Goal: Information Seeking & Learning: Learn about a topic

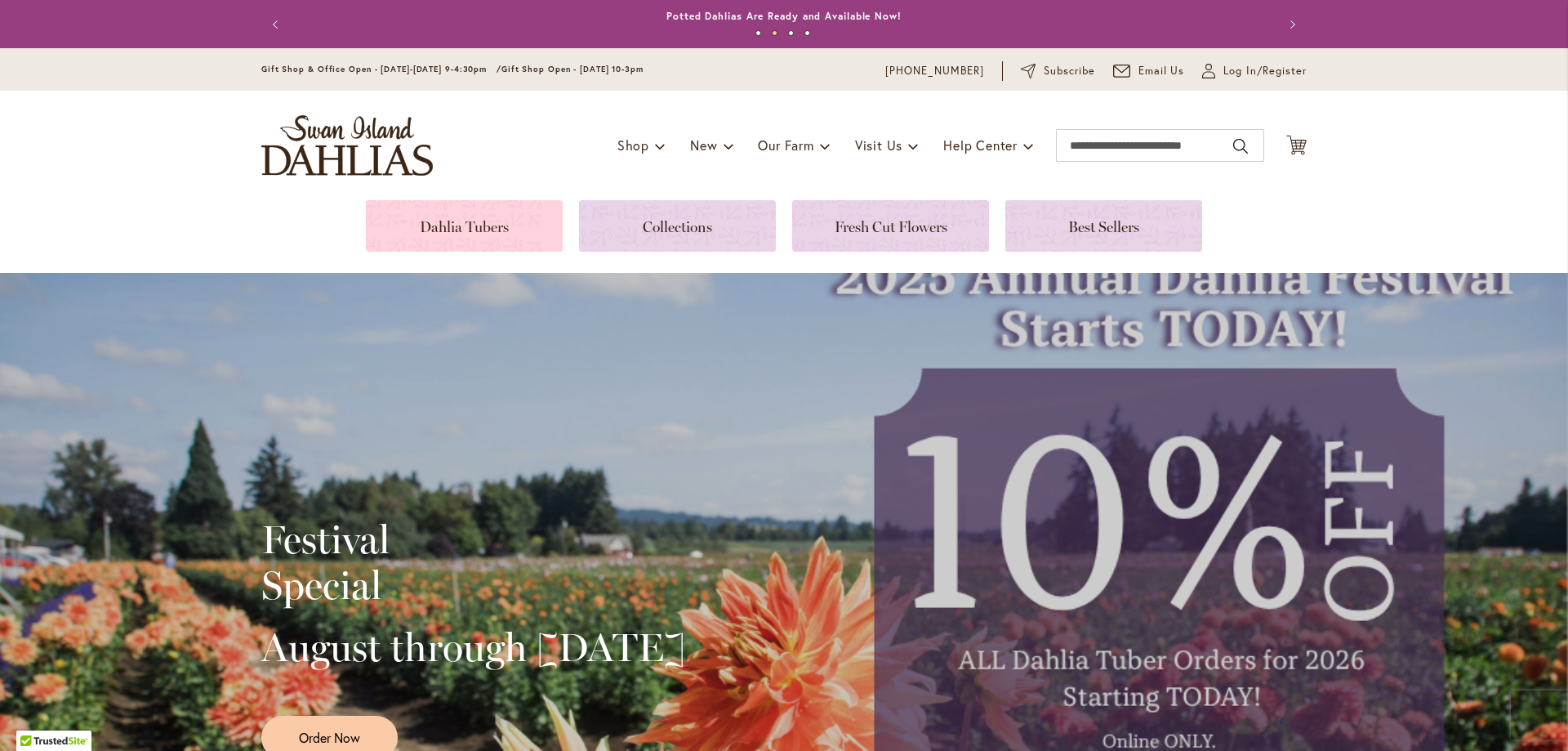
click at [500, 234] on link at bounding box center [464, 226] width 197 height 52
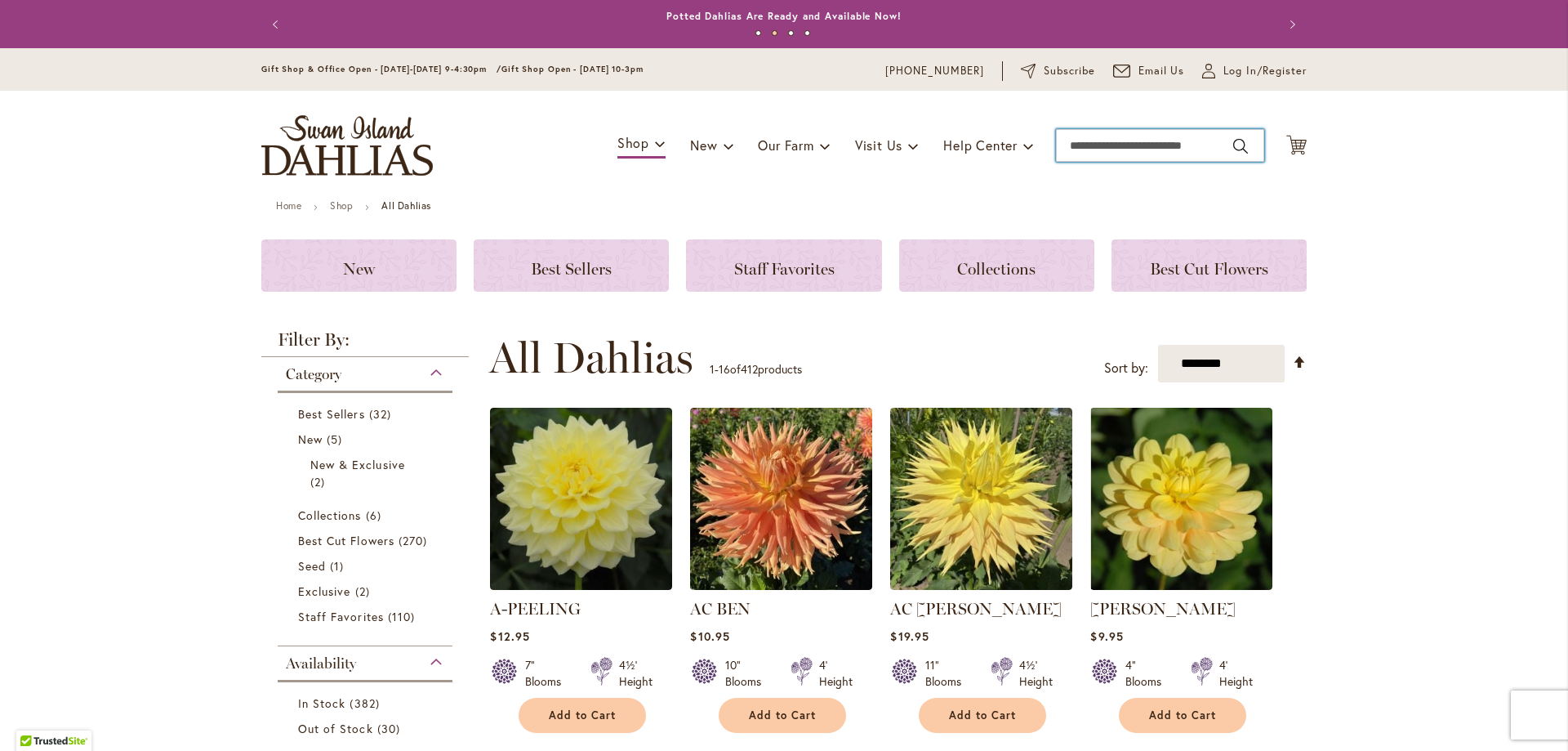
click at [1148, 134] on input "Search" at bounding box center [1160, 146] width 208 height 33
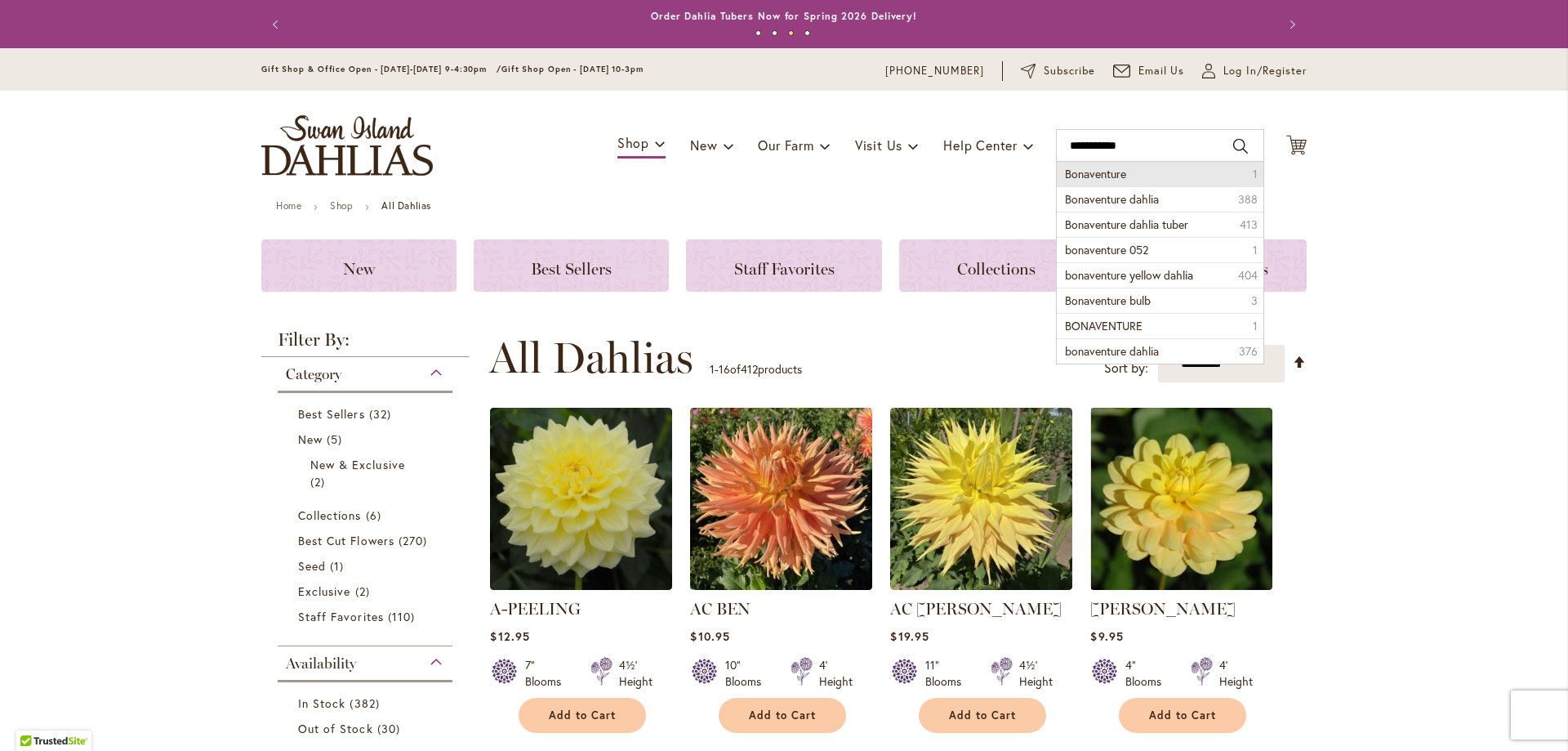
click at [1082, 168] on span "Bonaventure" at bounding box center [1096, 173] width 61 height 16
type input "**********"
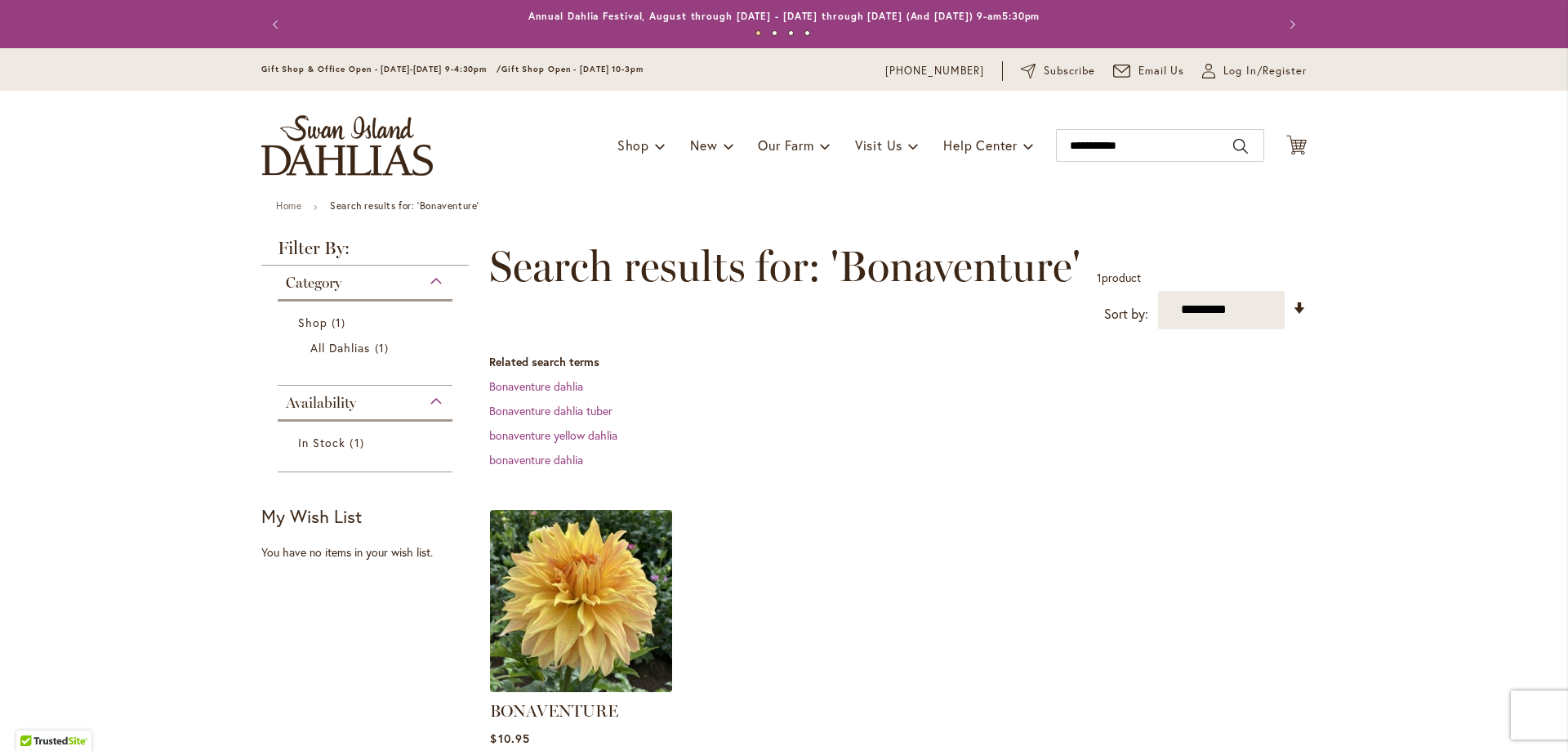
click at [584, 626] on img at bounding box center [581, 600] width 191 height 191
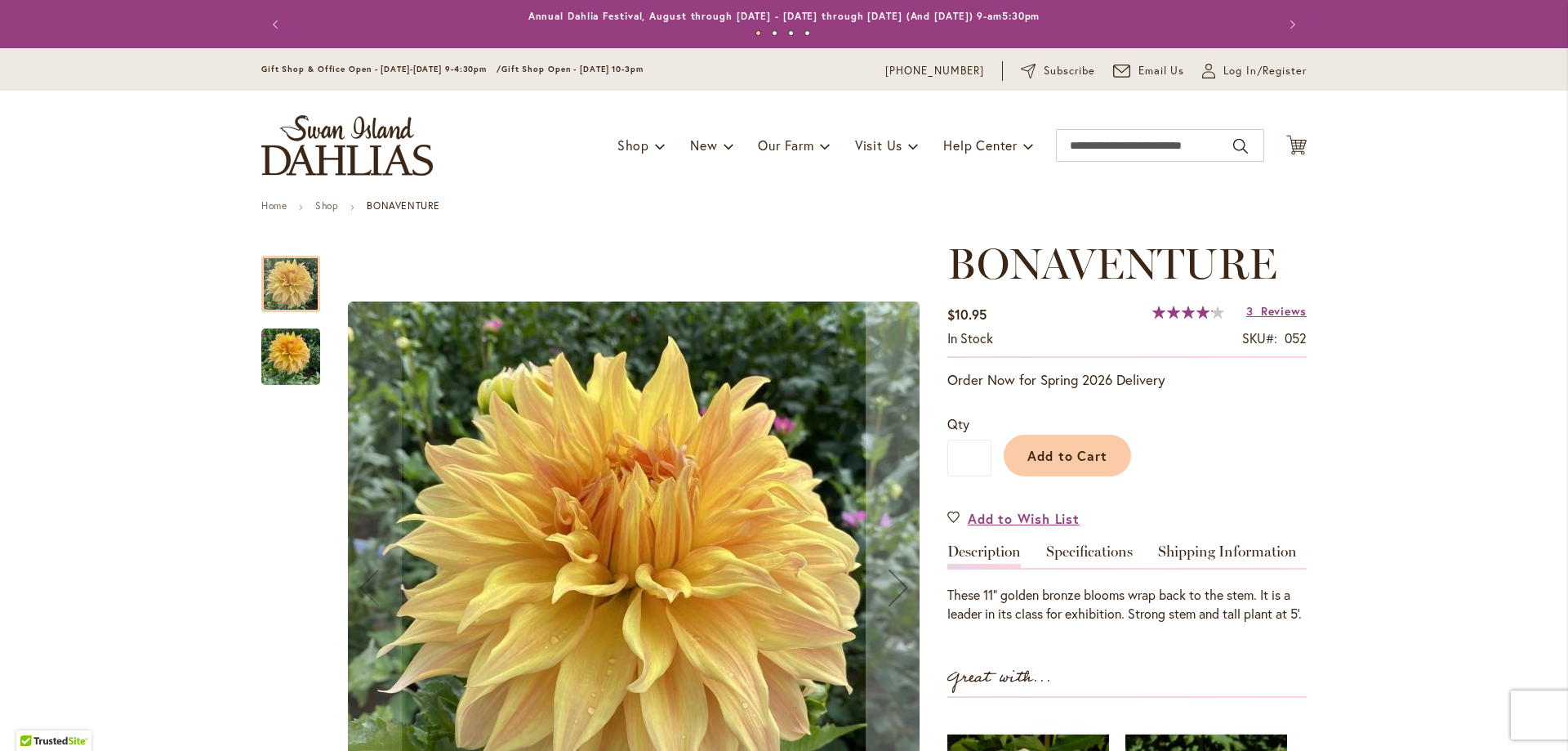
click at [277, 354] on img "Bonaventure" at bounding box center [291, 357] width 58 height 78
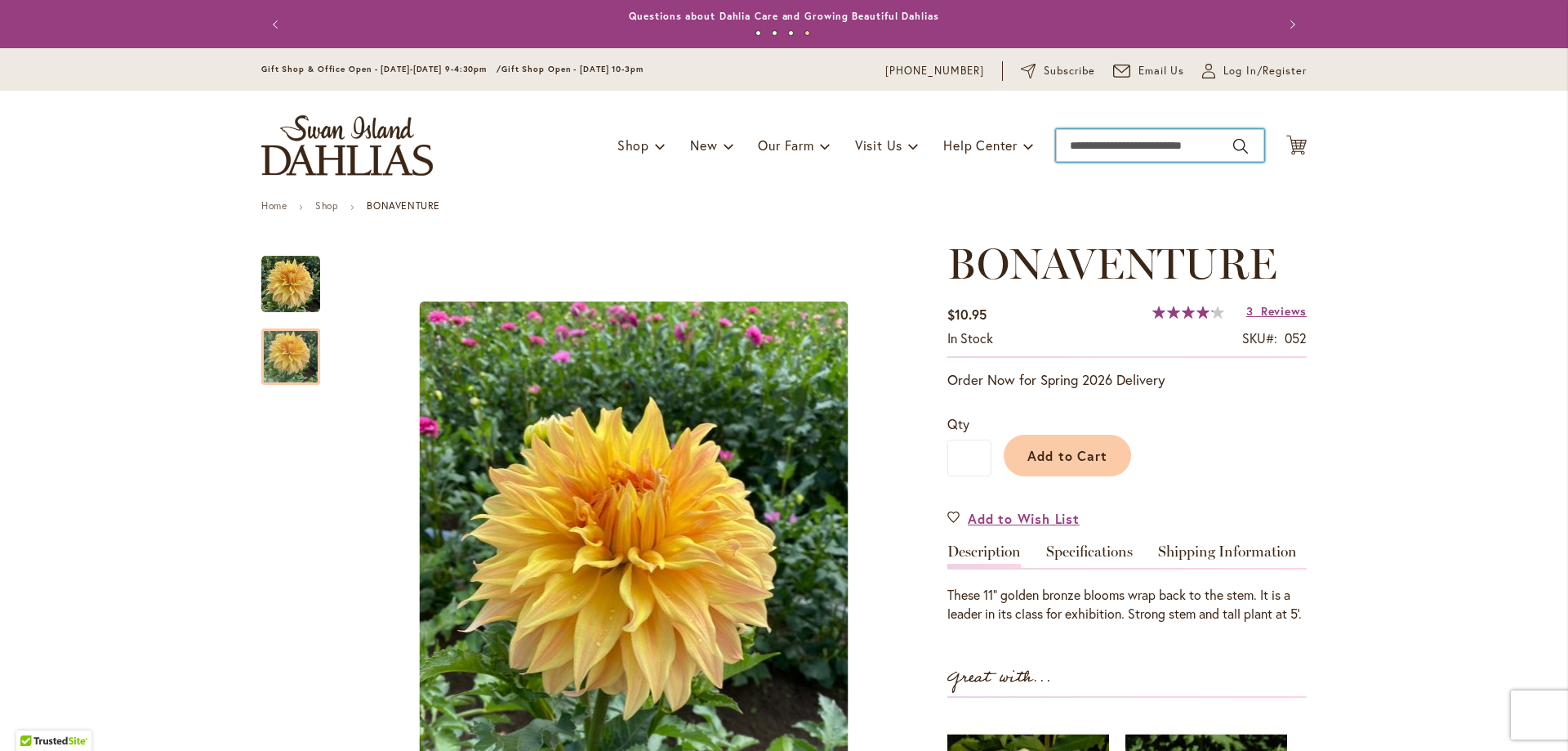
click at [1085, 144] on input "Search" at bounding box center [1160, 146] width 208 height 33
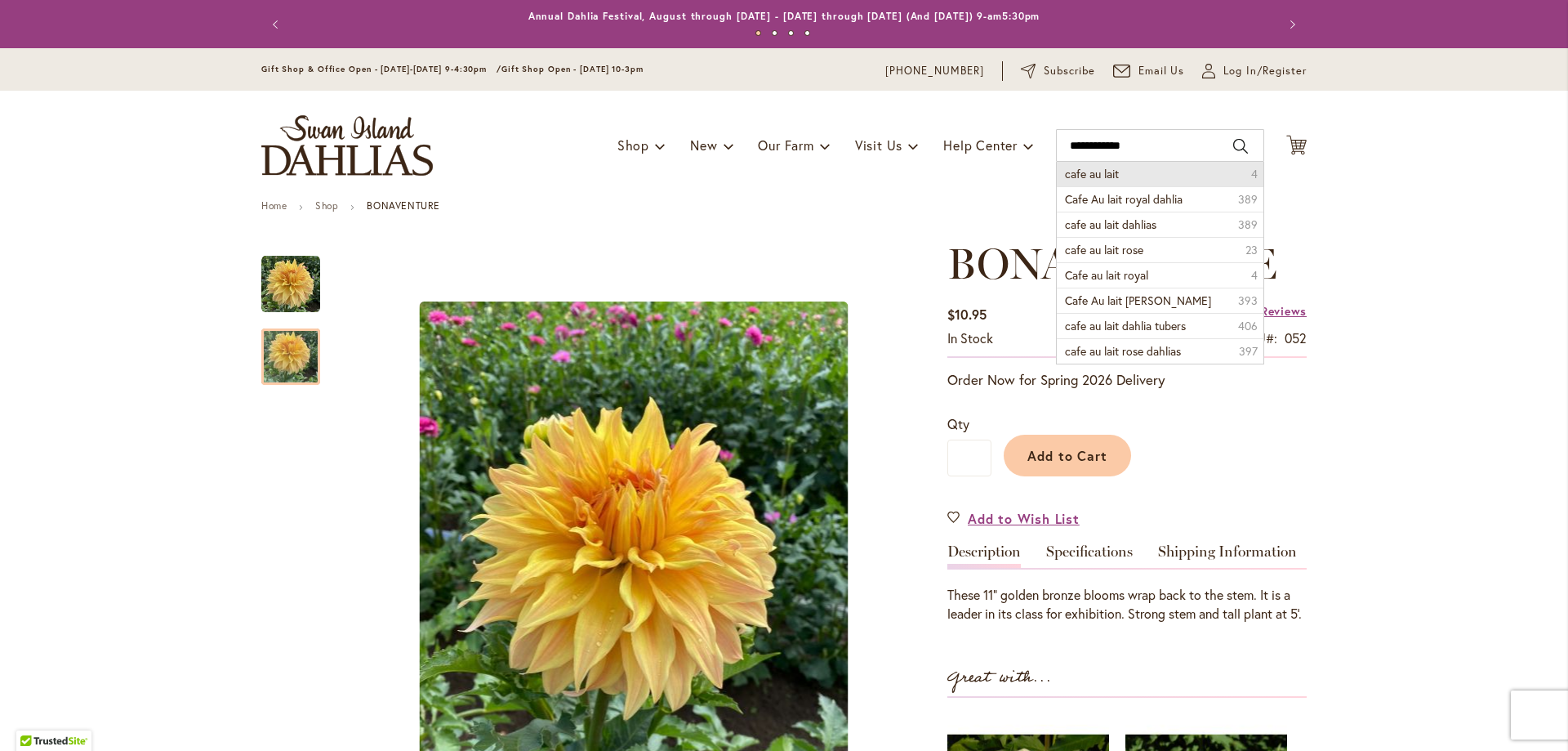
click at [1082, 178] on span "cafe au lait" at bounding box center [1091, 173] width 54 height 16
type input "**********"
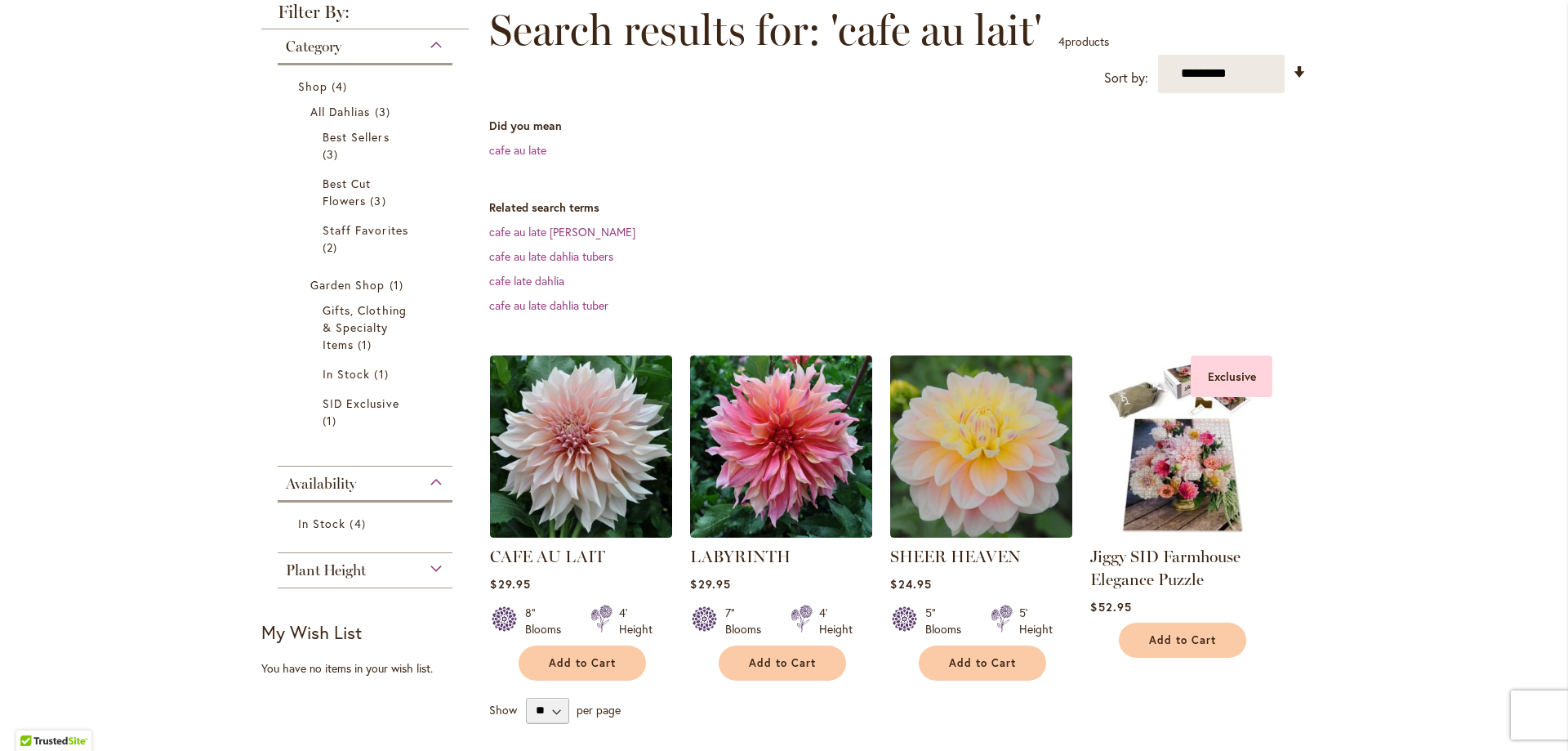
scroll to position [245, 0]
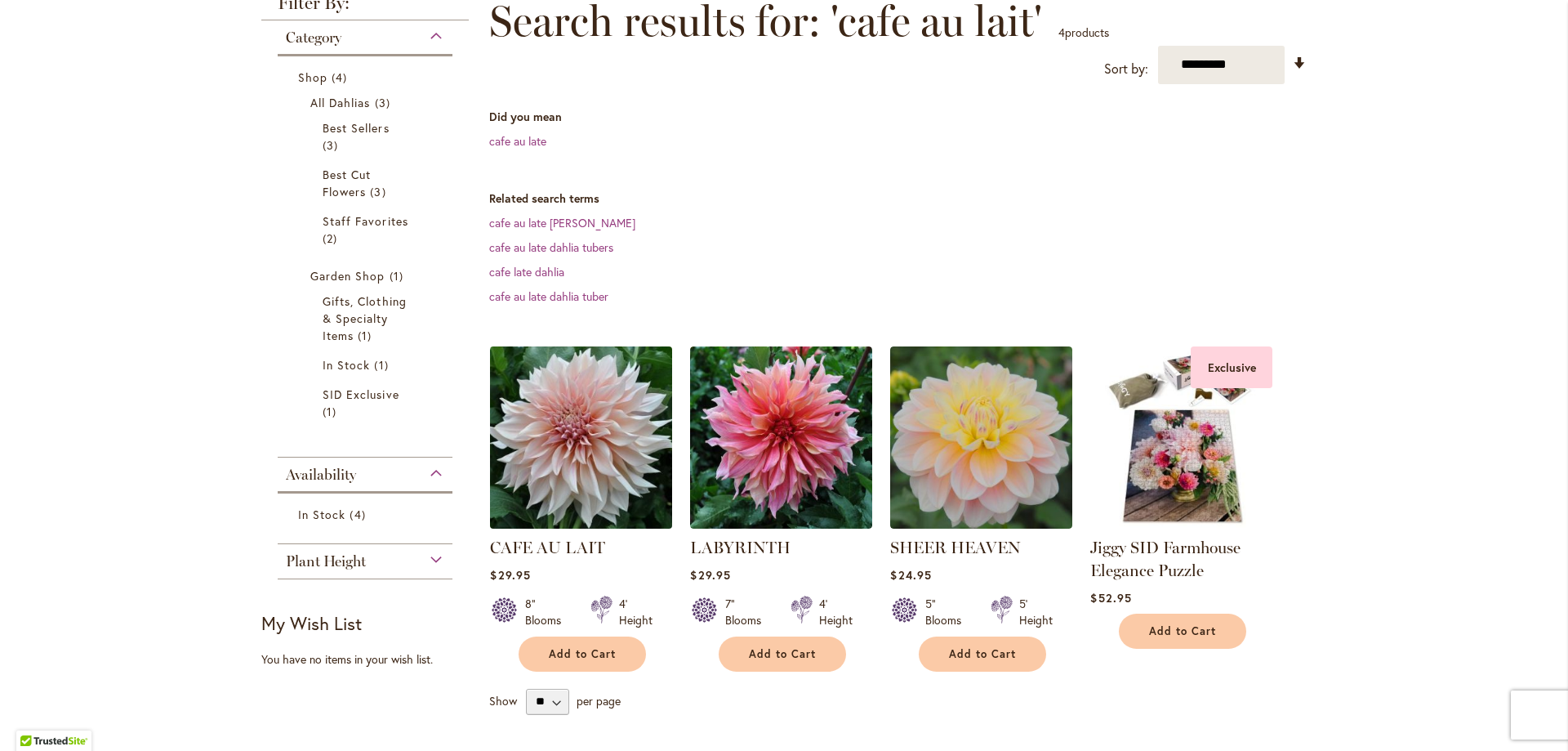
click at [599, 445] on img at bounding box center [581, 437] width 191 height 191
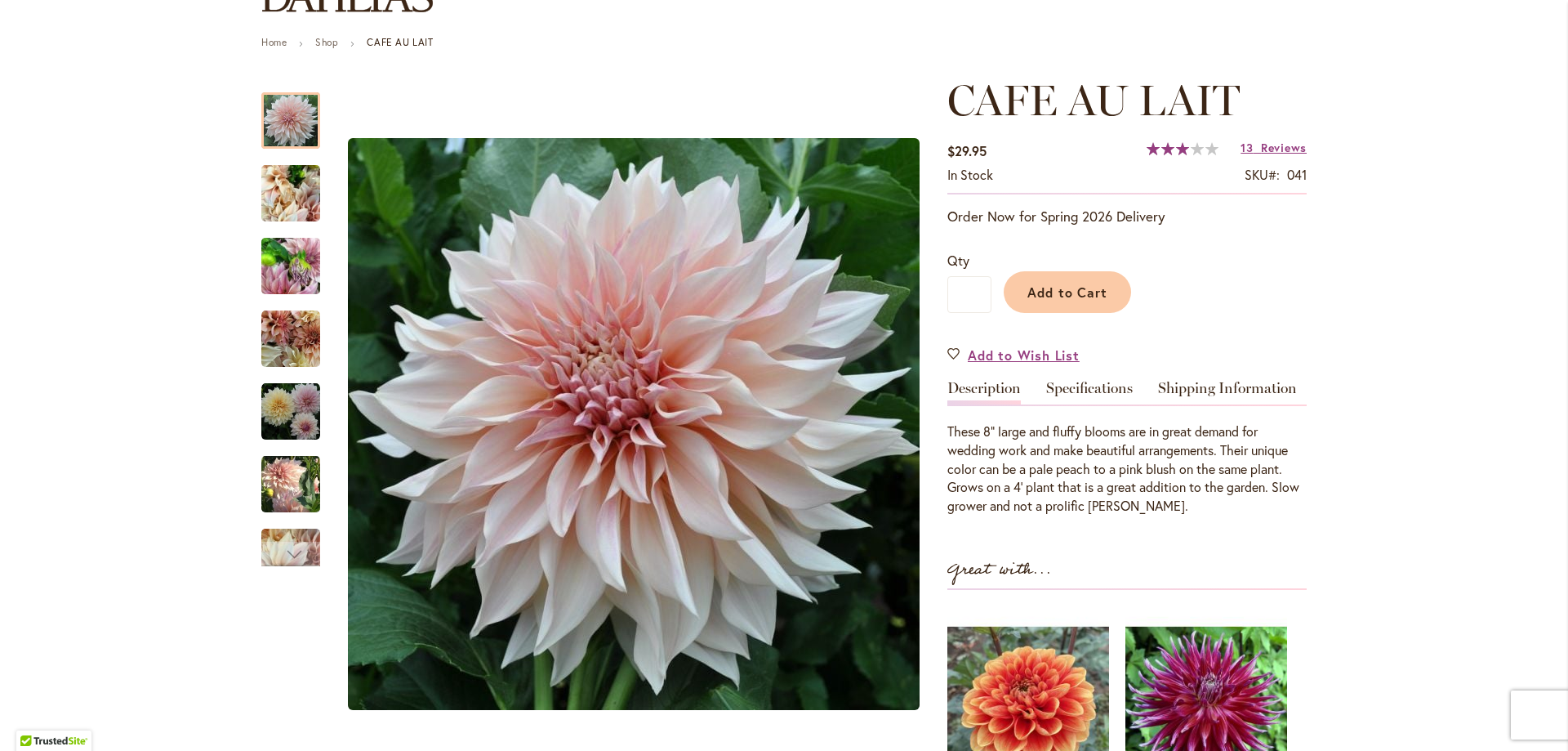
scroll to position [82, 0]
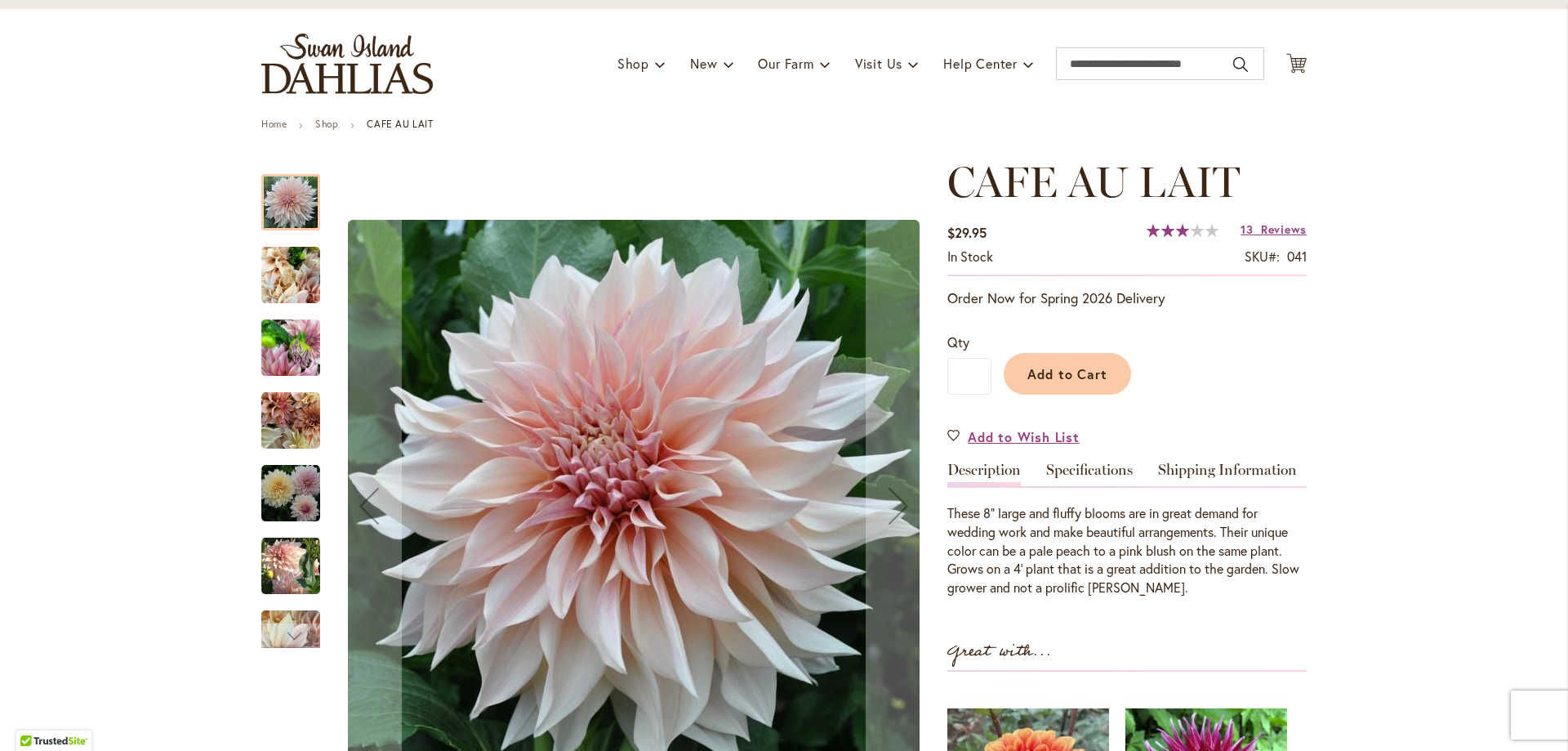
click at [268, 280] on img "Café Au Lait" at bounding box center [291, 275] width 58 height 78
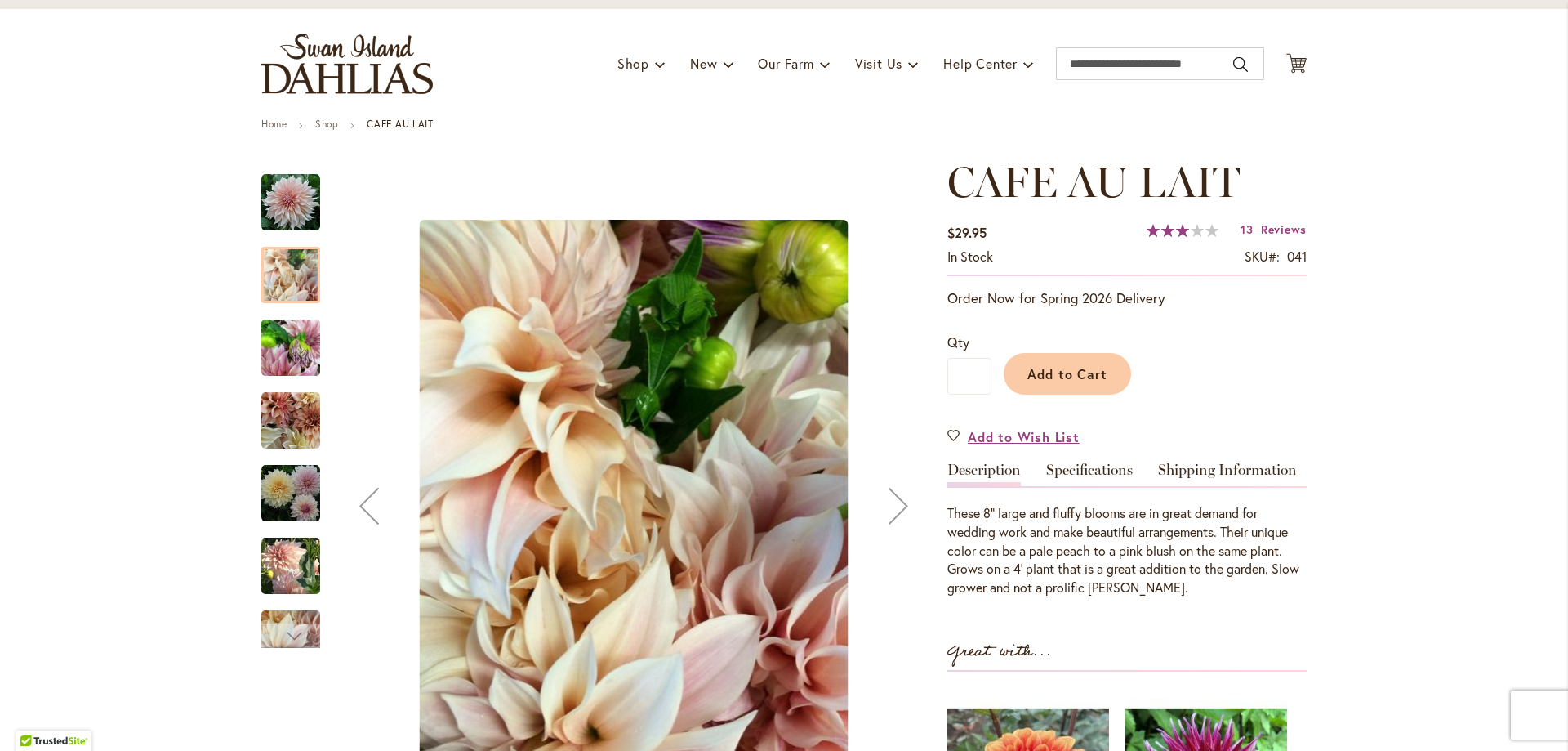
click at [293, 338] on img "Café Au Lait" at bounding box center [291, 348] width 58 height 78
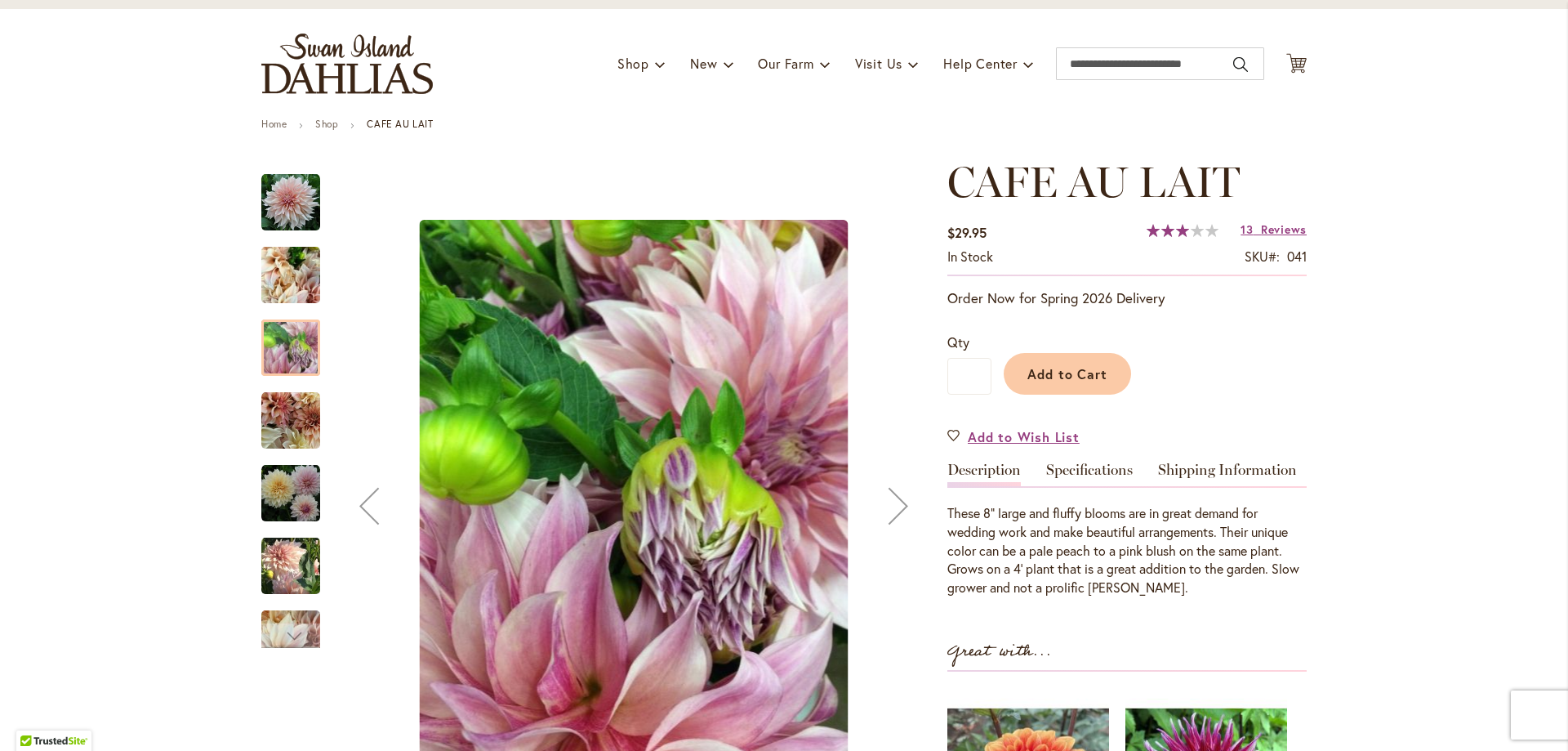
click at [296, 381] on div "Café Au Lait" at bounding box center [299, 413] width 75 height 72
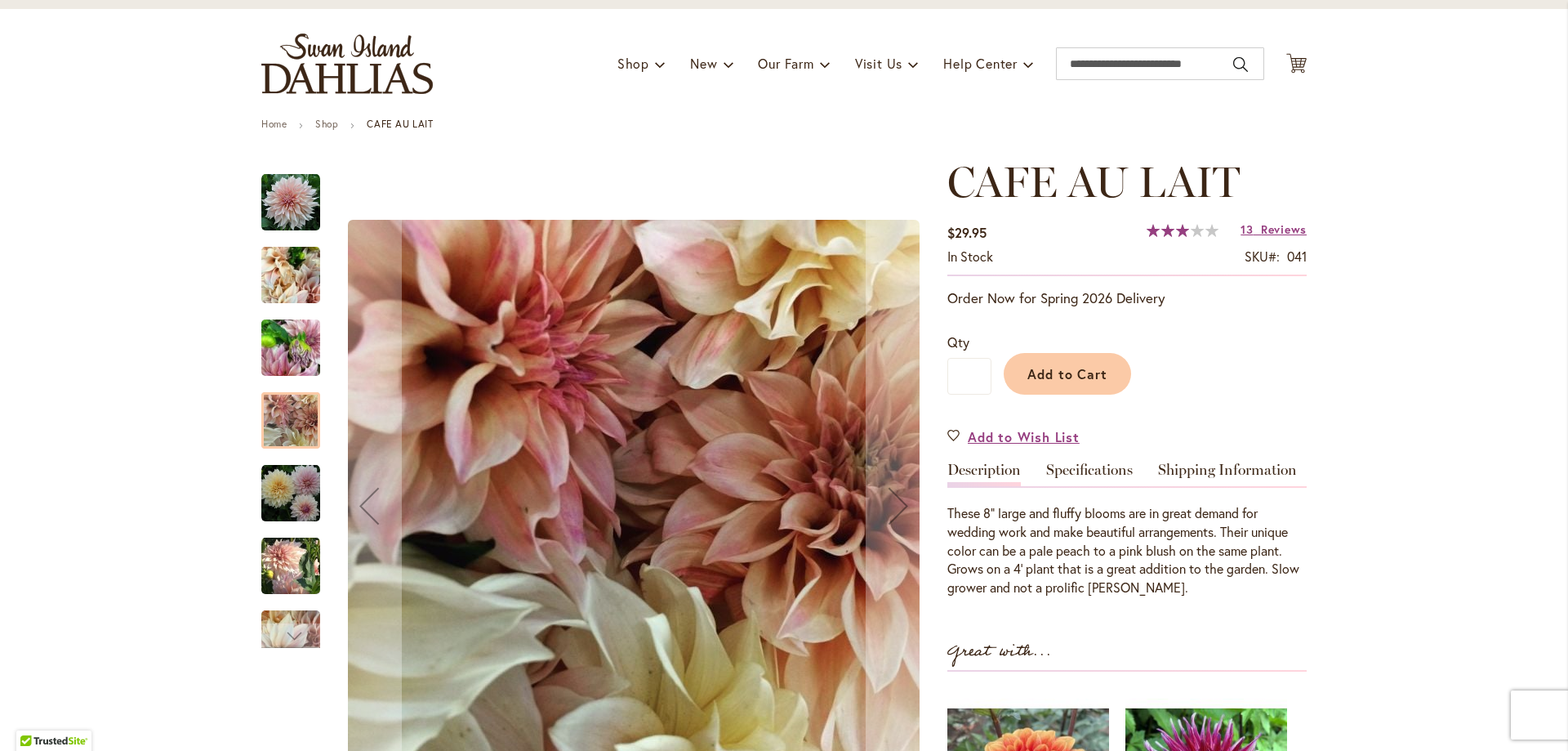
click at [294, 408] on div at bounding box center [291, 420] width 58 height 56
click at [295, 480] on img "Café Au Lait" at bounding box center [291, 493] width 58 height 58
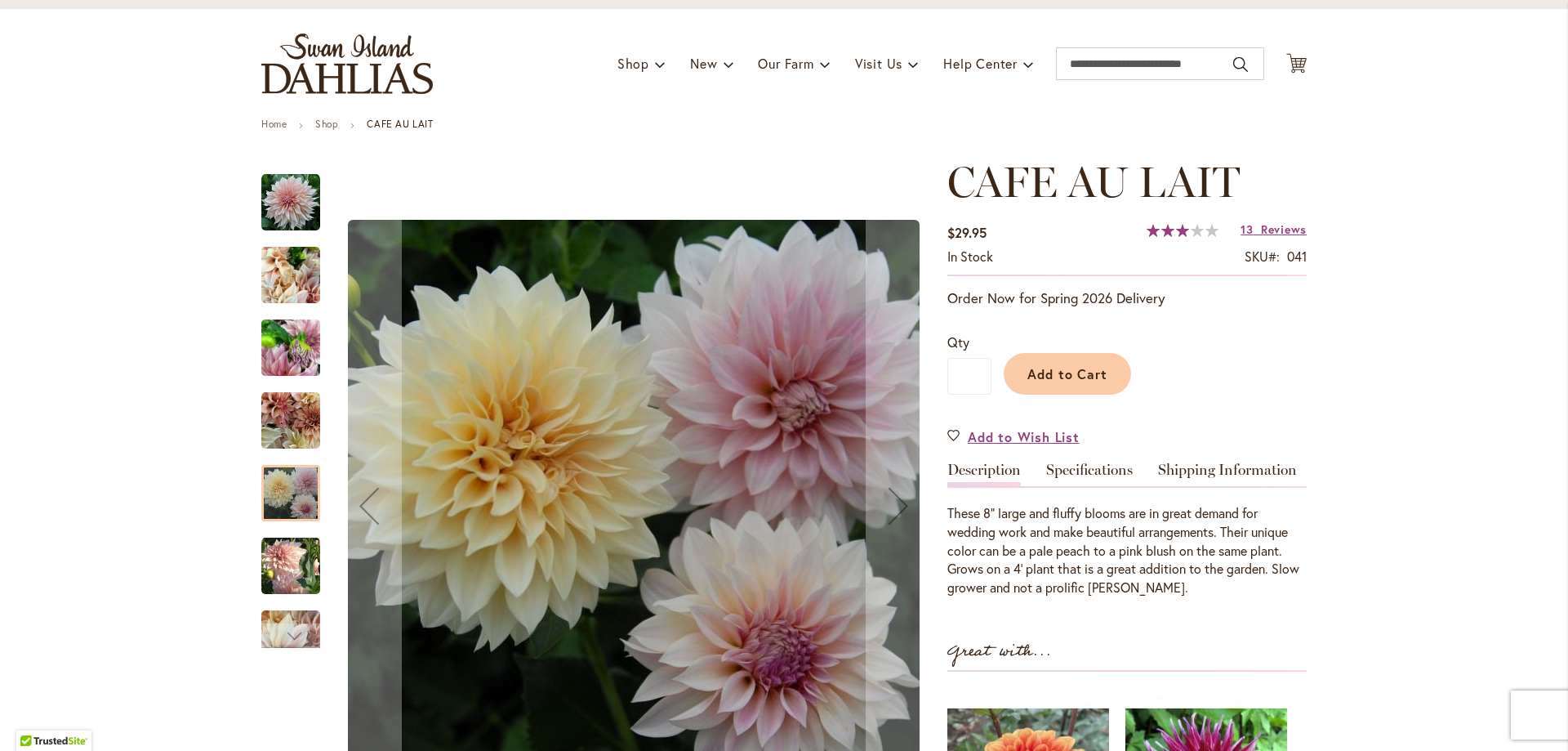
click at [300, 568] on img "Café Au Lait" at bounding box center [291, 565] width 58 height 60
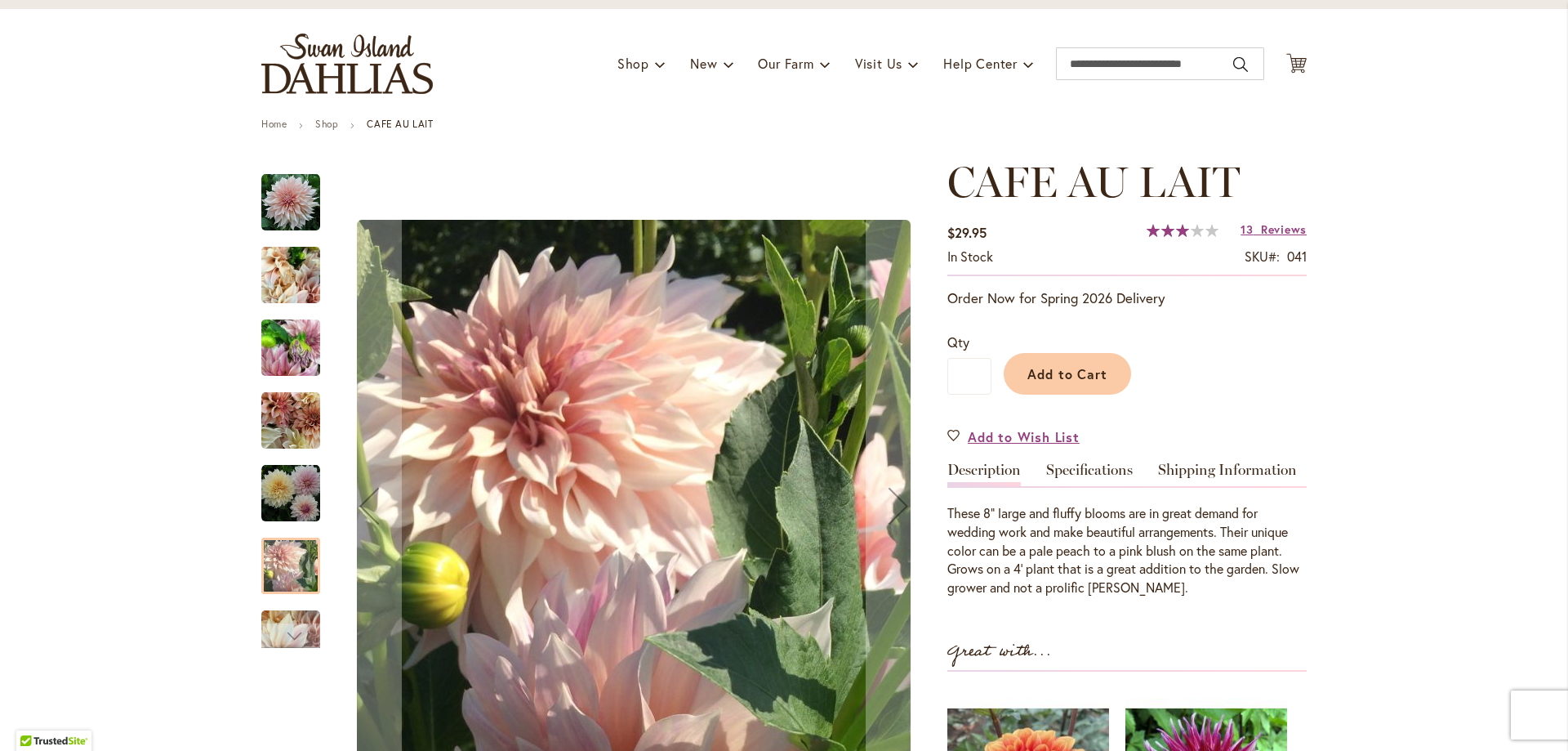
click at [300, 607] on div "Café Au Lait" at bounding box center [299, 630] width 75 height 72
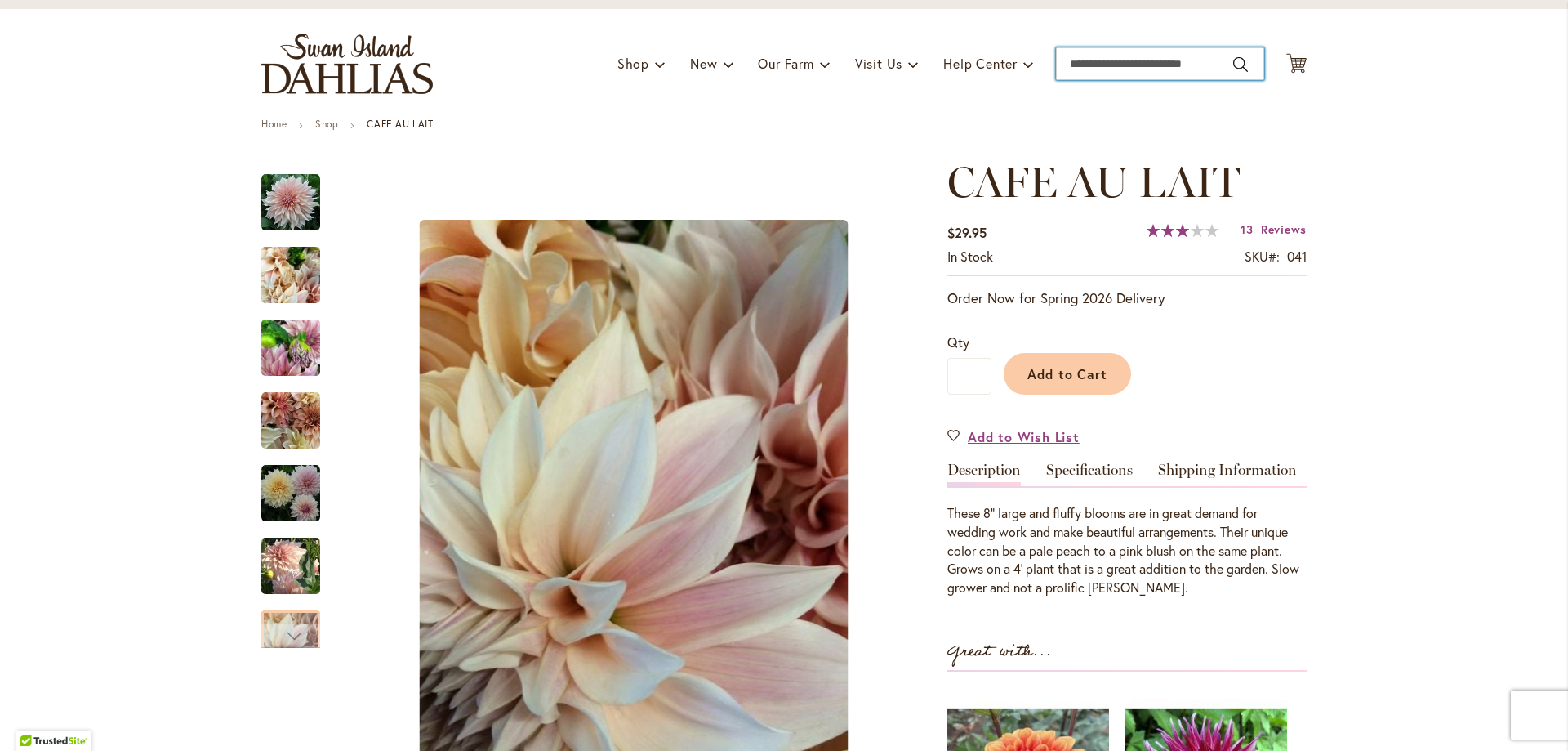
click at [1103, 64] on input "Search" at bounding box center [1160, 64] width 208 height 33
type input "****"
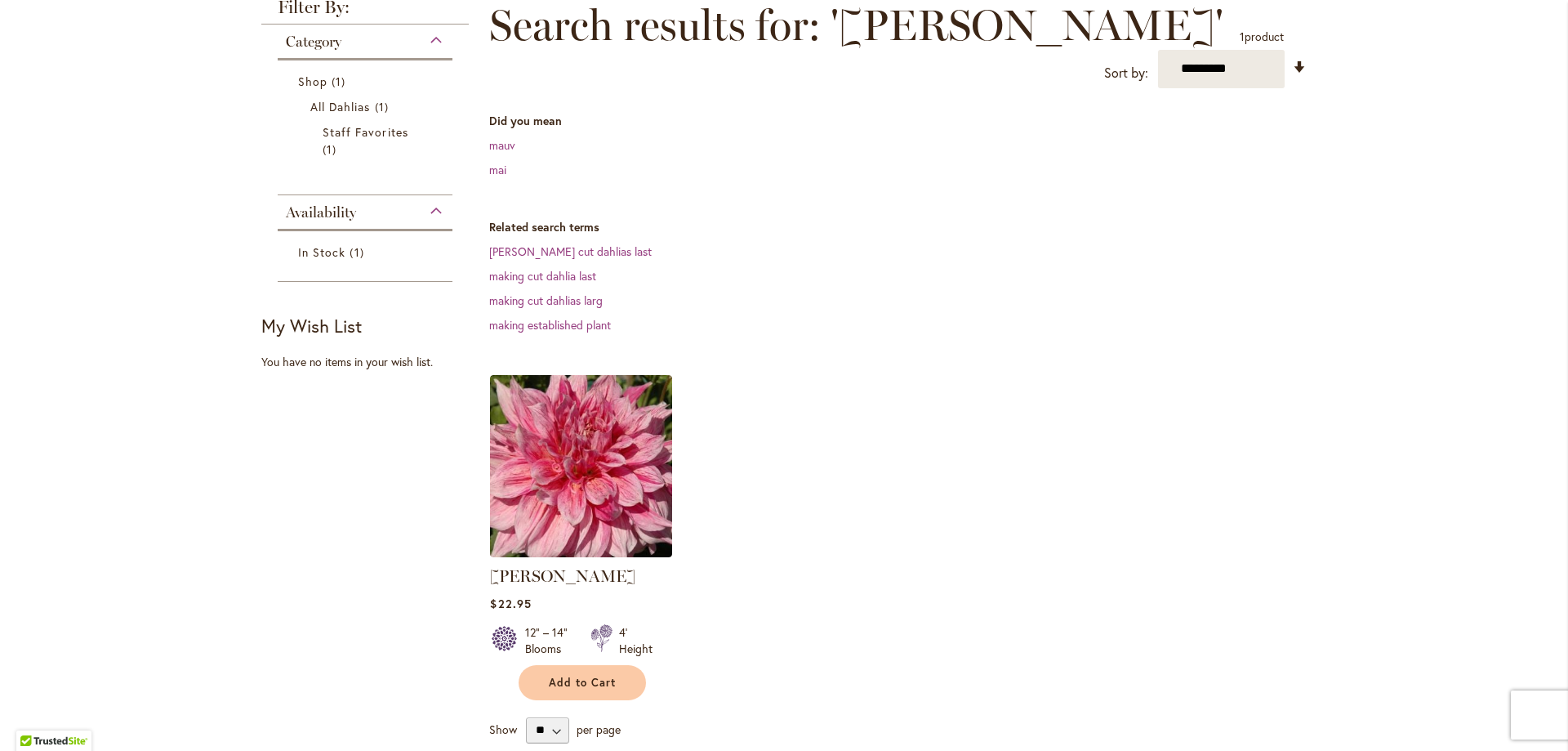
scroll to position [245, 0]
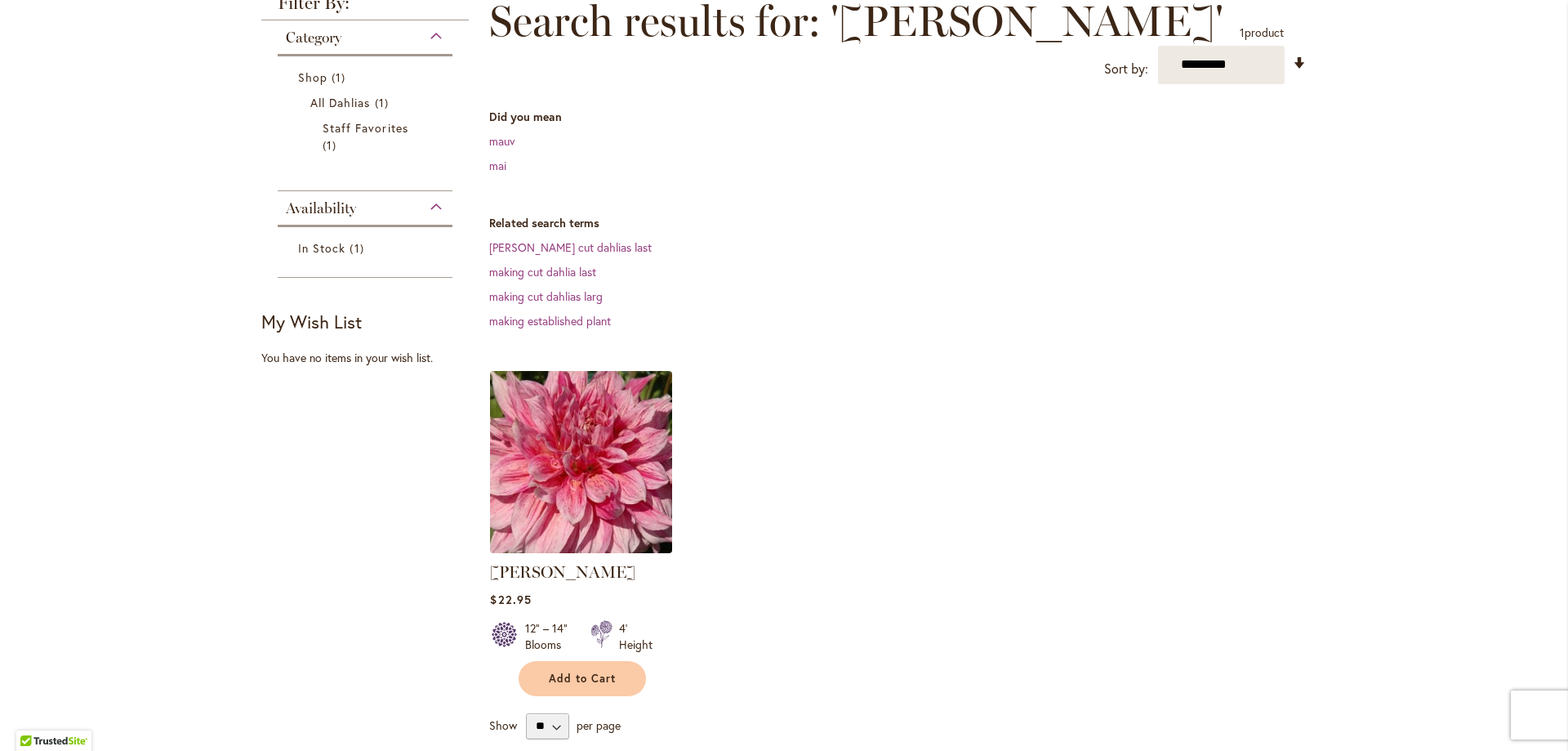
click at [594, 380] on img at bounding box center [581, 462] width 191 height 191
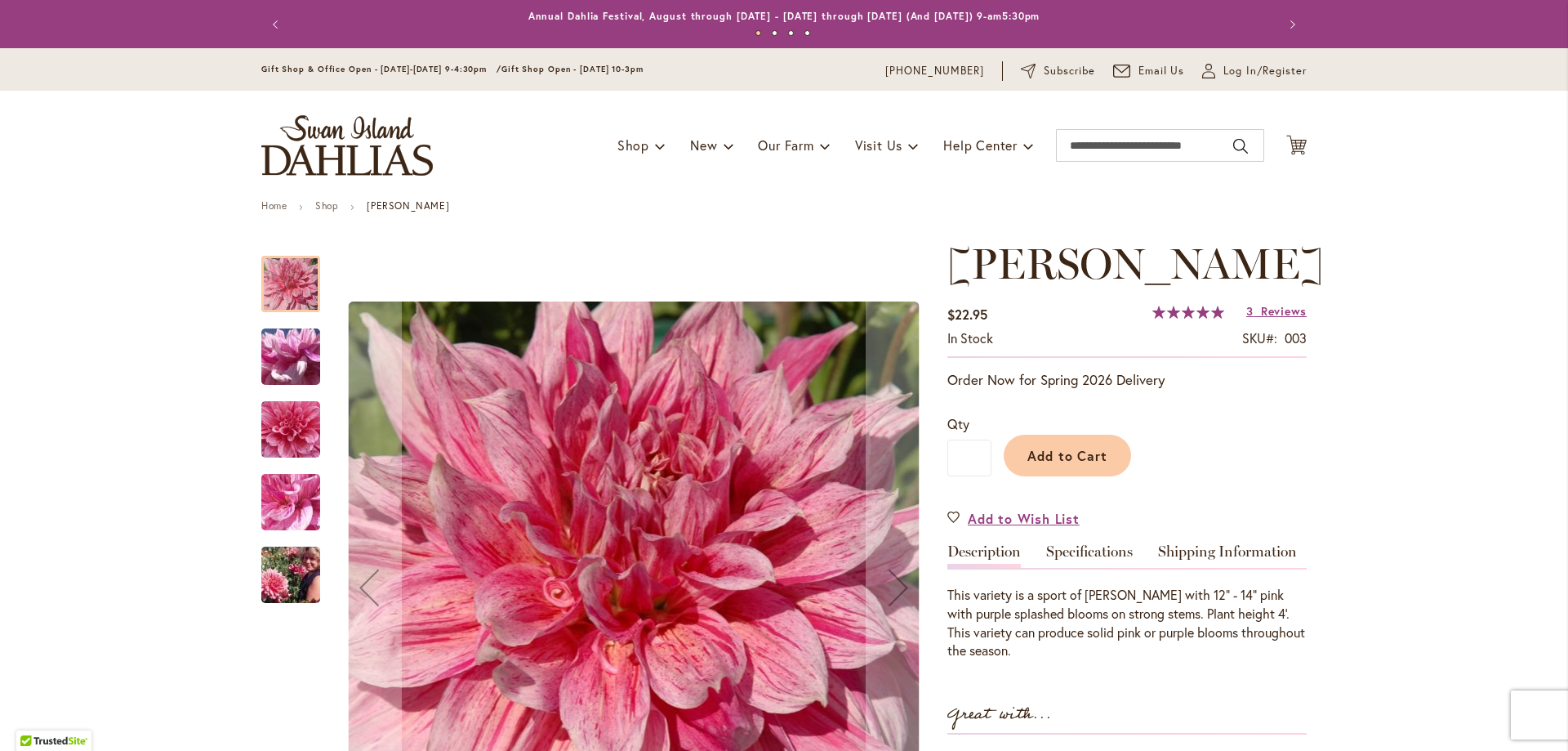
click at [263, 332] on img "MAKI" at bounding box center [291, 357] width 118 height 88
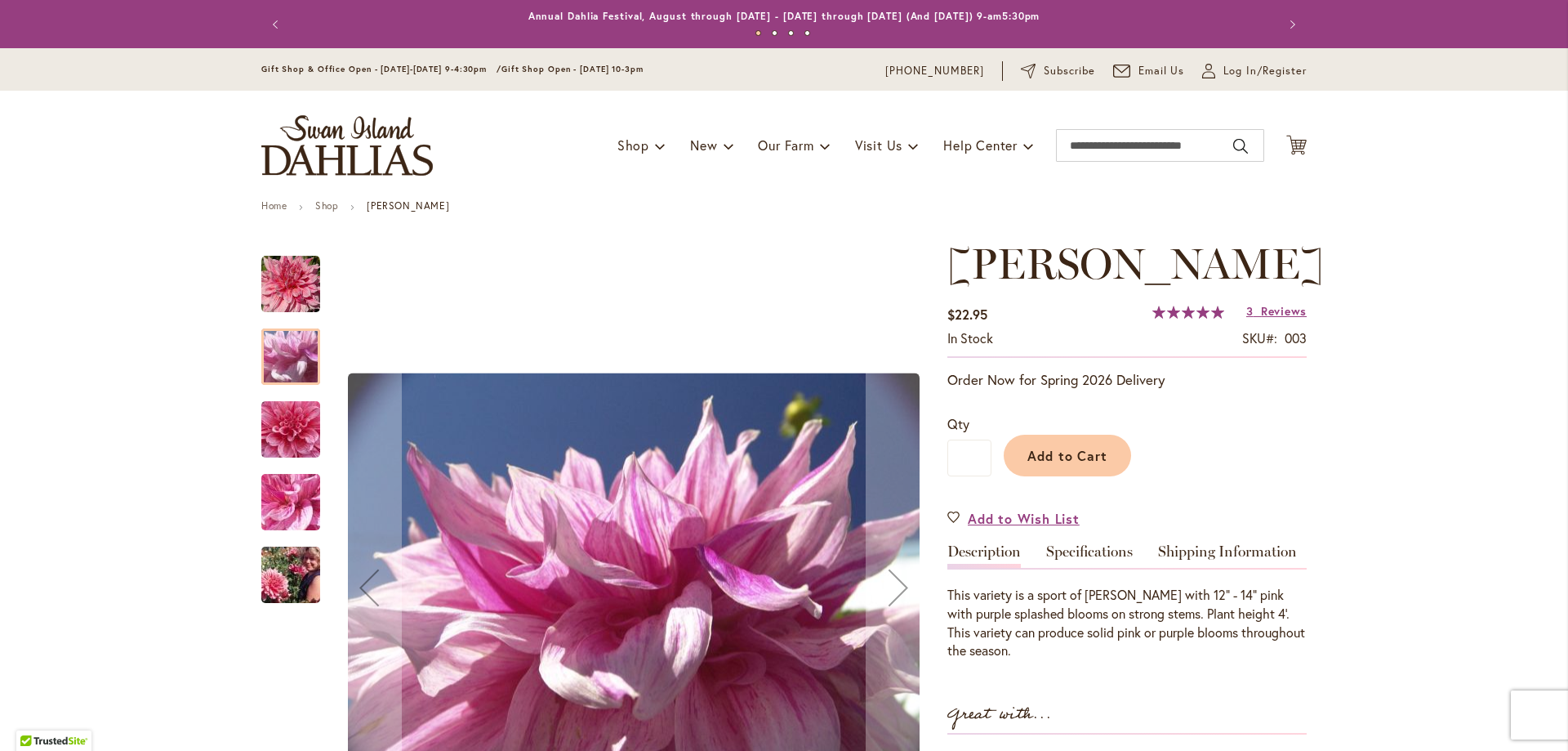
click at [300, 441] on img "MAKI" at bounding box center [291, 430] width 118 height 111
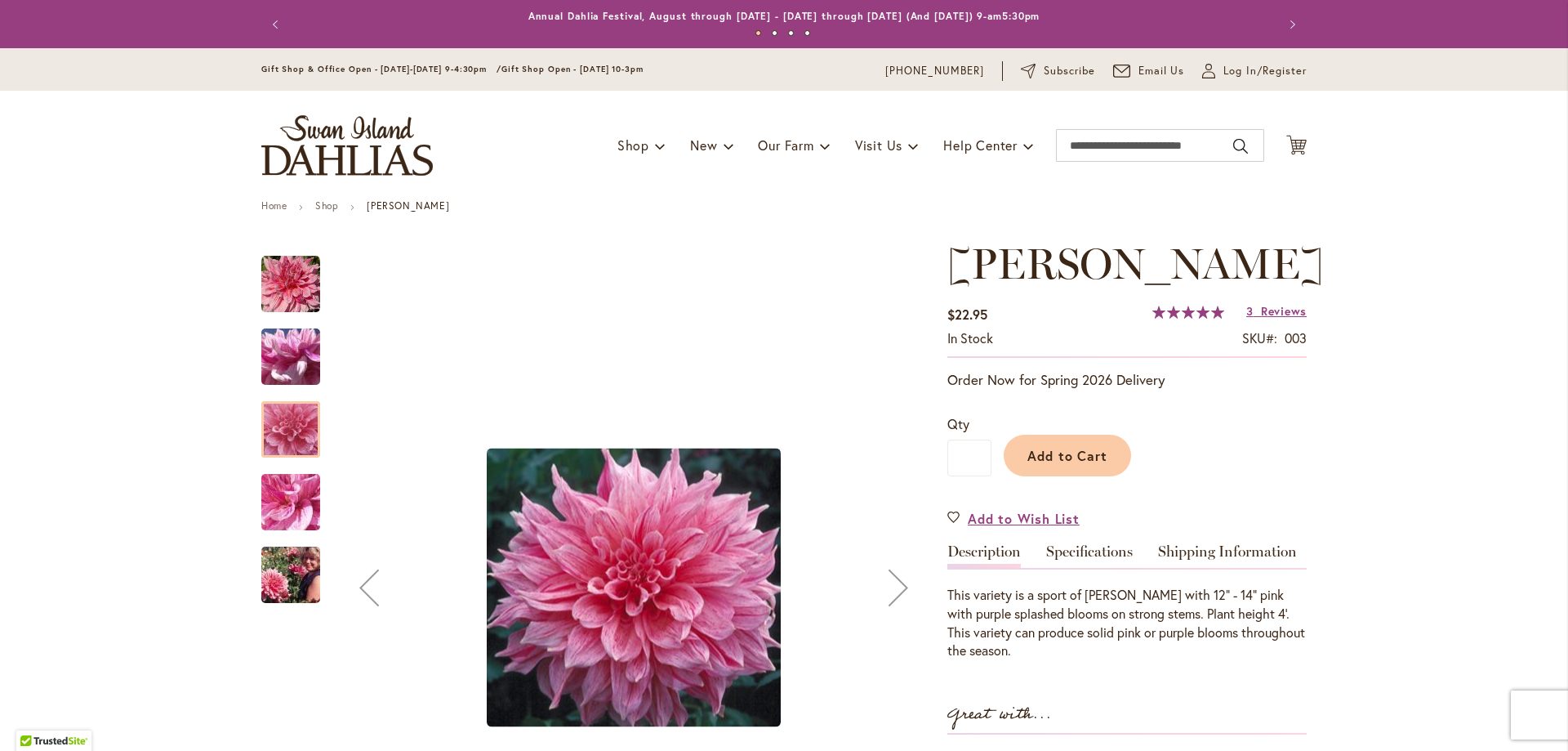
click at [300, 484] on img "MAKI" at bounding box center [291, 502] width 118 height 88
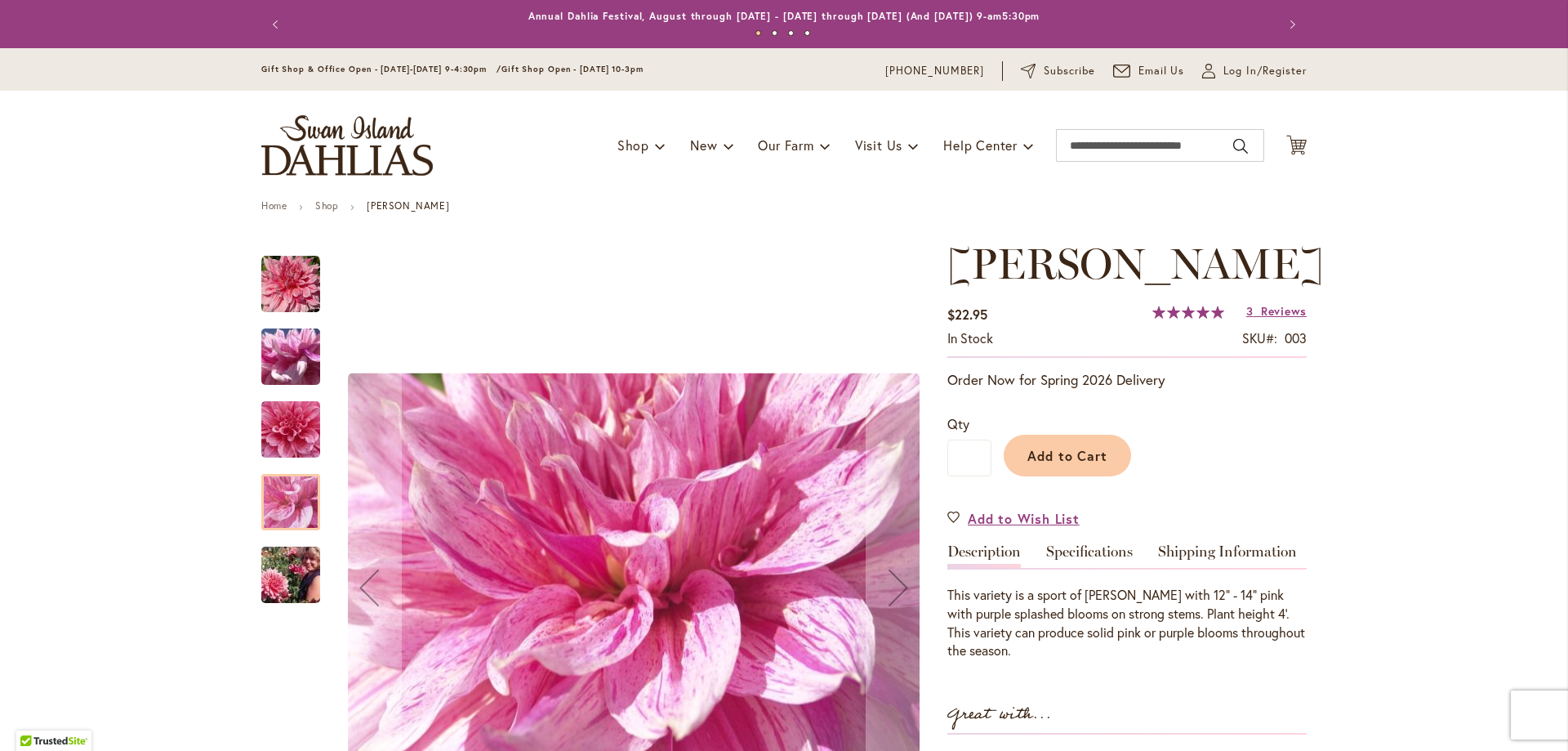
click at [300, 571] on img "MAKI" at bounding box center [291, 575] width 118 height 78
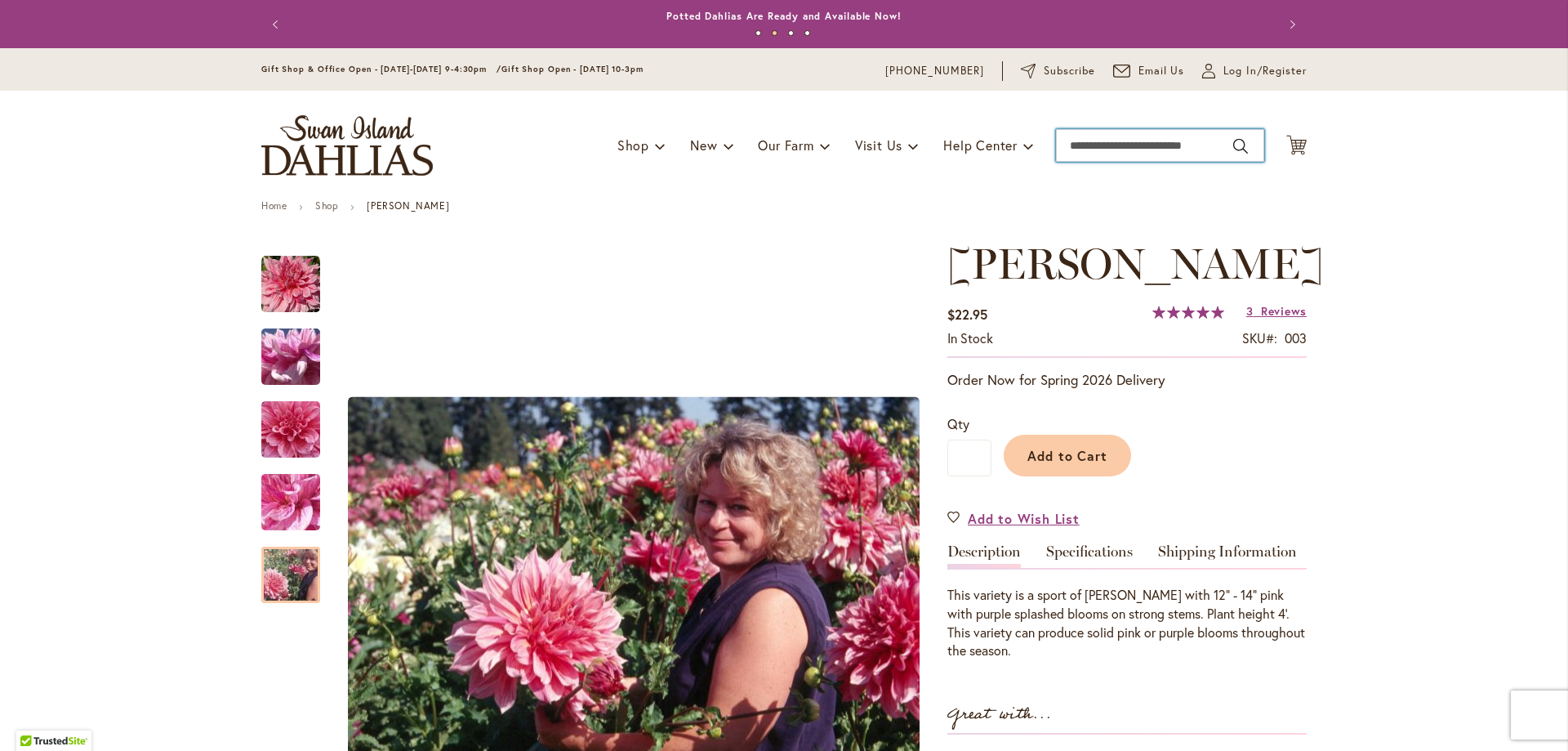
click at [1185, 153] on input "Search" at bounding box center [1160, 146] width 208 height 33
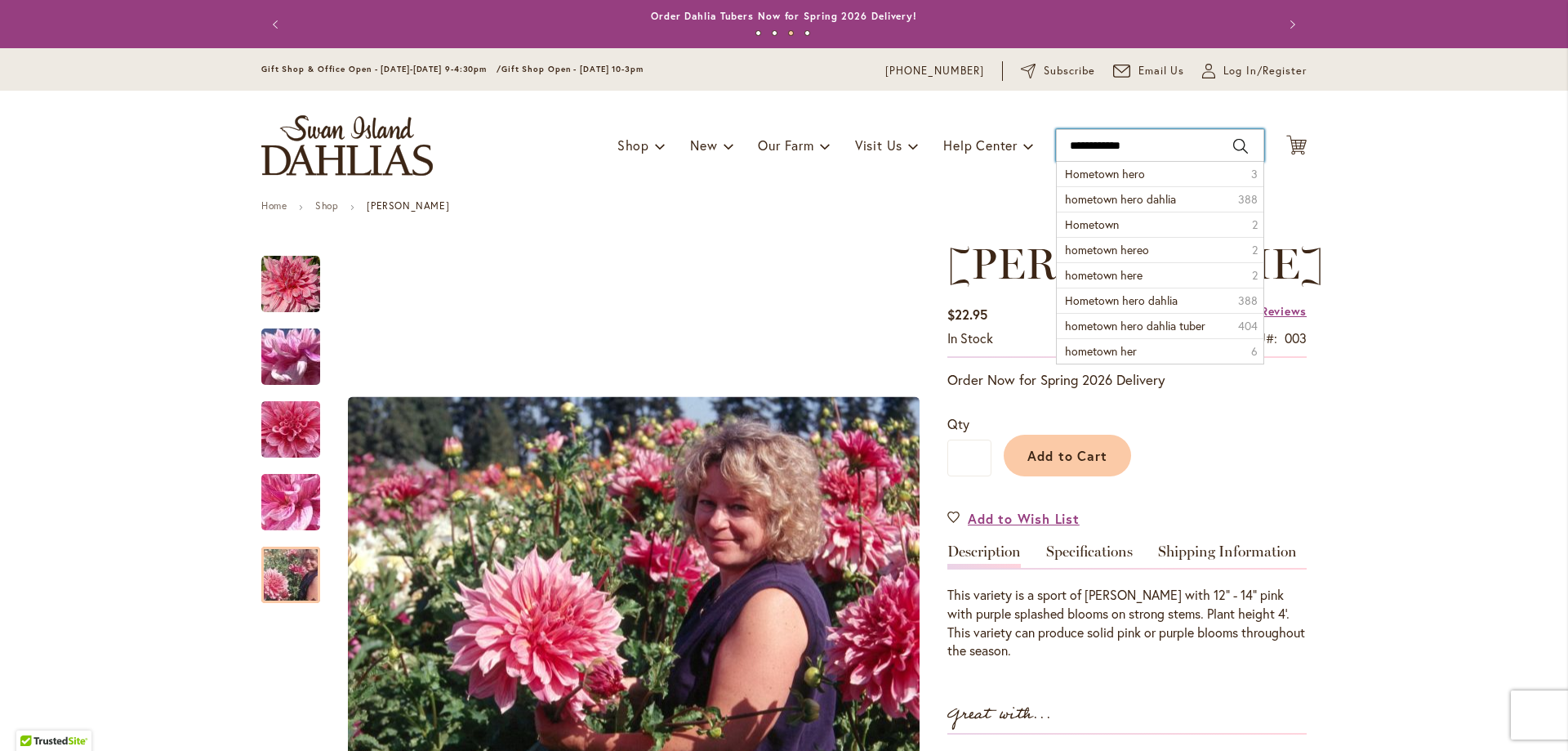
type input "**********"
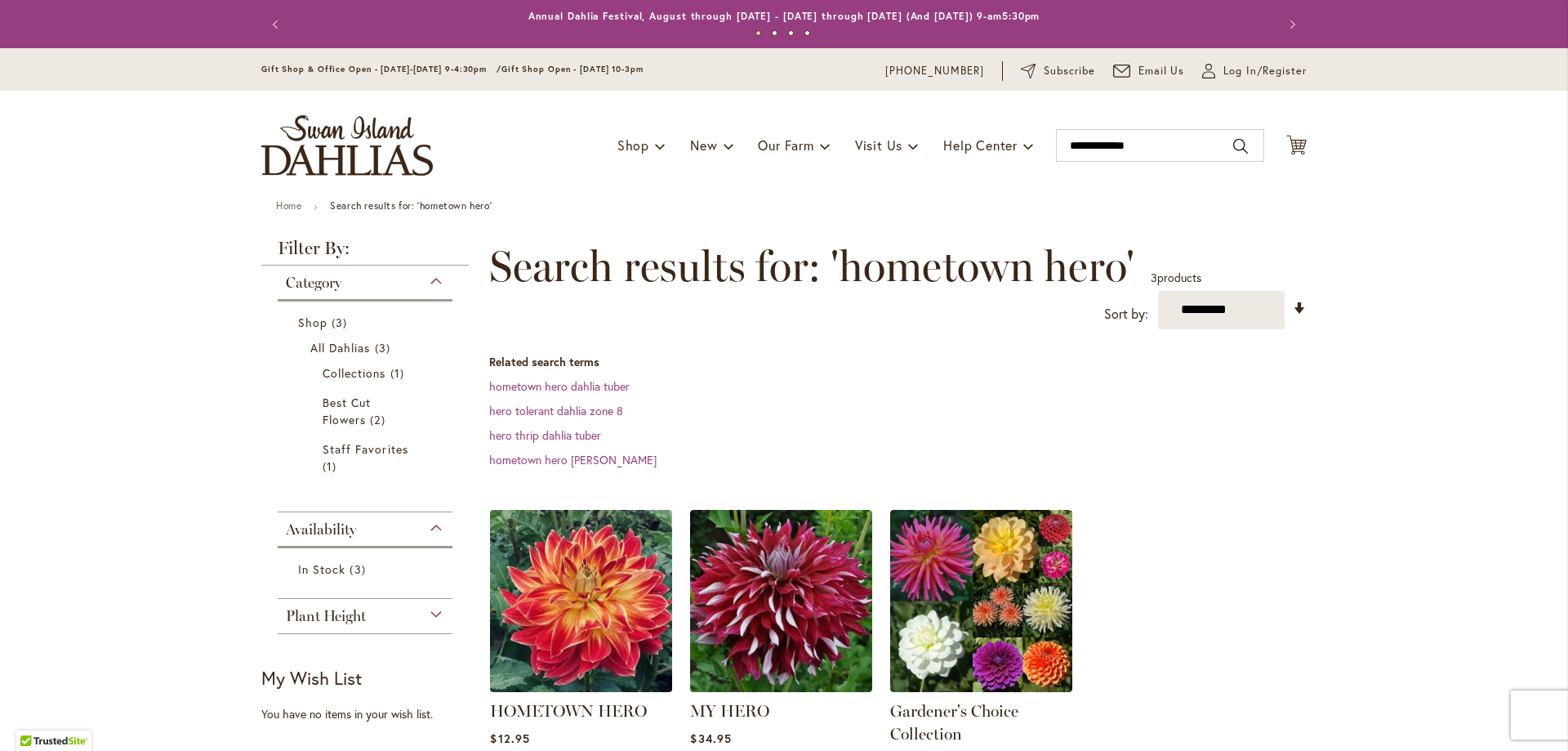
click at [602, 594] on img at bounding box center [581, 600] width 191 height 191
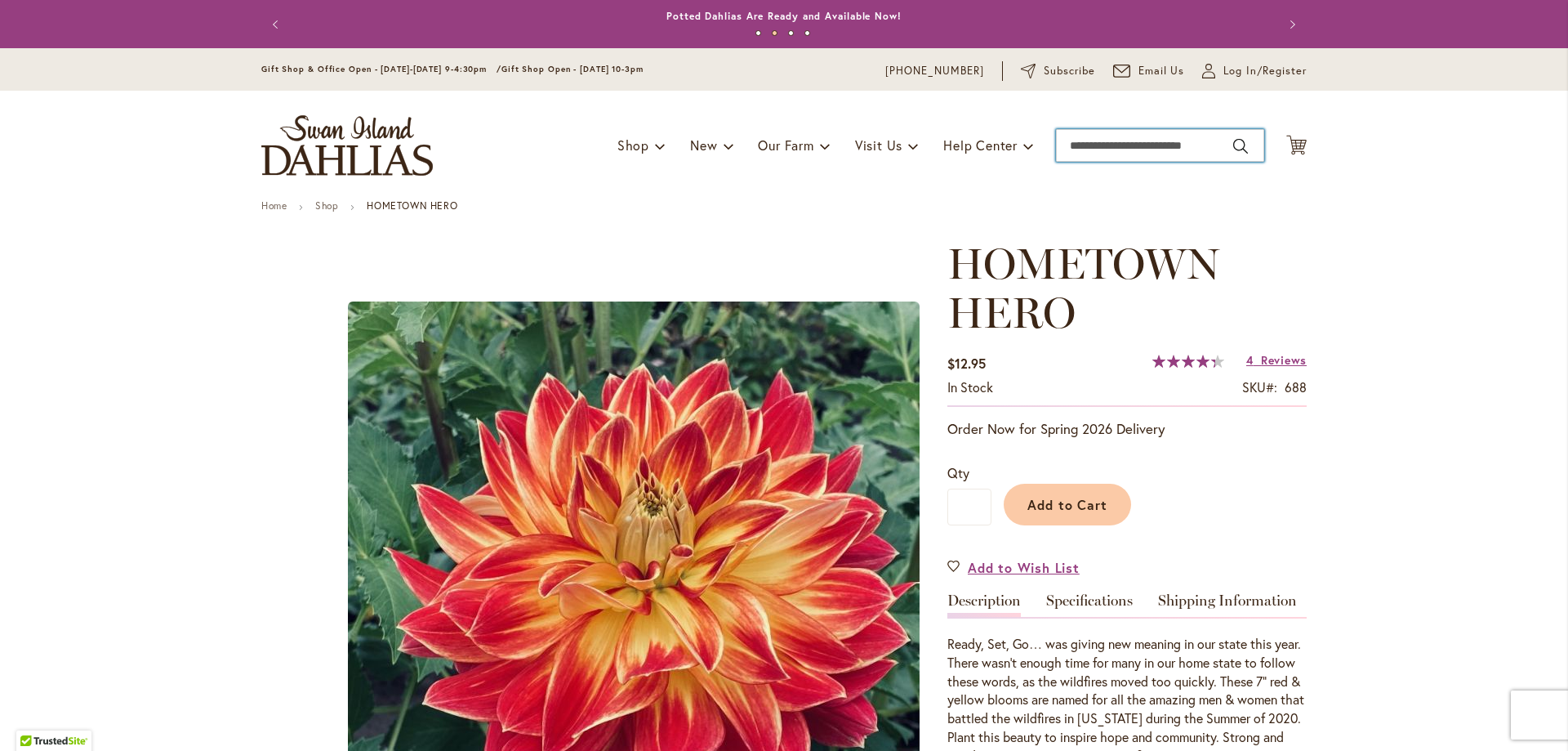
click at [1192, 145] on input "Search" at bounding box center [1160, 146] width 208 height 33
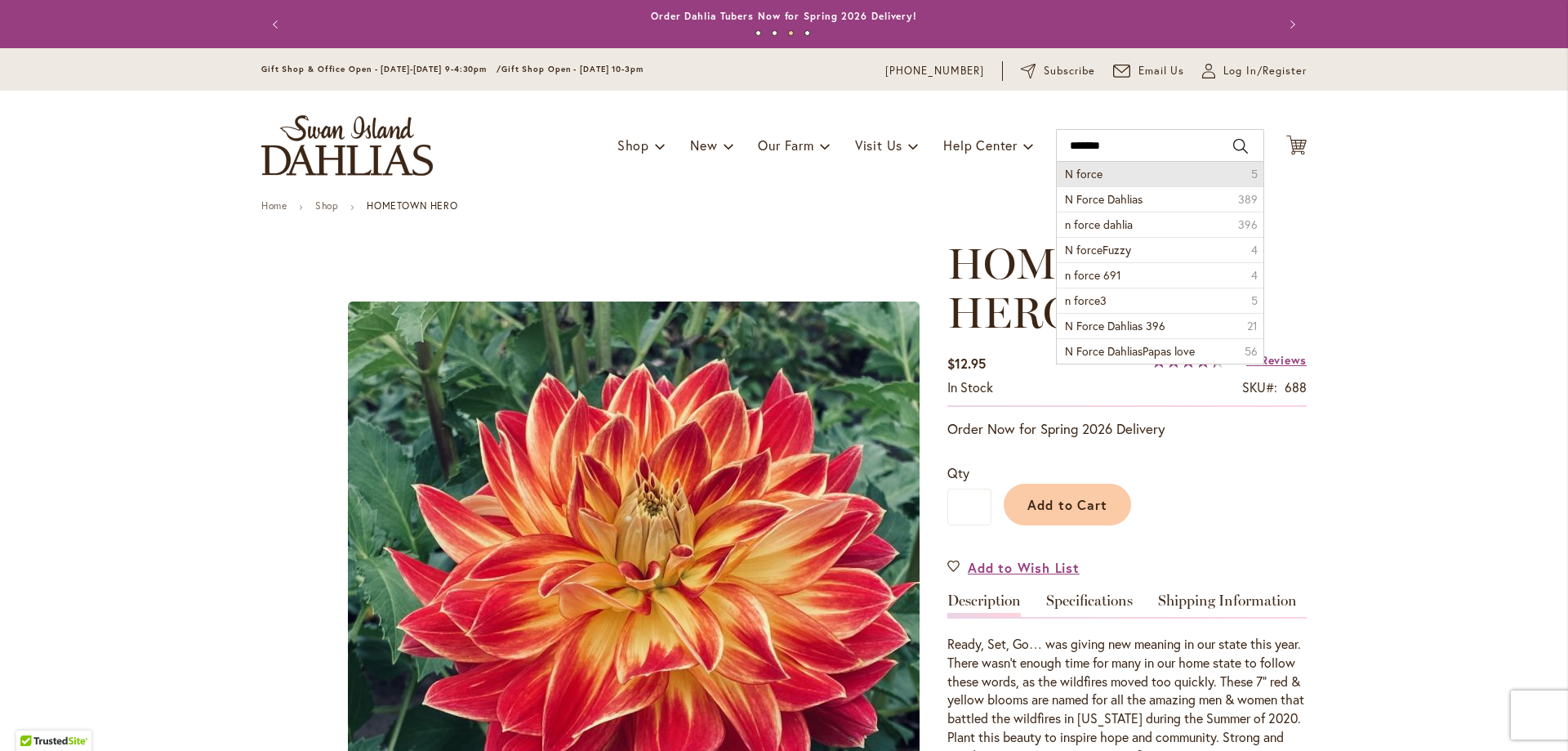
click at [1134, 174] on li "N force 5" at bounding box center [1160, 174] width 207 height 25
type input "*******"
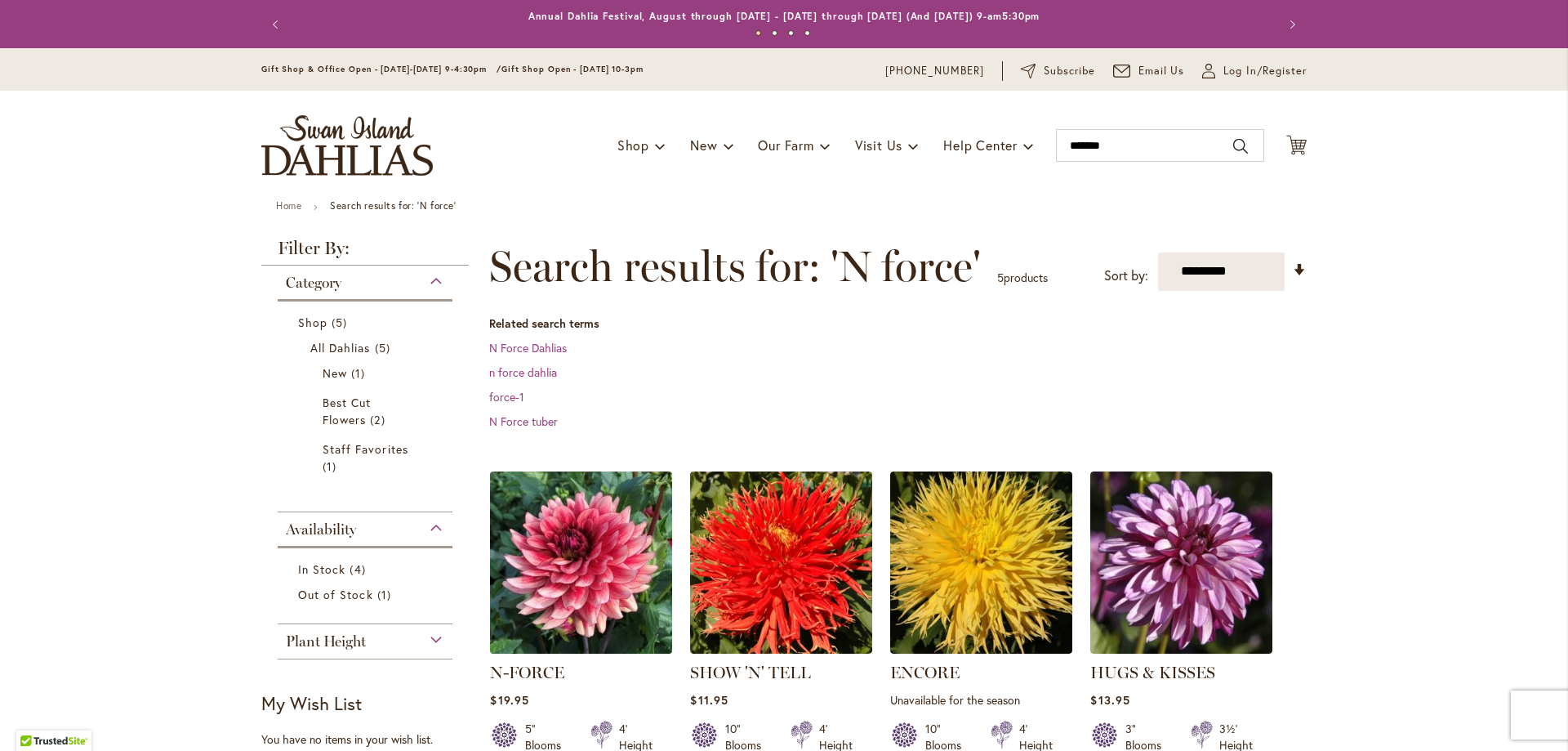
click at [627, 566] on img at bounding box center [581, 562] width 191 height 191
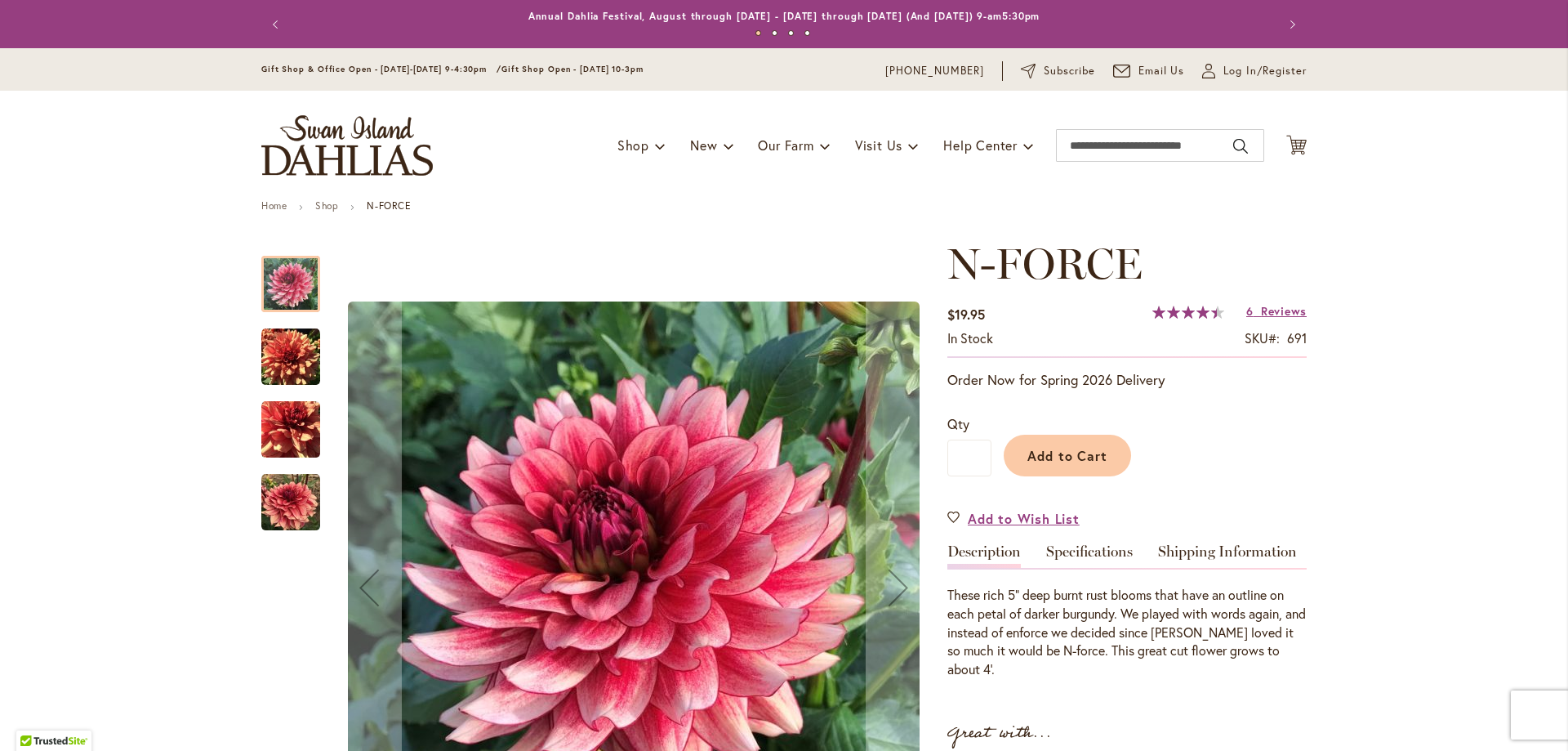
click at [281, 348] on img "N-FORCE" at bounding box center [291, 357] width 58 height 58
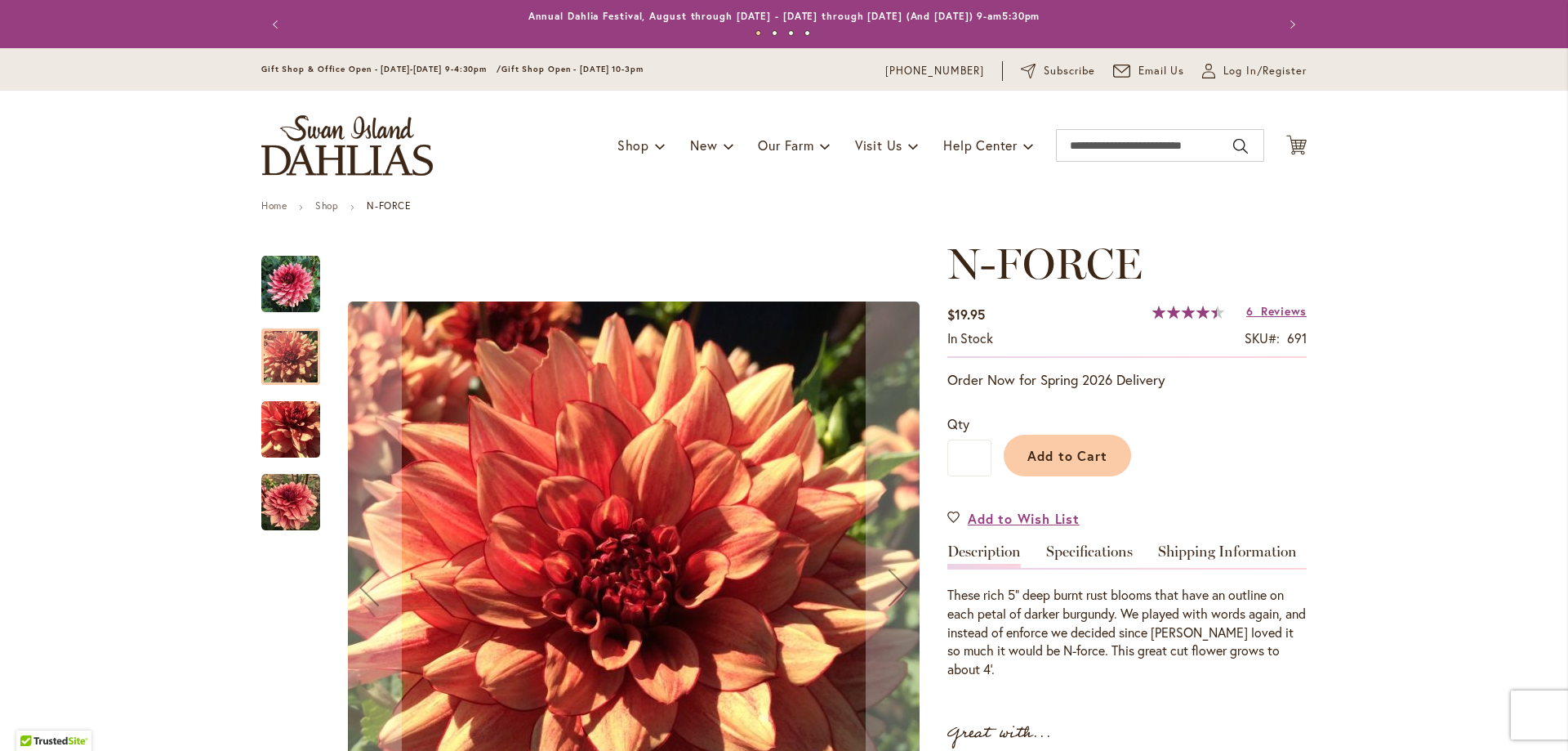
click at [297, 423] on img "N-FORCE" at bounding box center [291, 429] width 58 height 58
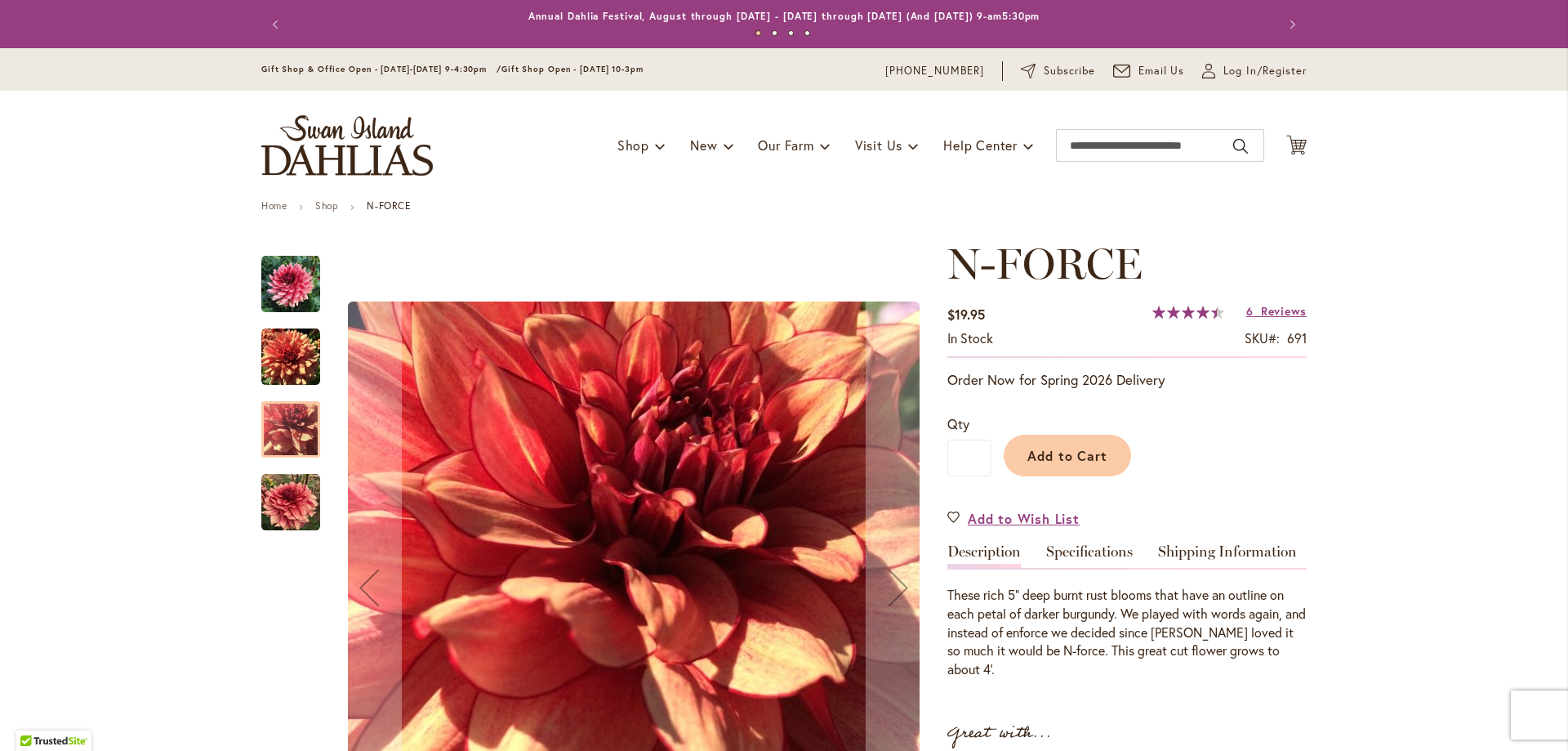
click at [301, 506] on img "N-FORCE" at bounding box center [291, 502] width 58 height 58
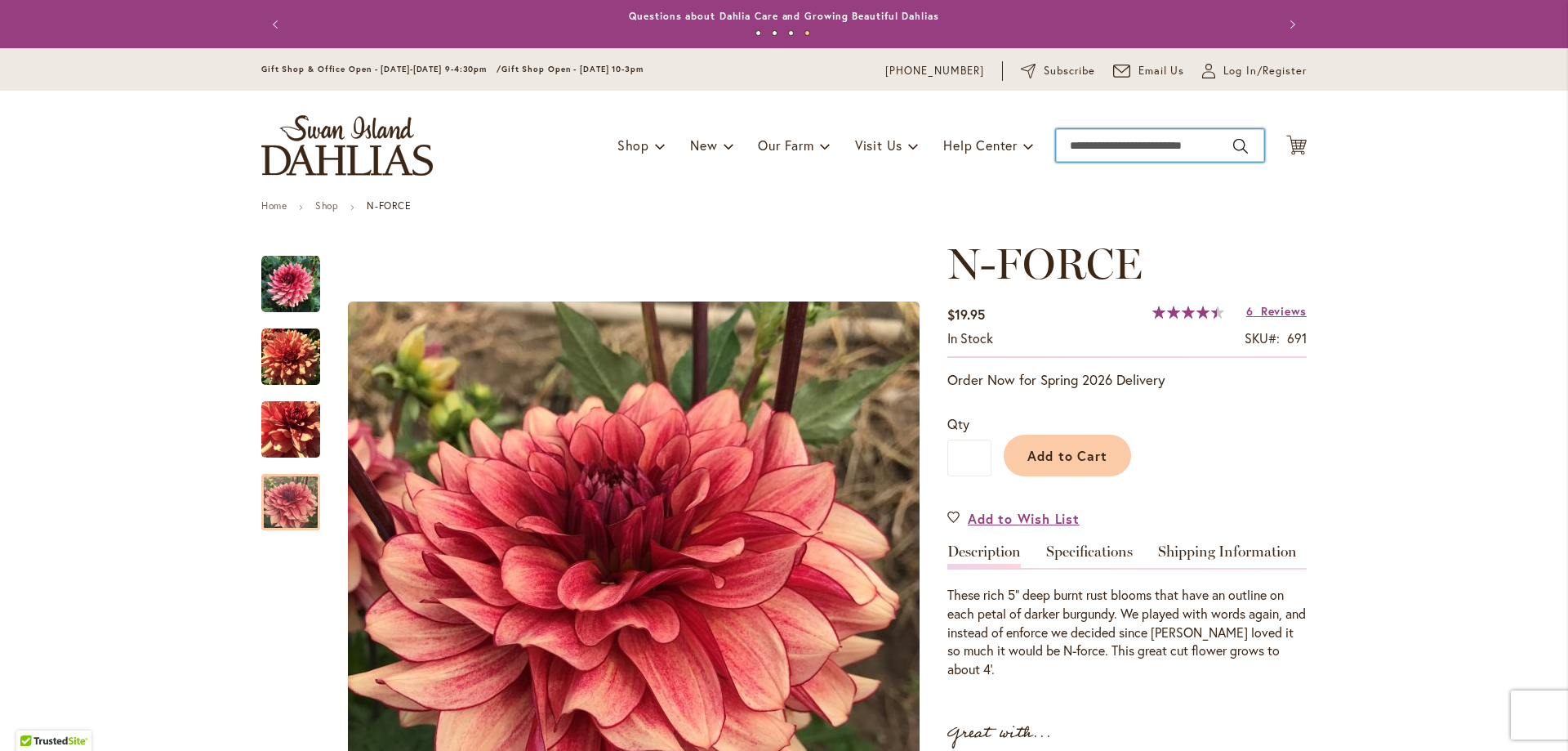
click at [1166, 149] on input "Search" at bounding box center [1160, 146] width 208 height 33
type input "**********"
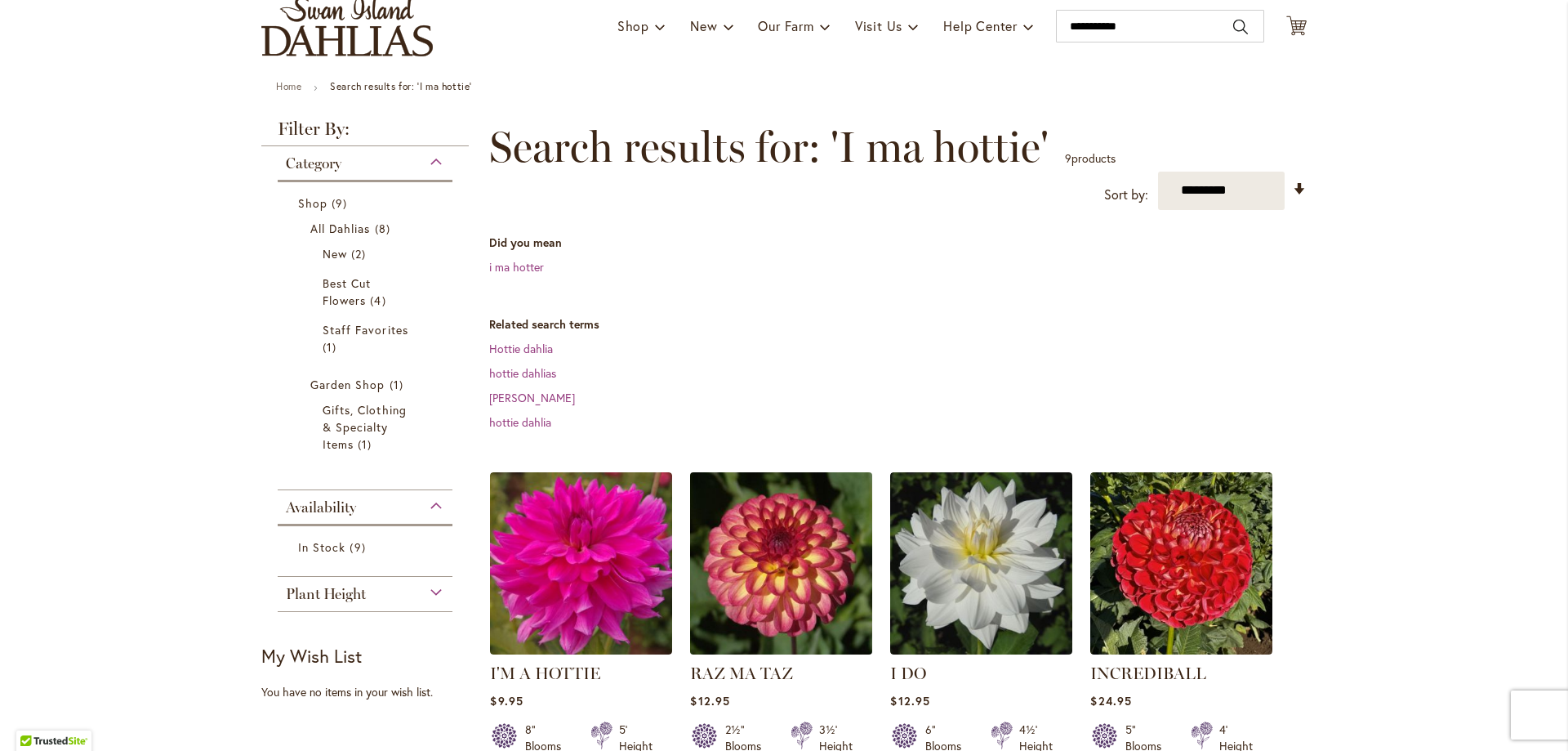
scroll to position [245, 0]
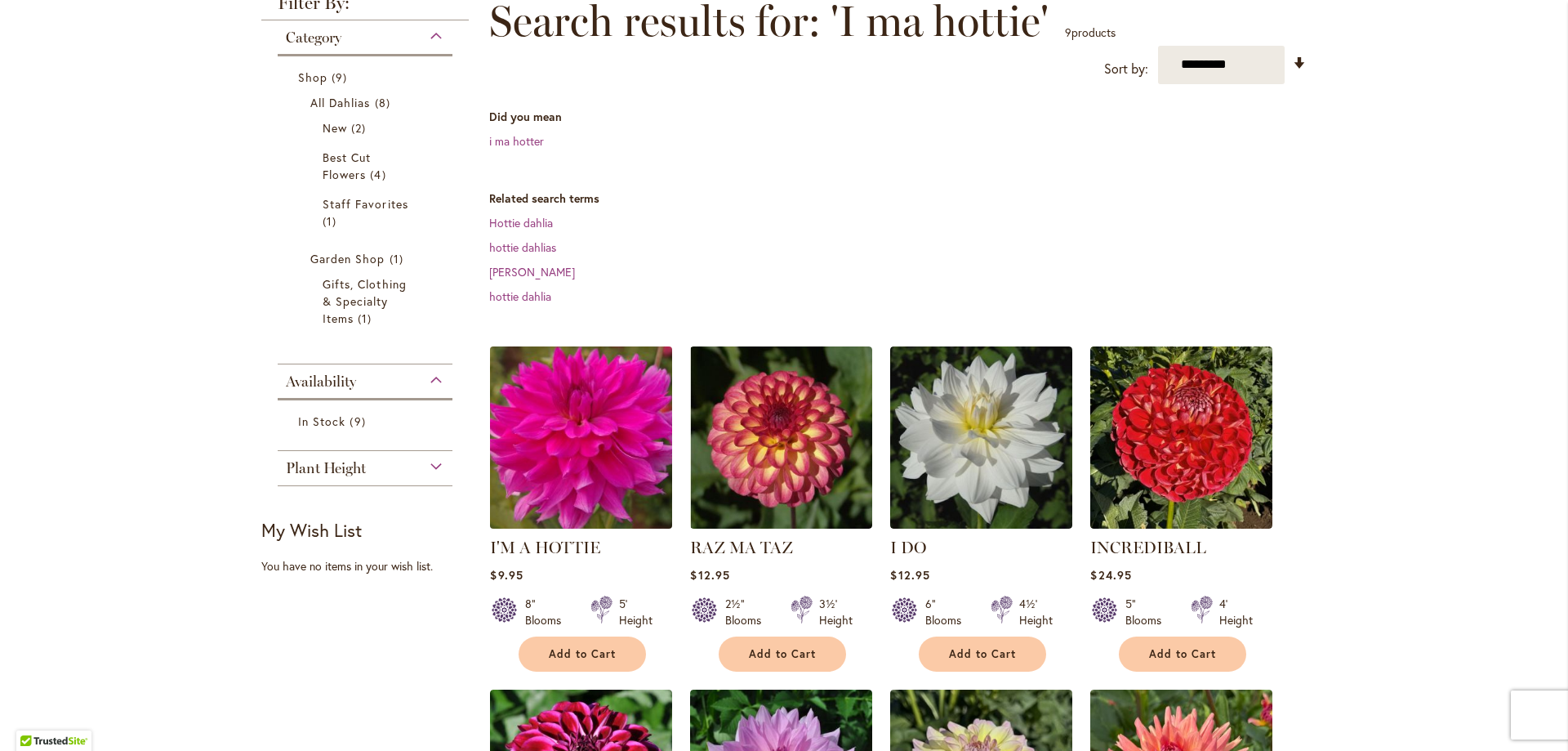
click at [614, 436] on img at bounding box center [581, 437] width 191 height 191
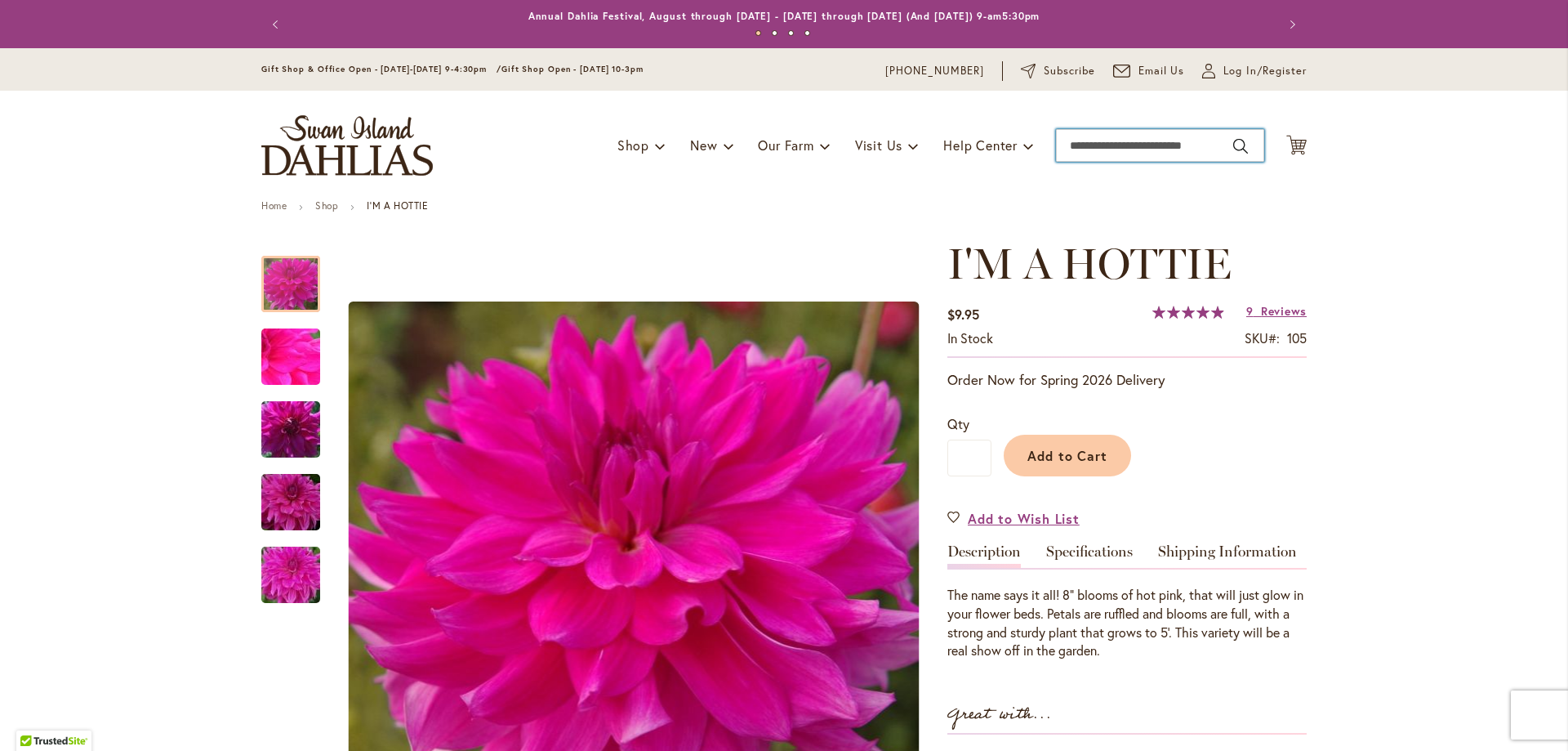
click at [1192, 139] on input "Search" at bounding box center [1160, 146] width 208 height 33
type input "****"
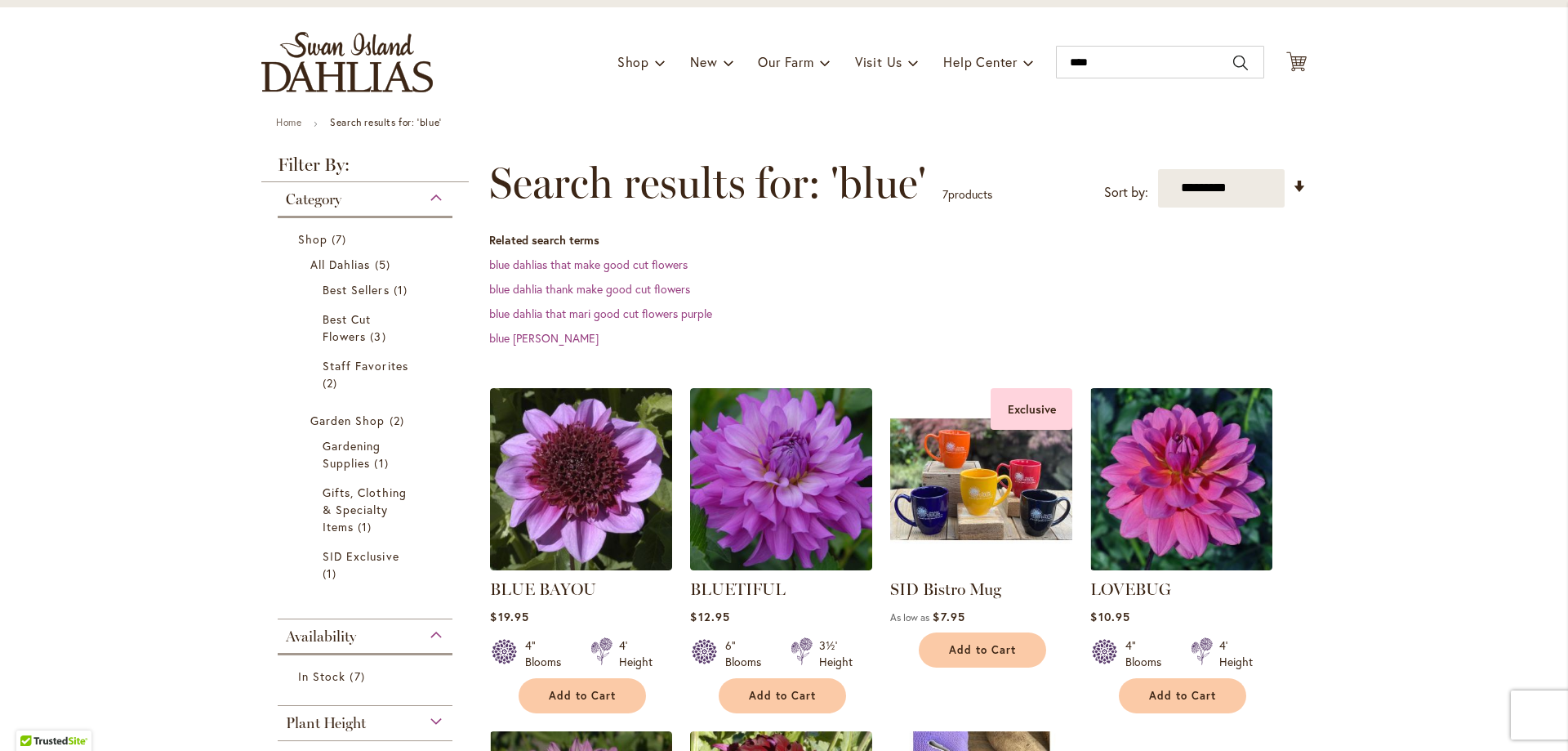
scroll to position [82, 0]
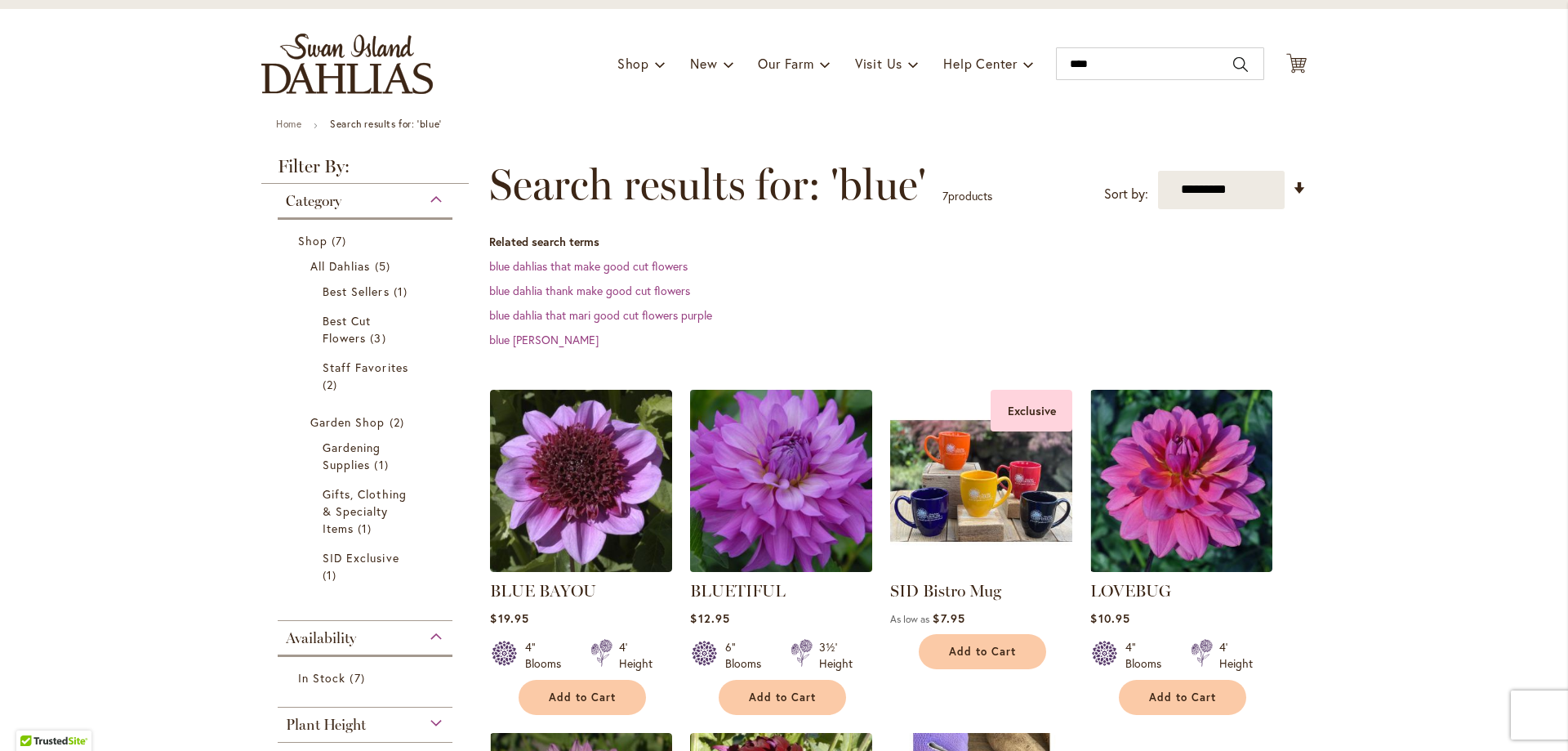
click at [788, 463] on img at bounding box center [782, 480] width 191 height 191
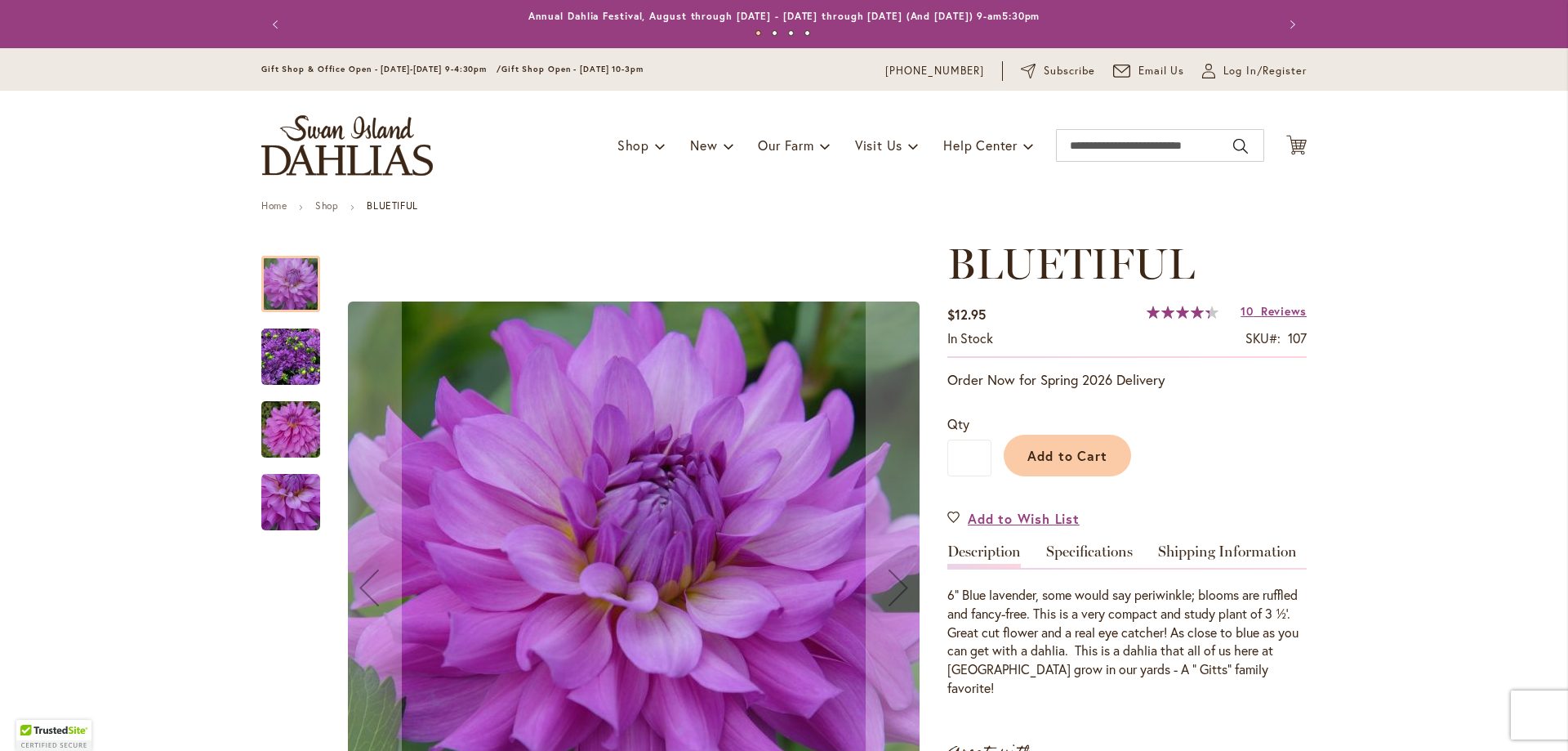
click at [269, 364] on img "Bluetiful" at bounding box center [291, 357] width 58 height 58
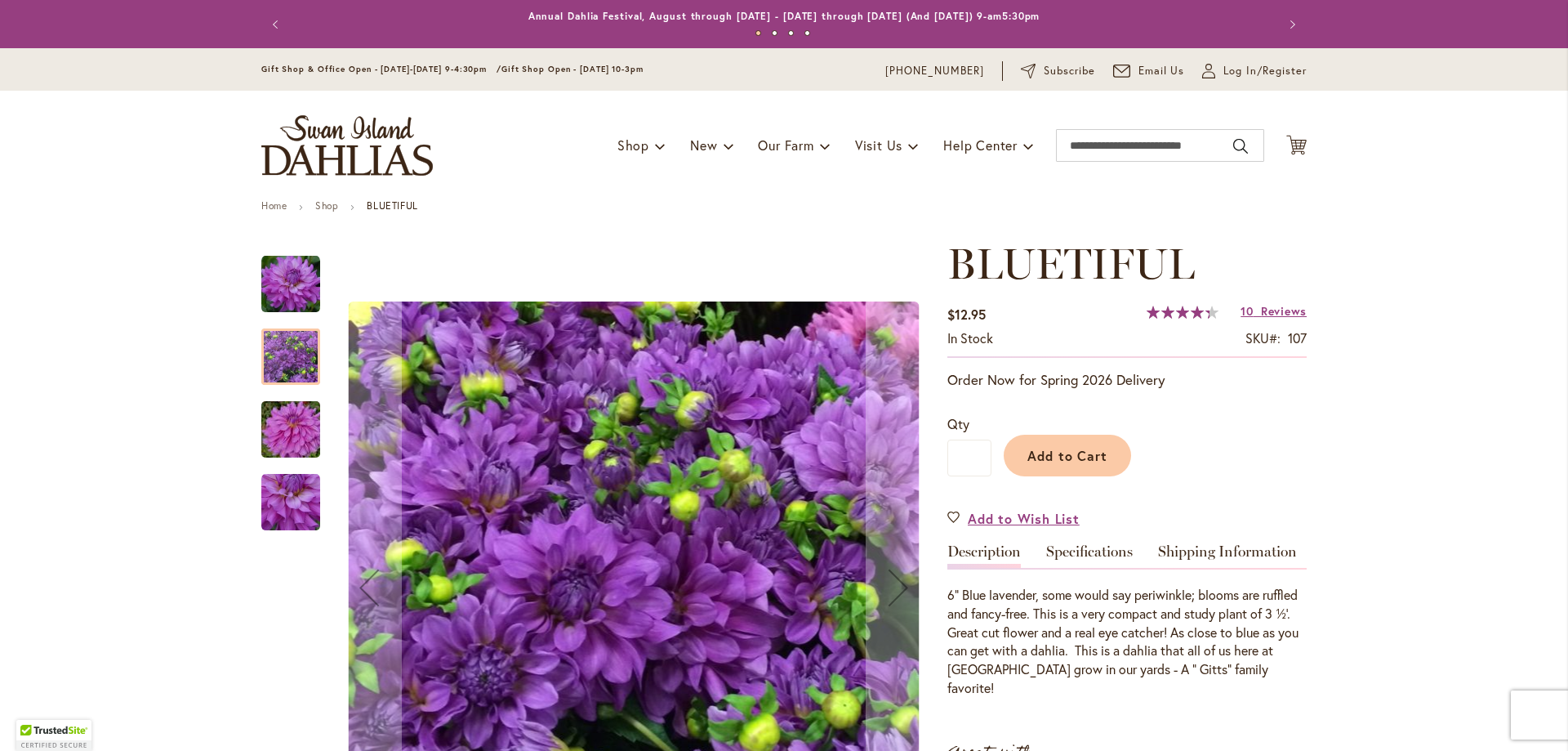
click at [272, 431] on img "Bluetiful" at bounding box center [291, 429] width 118 height 78
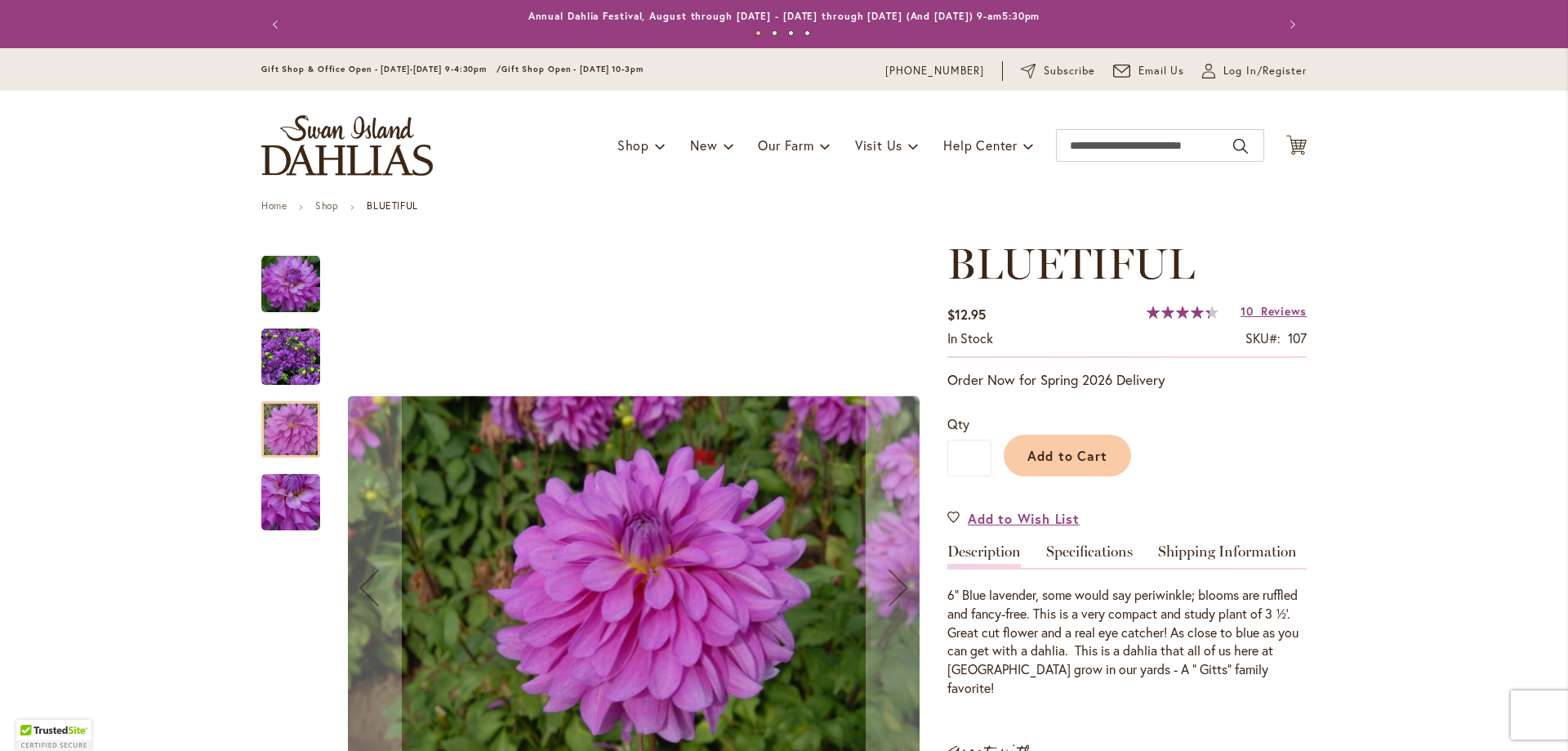
click at [274, 487] on img "Bluetiful" at bounding box center [291, 502] width 58 height 58
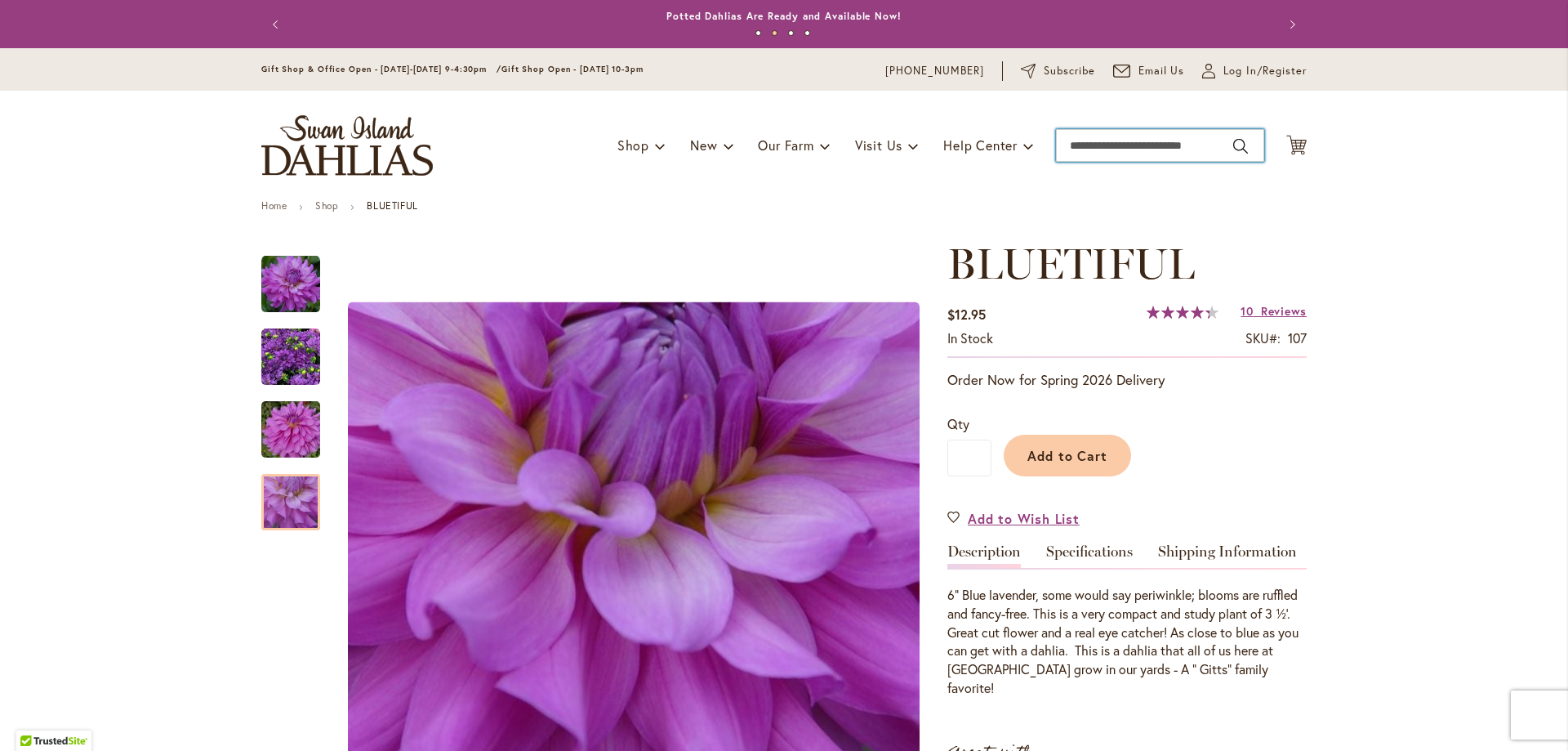
click at [1094, 135] on input "Search" at bounding box center [1160, 146] width 208 height 33
type input "**********"
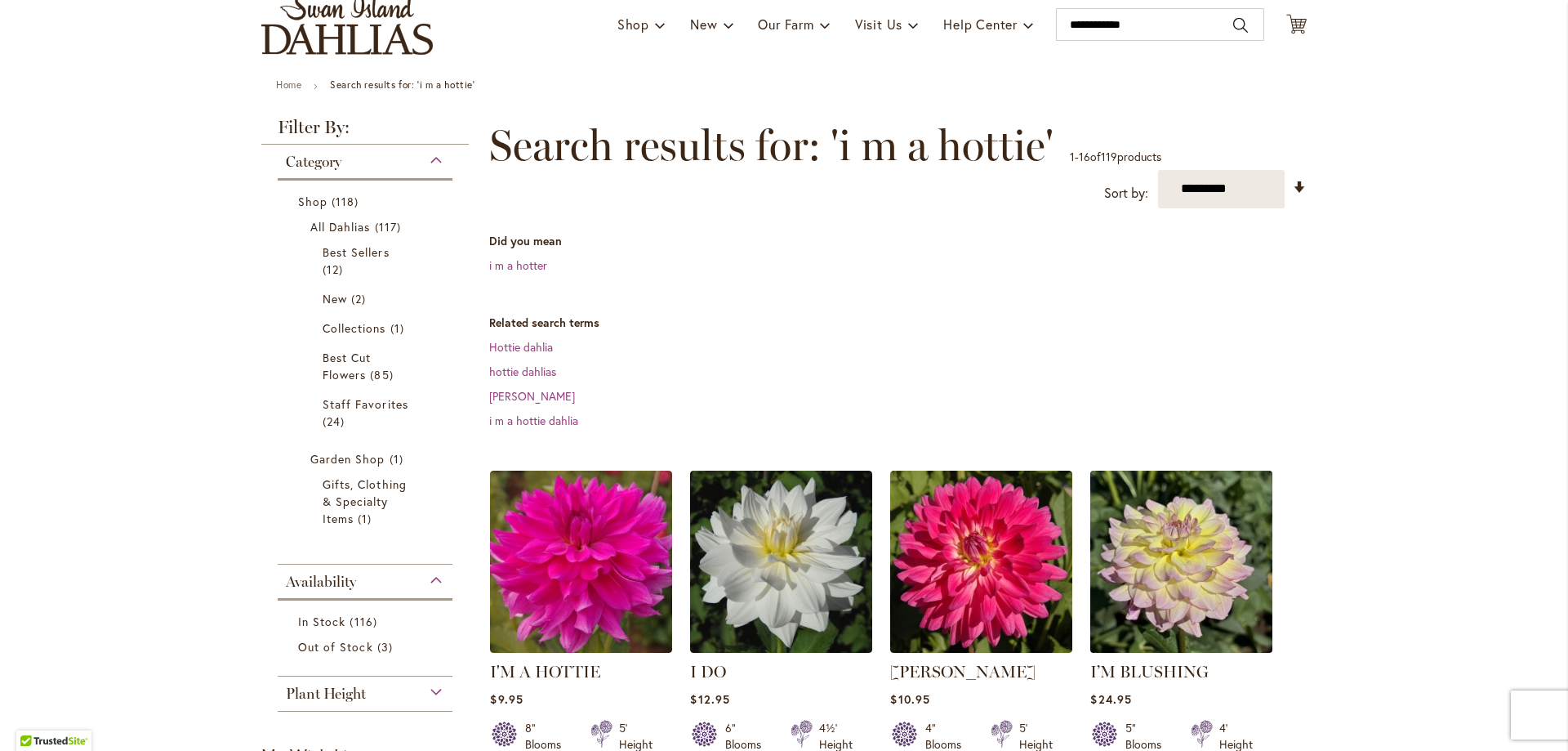
scroll to position [327, 0]
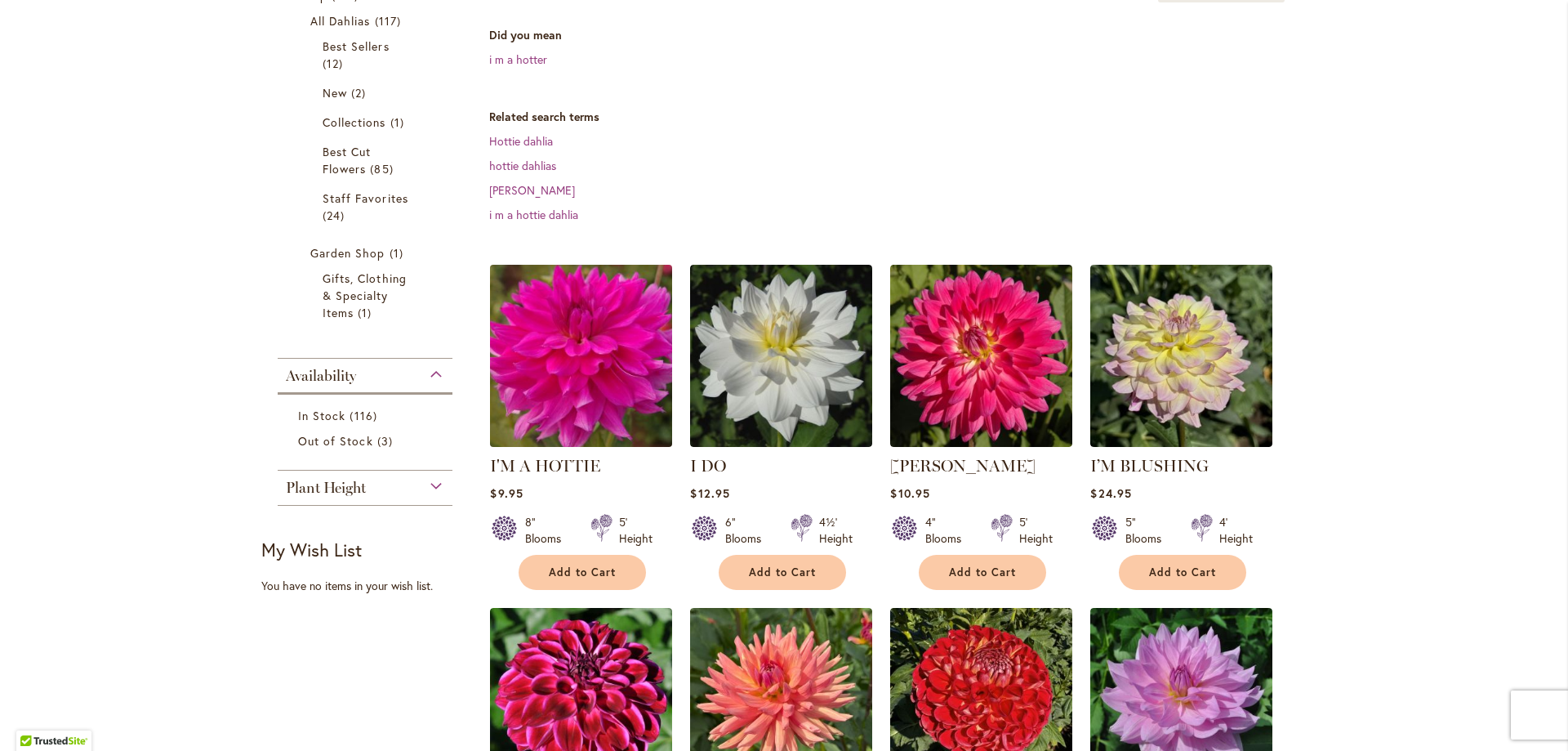
click at [599, 317] on img at bounding box center [581, 356] width 191 height 191
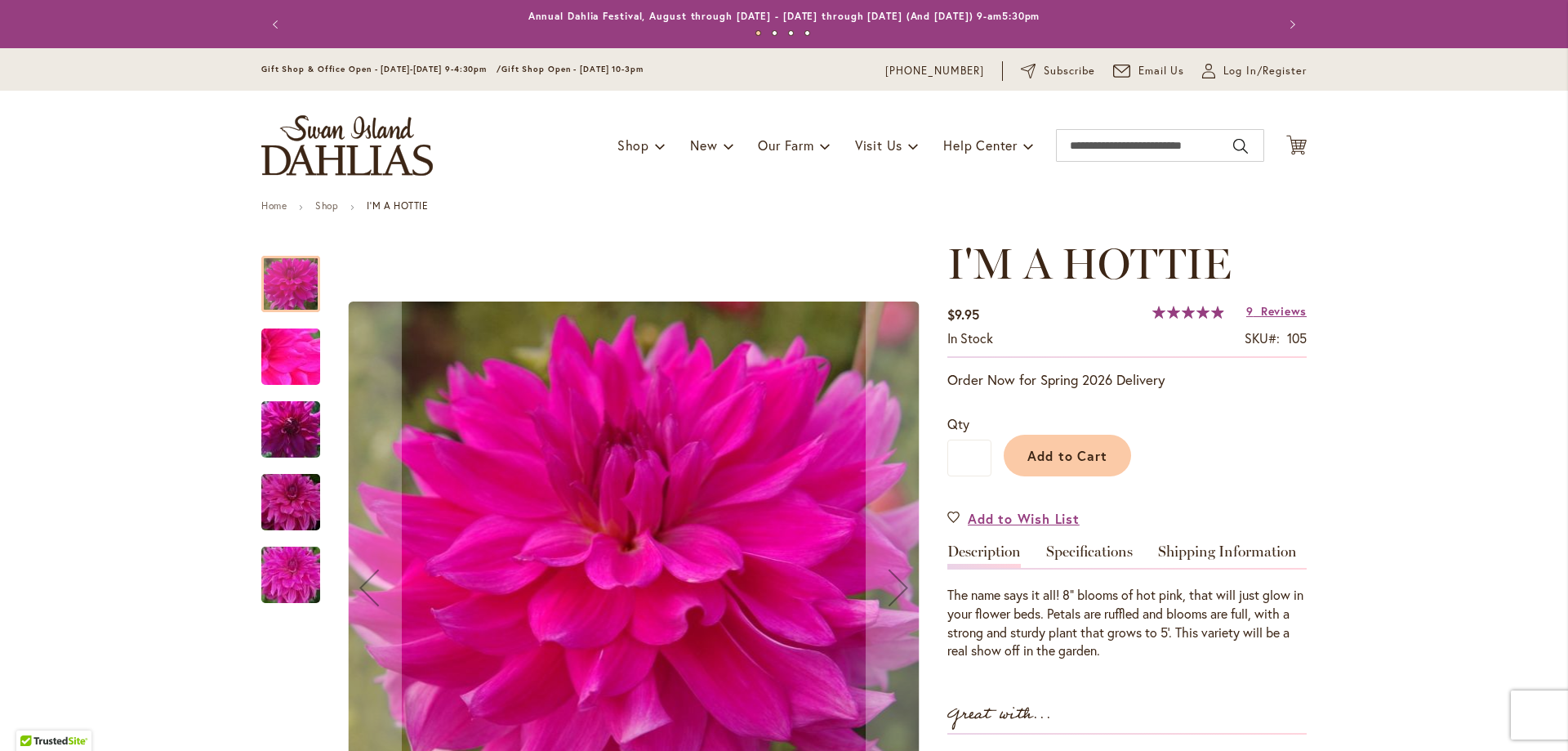
click at [281, 360] on img "I'm A Hottie" at bounding box center [291, 357] width 118 height 88
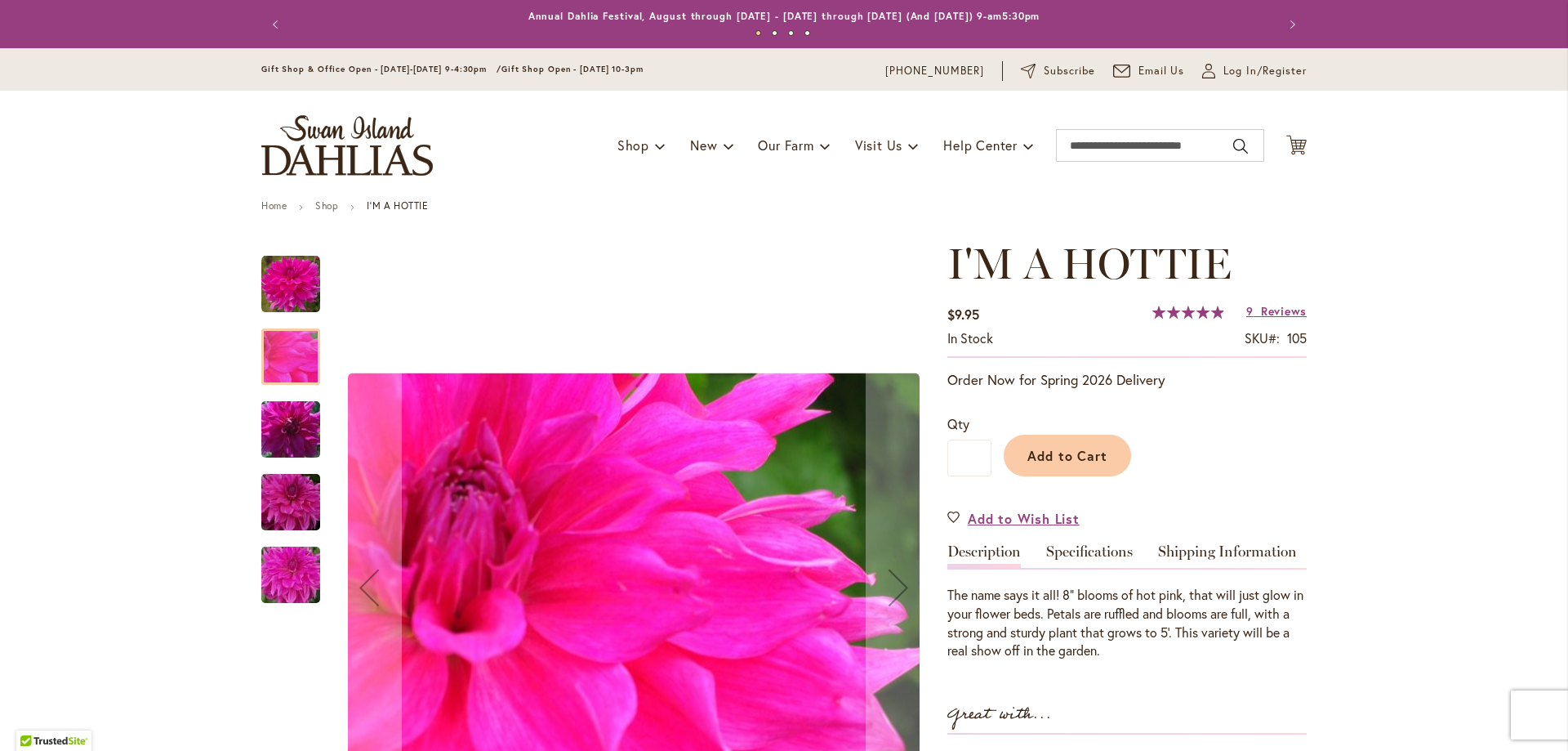
click at [300, 454] on img "I'm A Hottie" at bounding box center [291, 429] width 118 height 78
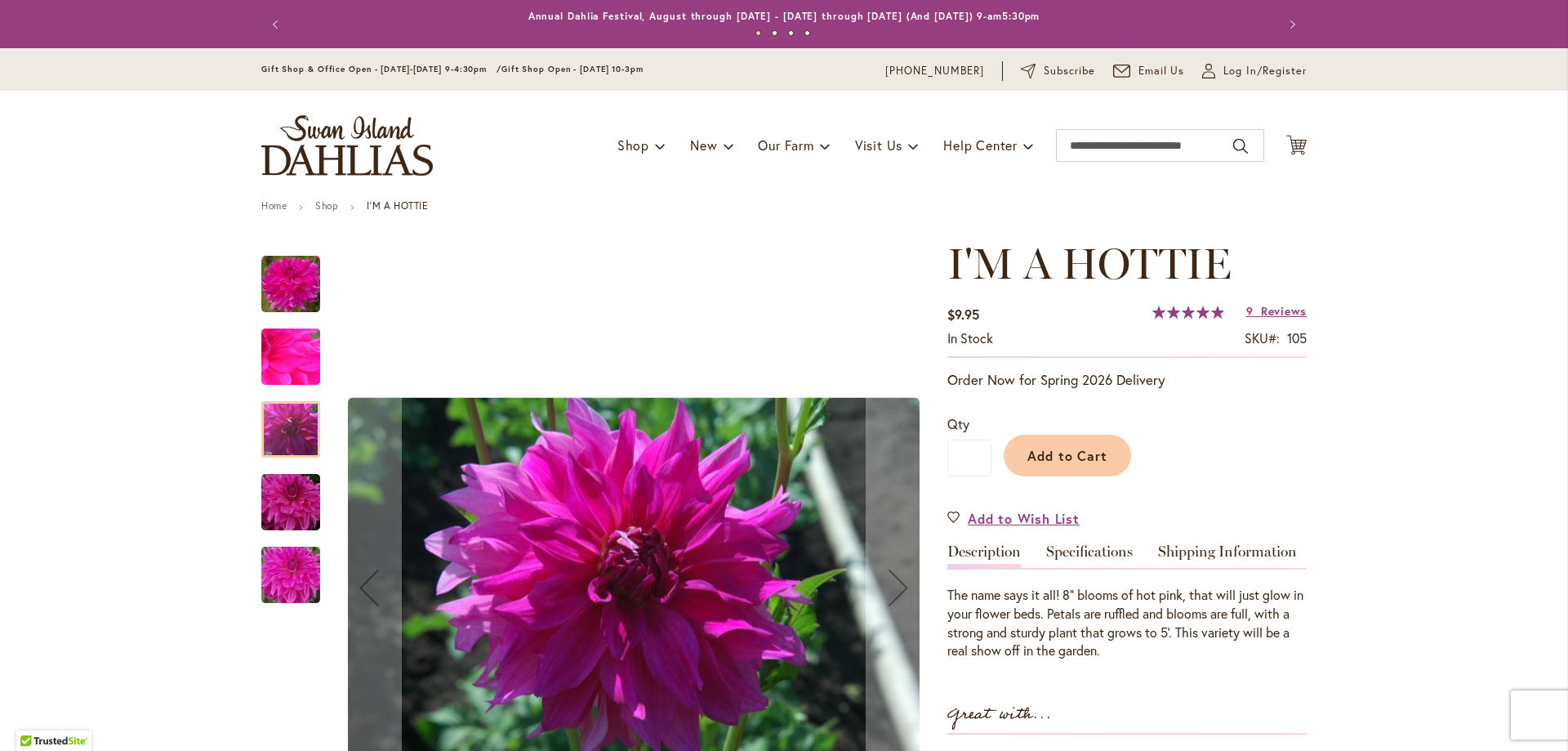
click at [289, 518] on img "I'm A Hottie" at bounding box center [291, 502] width 118 height 78
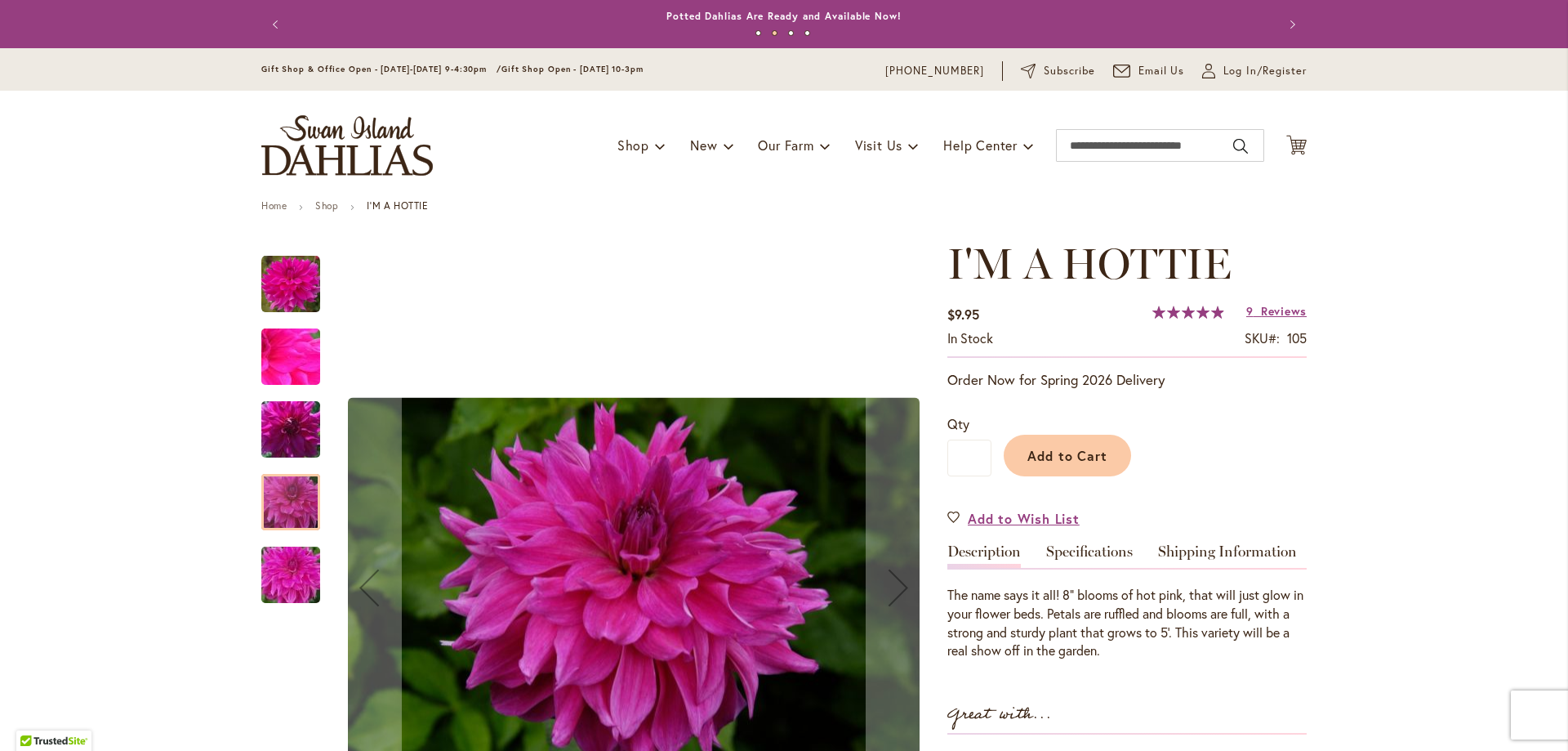
click at [287, 560] on img "I'm A Hottie" at bounding box center [291, 575] width 118 height 88
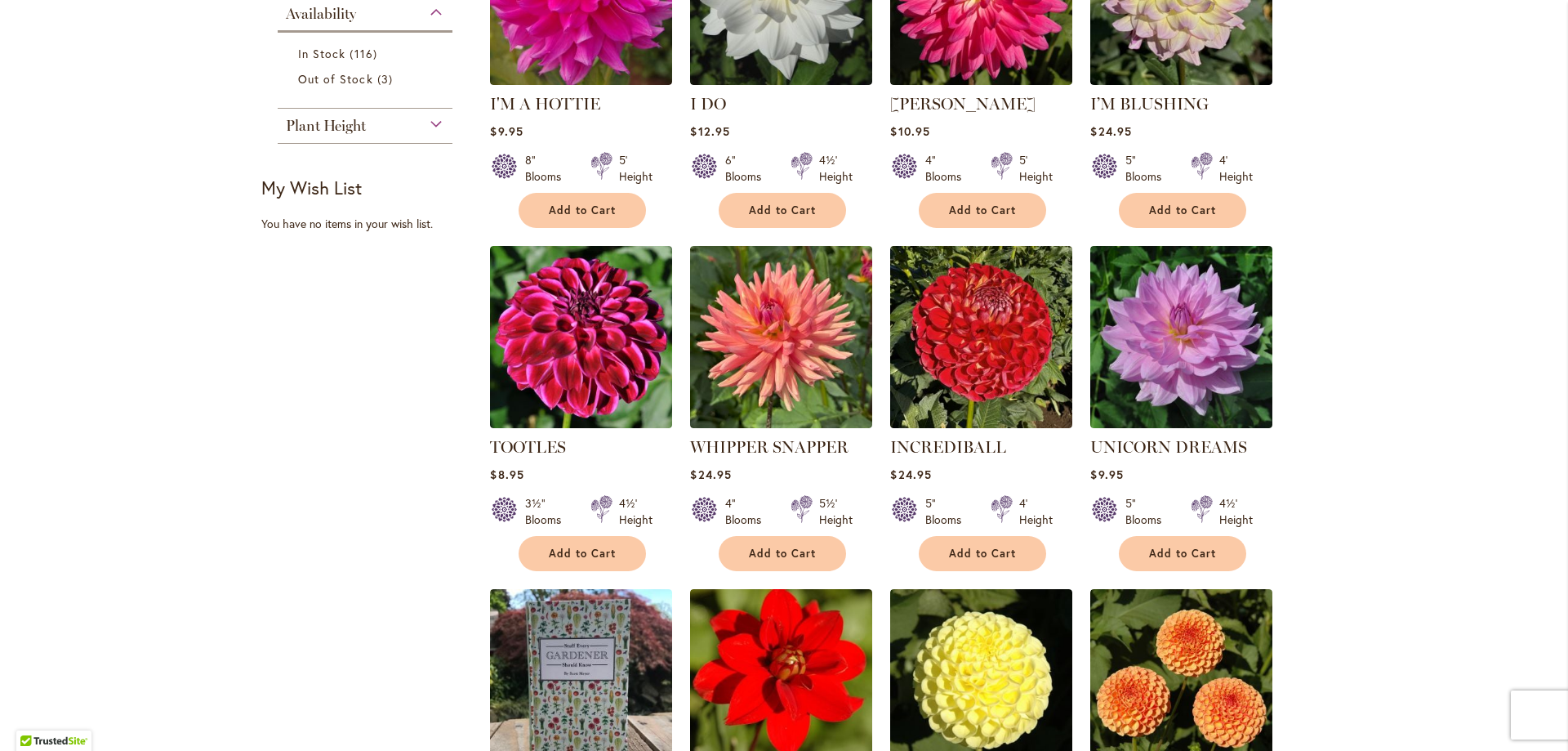
scroll to position [899, 0]
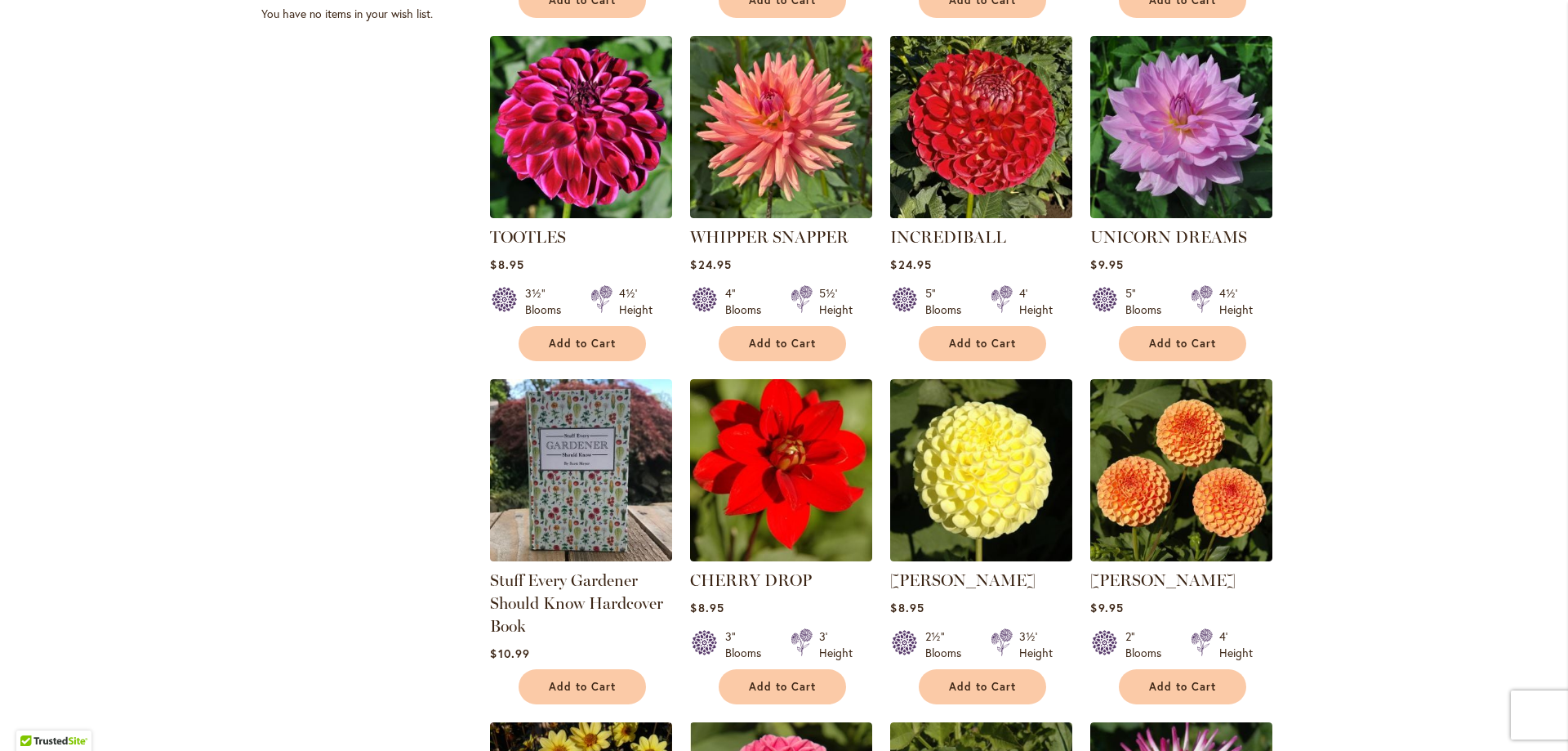
click at [975, 99] on img at bounding box center [982, 127] width 191 height 191
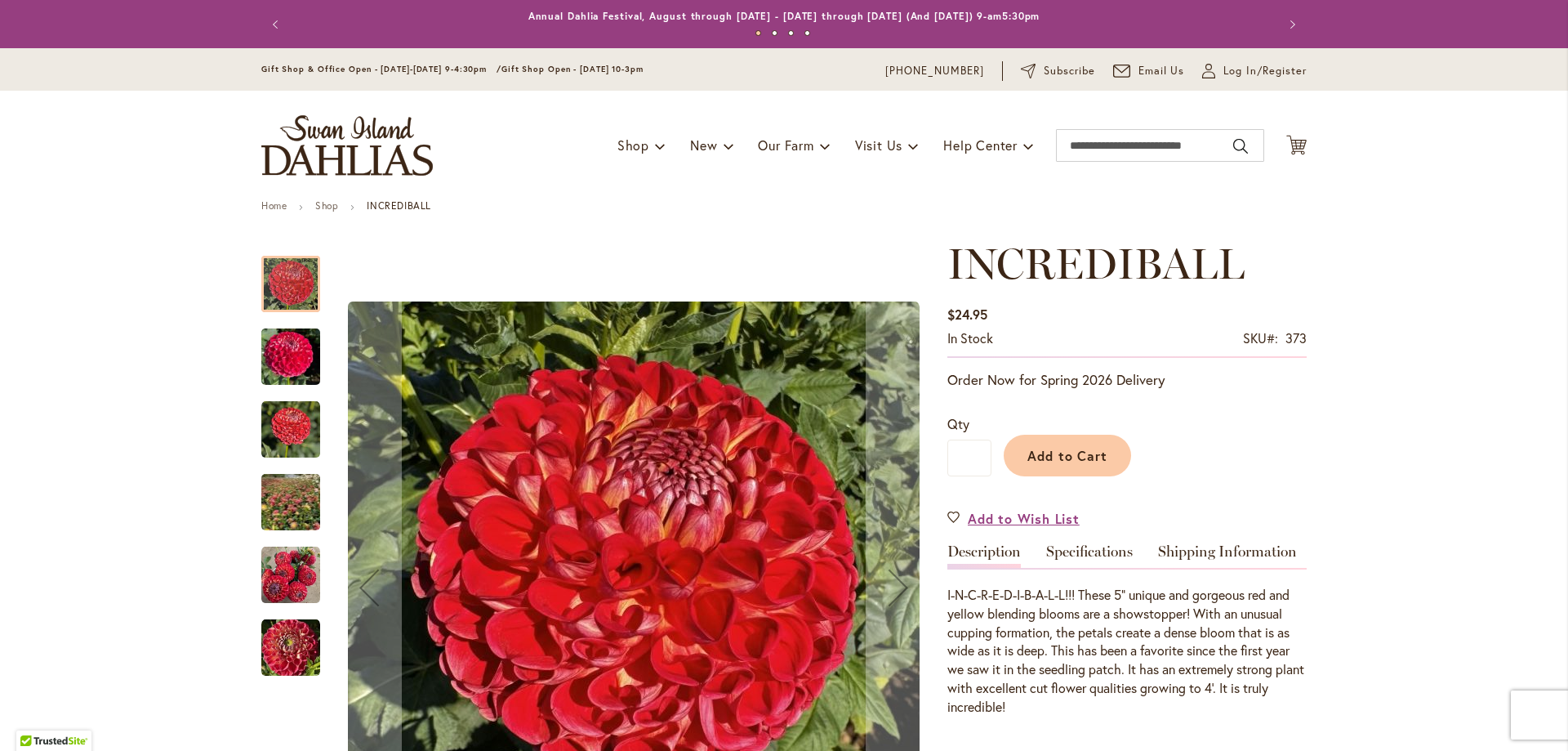
click at [282, 361] on img "INCREDIBALL" at bounding box center [291, 357] width 58 height 78
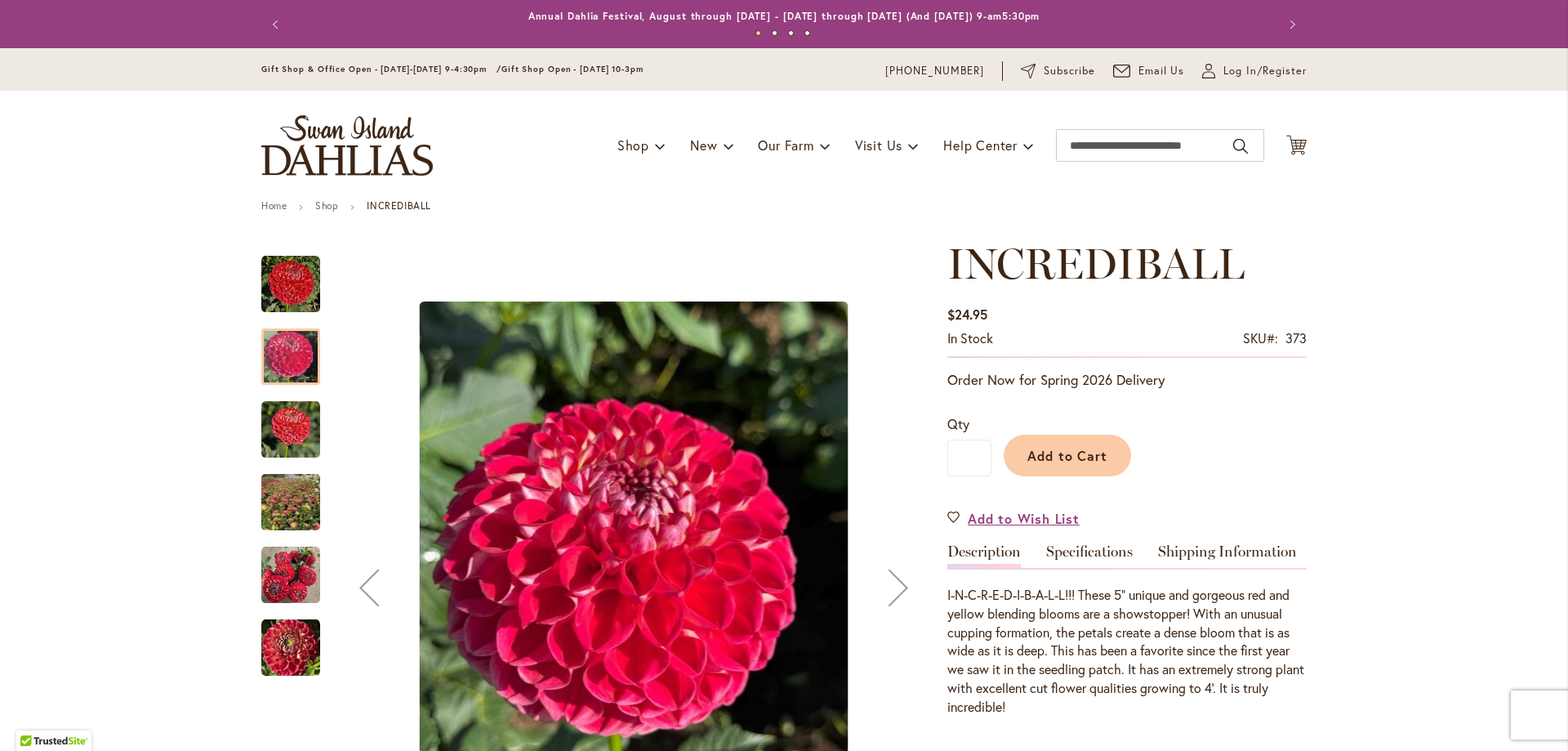
click at [291, 401] on img "INCREDIBALL" at bounding box center [291, 429] width 58 height 58
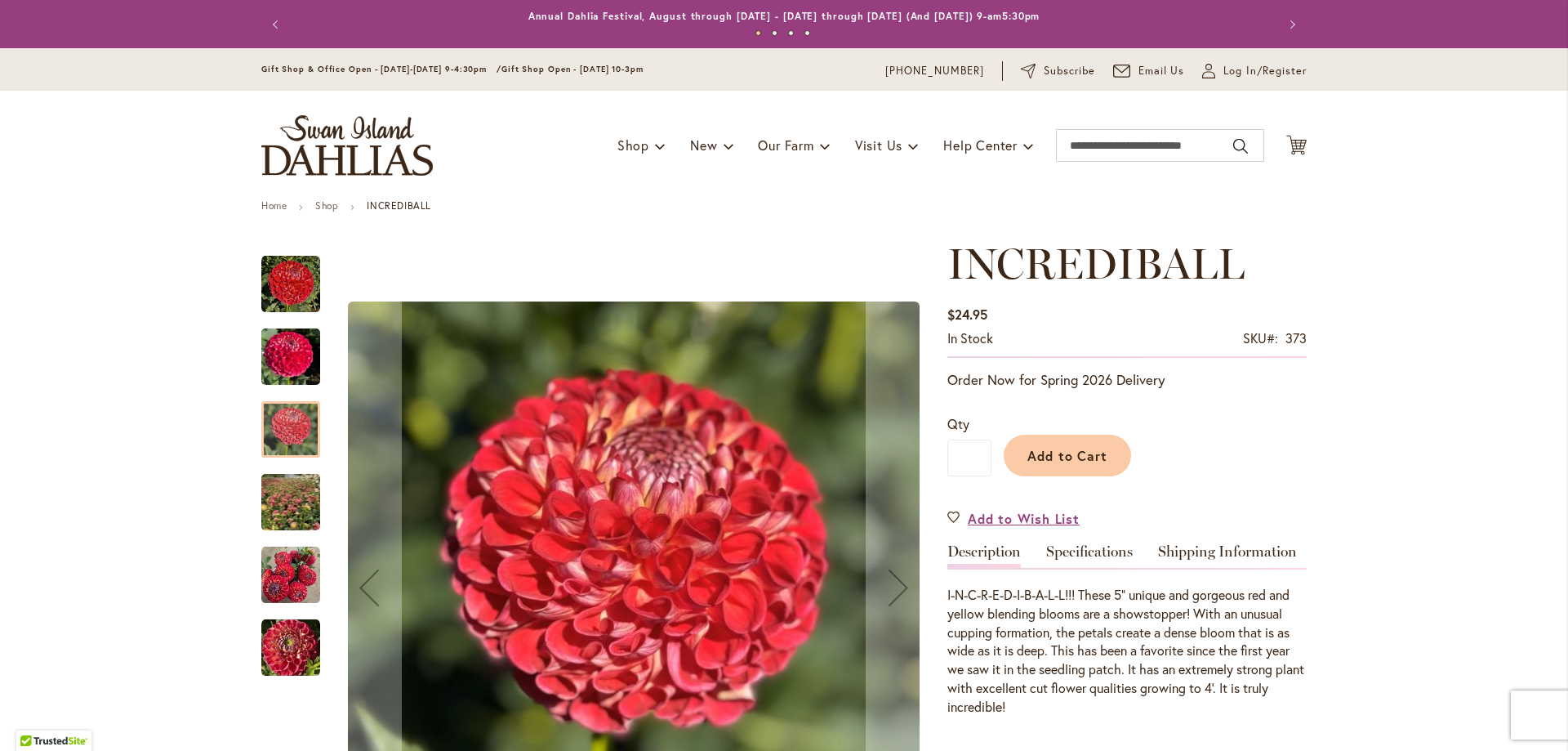
click at [305, 521] on img "INCREDIBALL" at bounding box center [291, 502] width 115 height 113
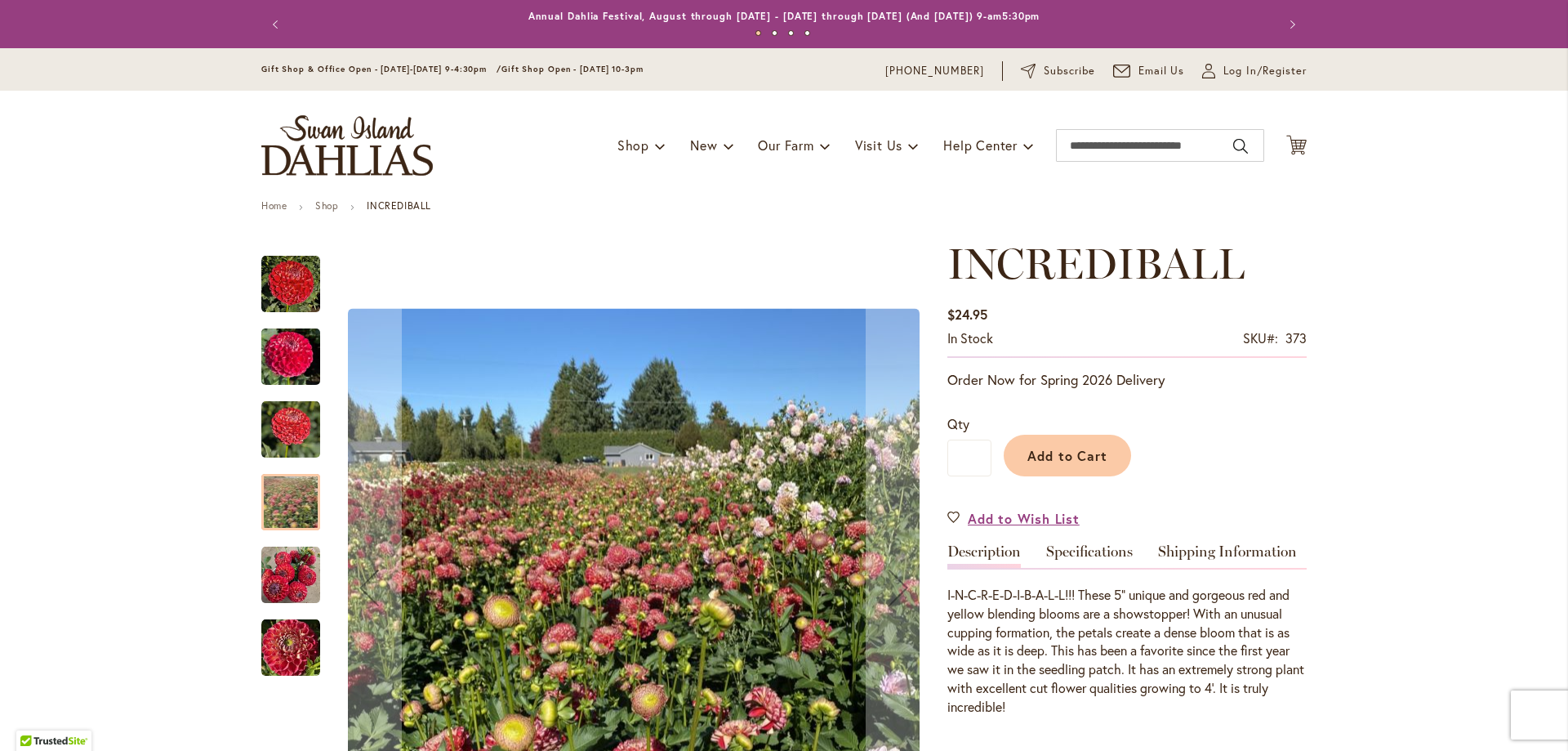
click at [298, 569] on img "INCREDIBALL" at bounding box center [291, 575] width 58 height 58
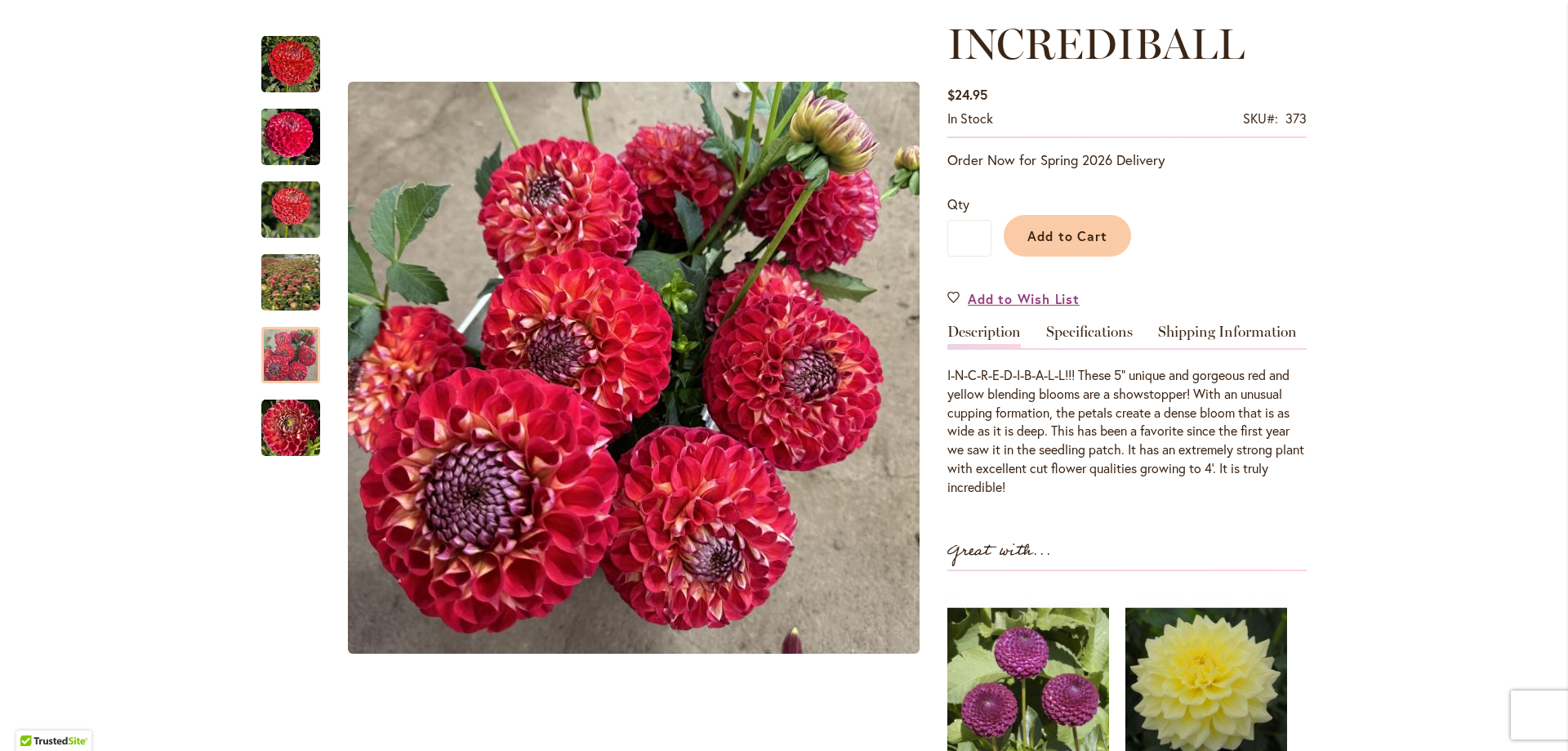
scroll to position [245, 0]
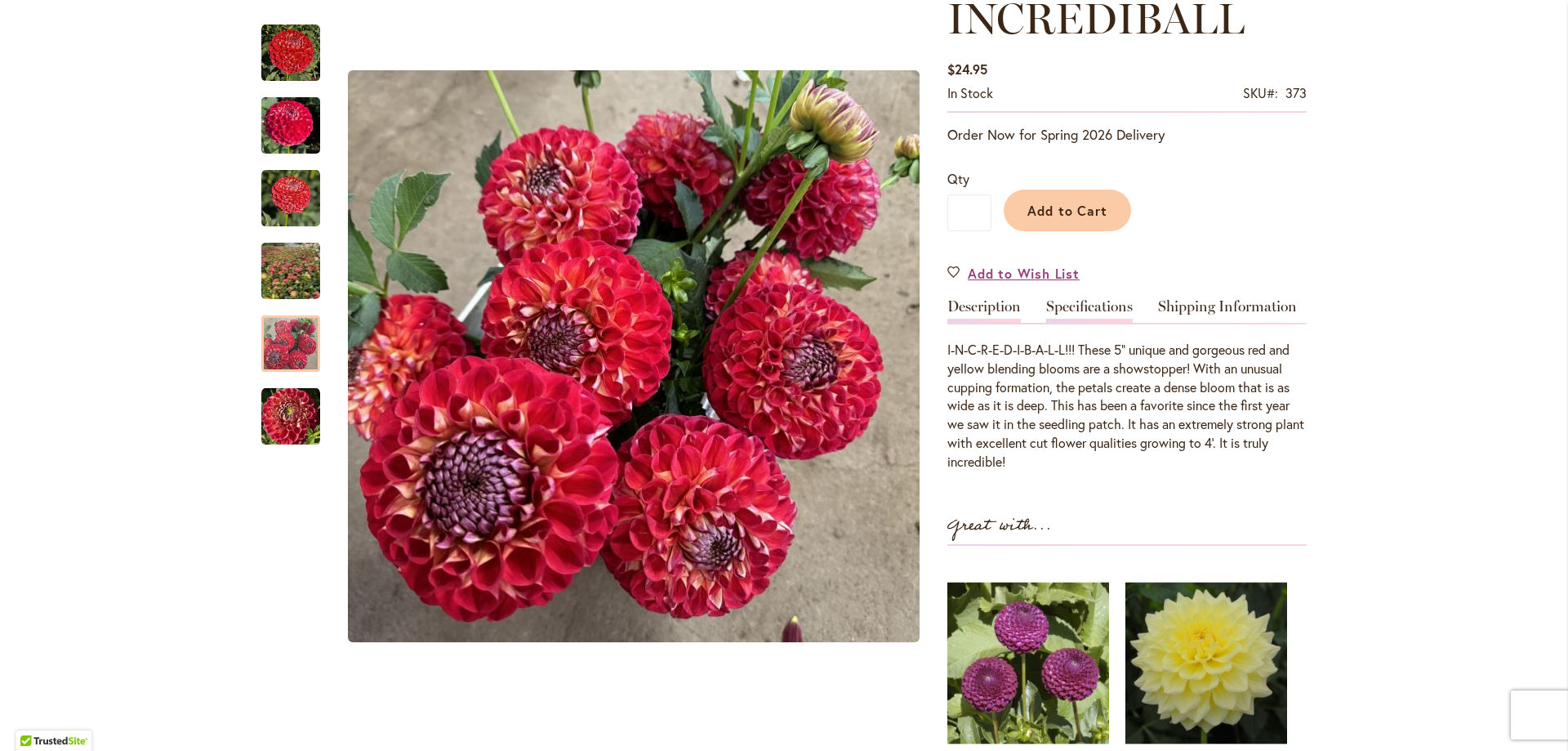
click at [1091, 299] on link "Specifications" at bounding box center [1089, 310] width 86 height 24
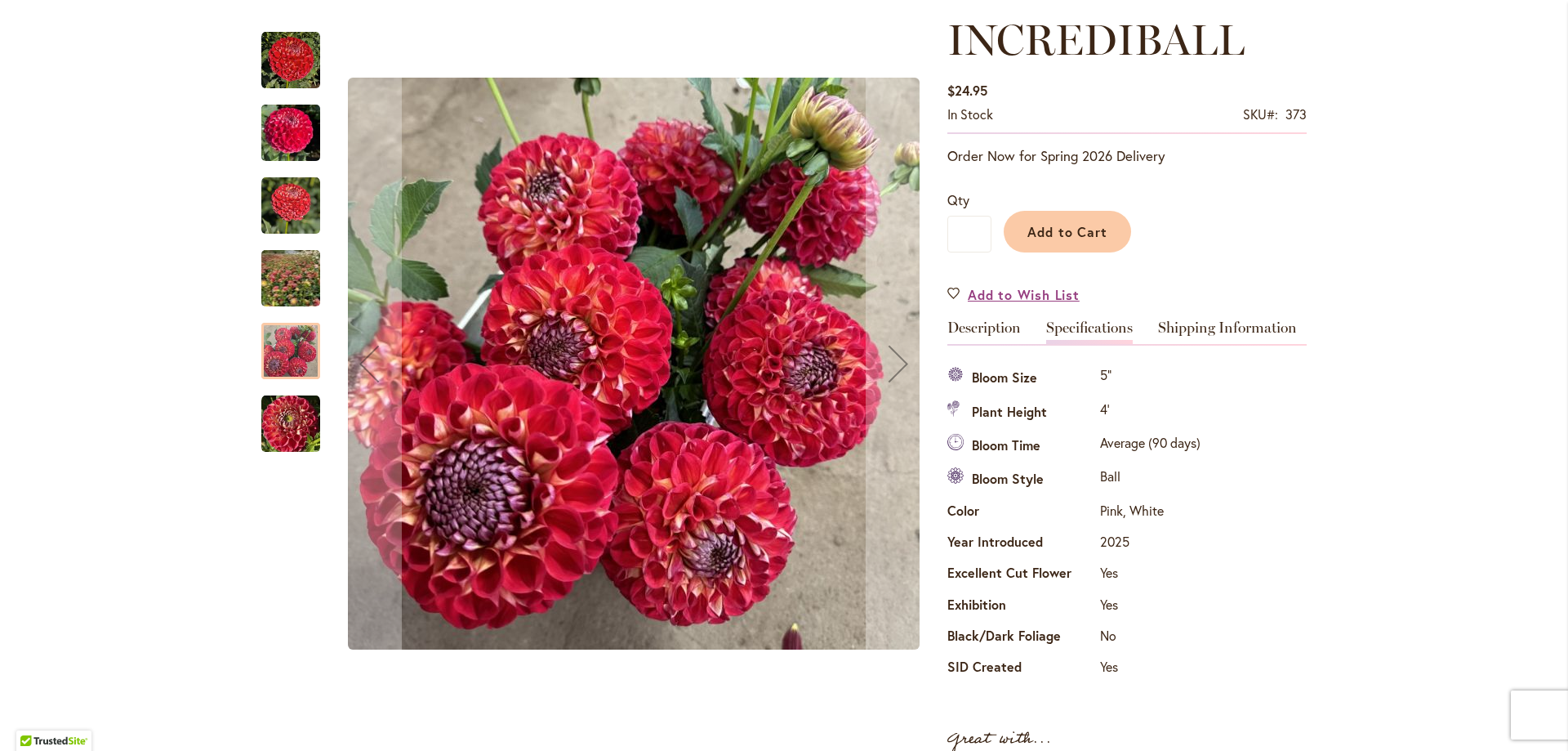
scroll to position [0, 0]
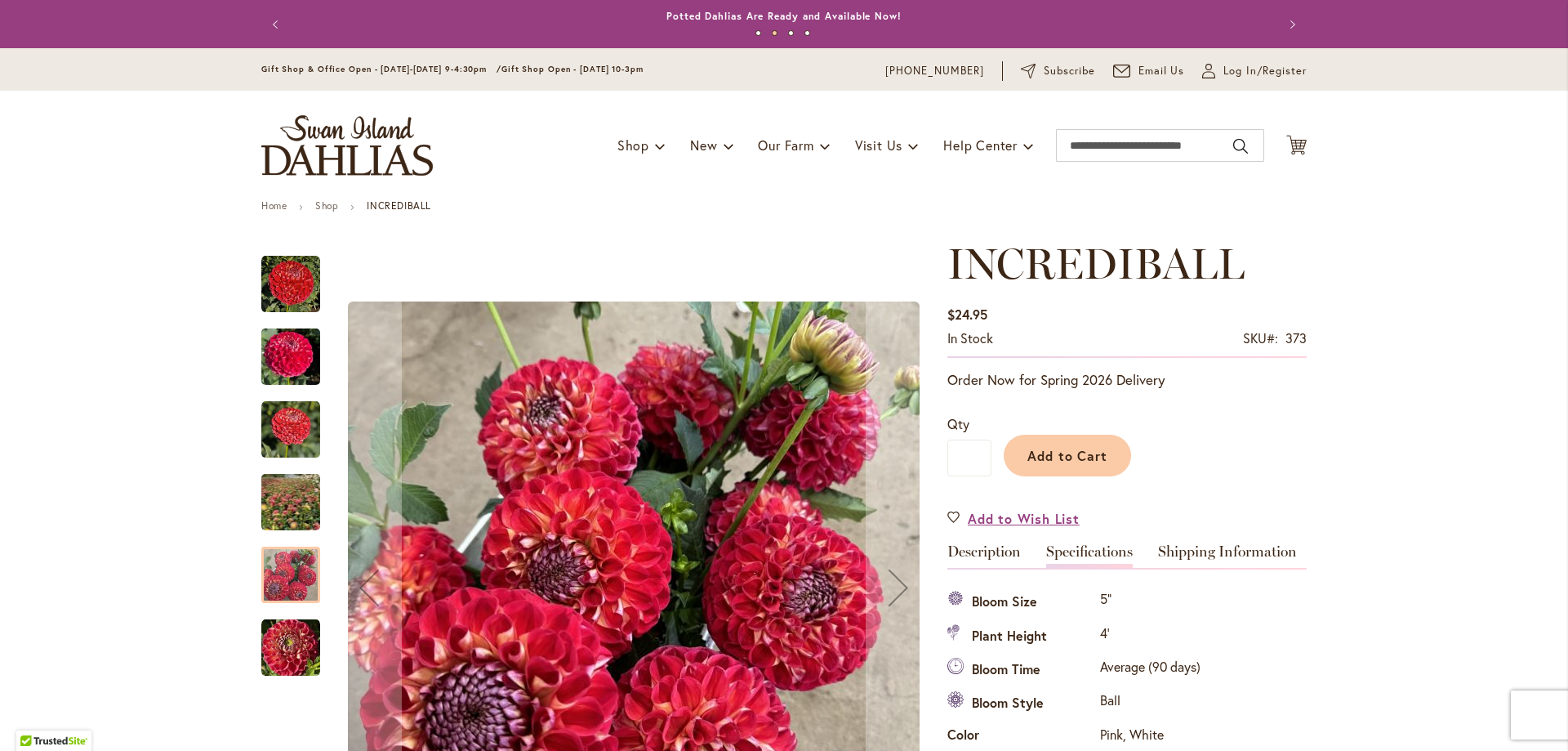
click at [297, 287] on img "Incrediball" at bounding box center [291, 284] width 58 height 58
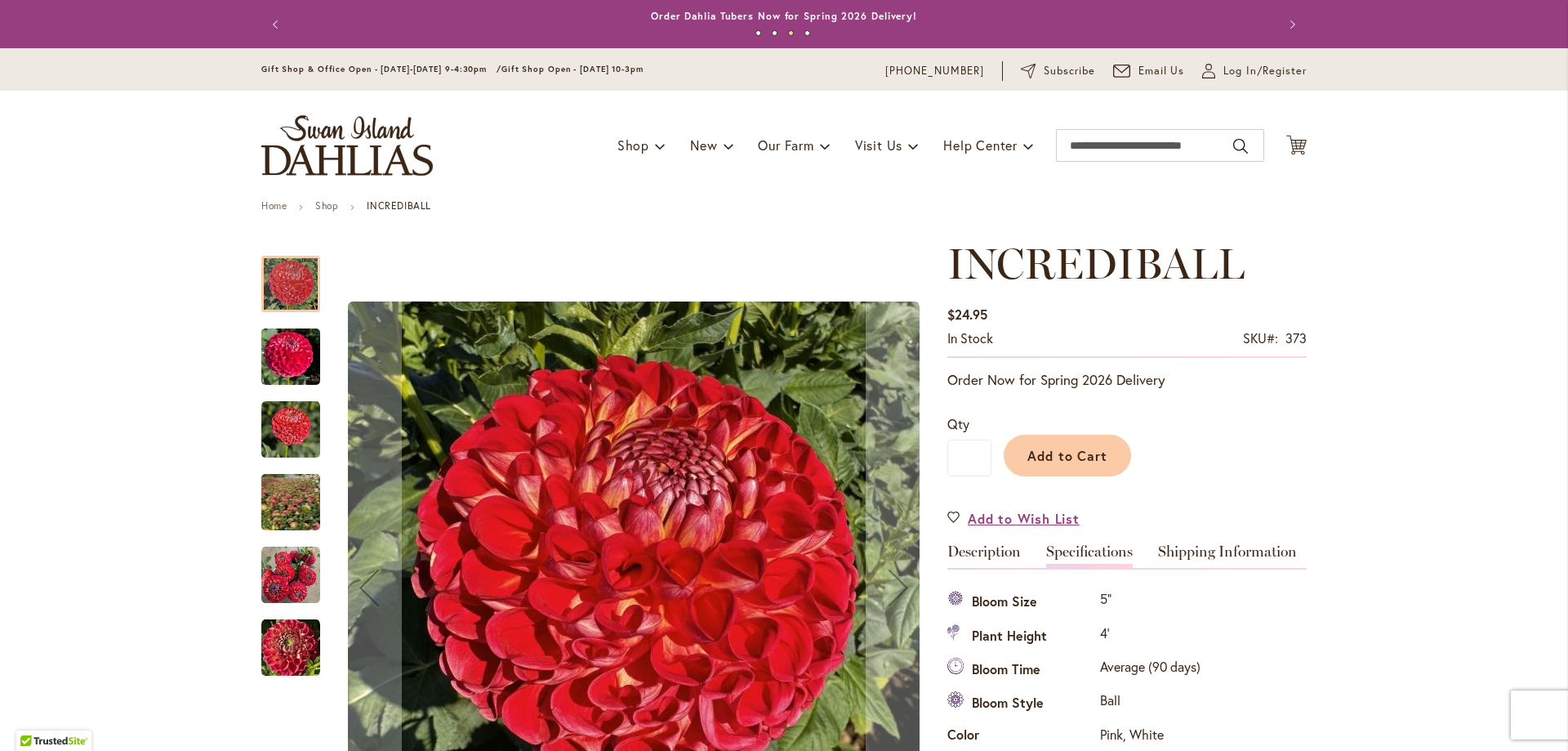
click at [280, 360] on img "INCREDIBALL" at bounding box center [291, 357] width 58 height 78
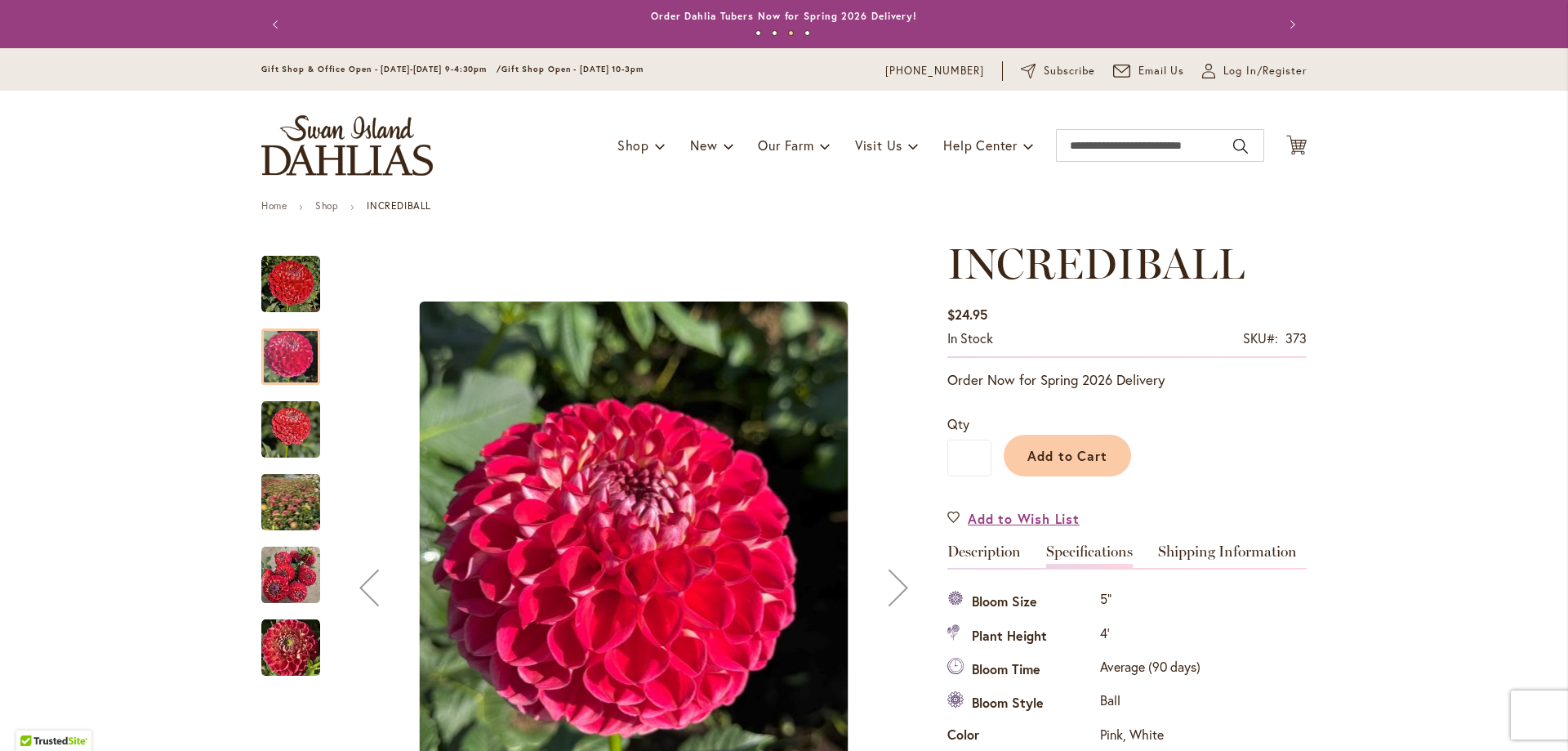
click at [292, 440] on img "INCREDIBALL" at bounding box center [291, 429] width 58 height 58
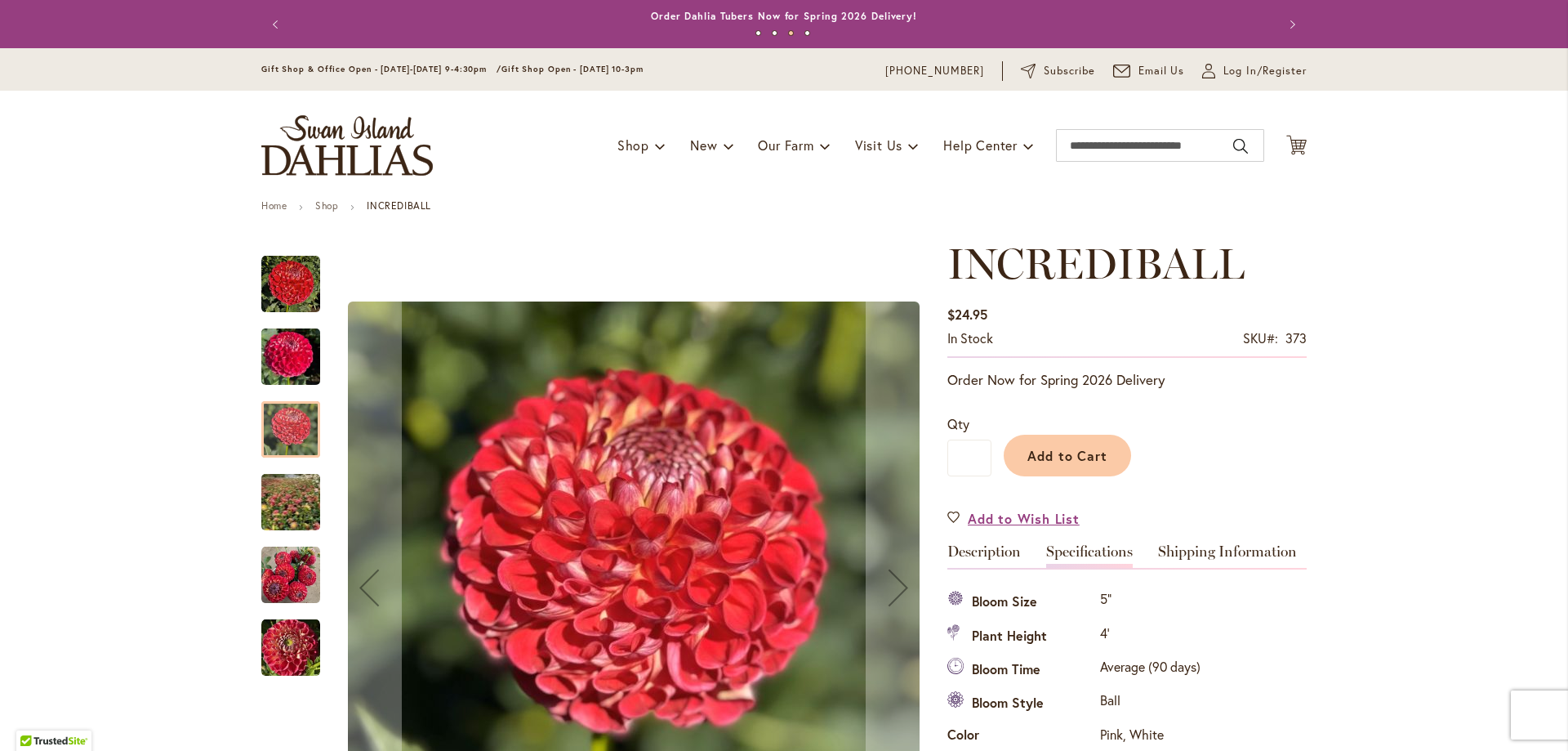
click at [288, 517] on img "INCREDIBALL" at bounding box center [291, 502] width 115 height 113
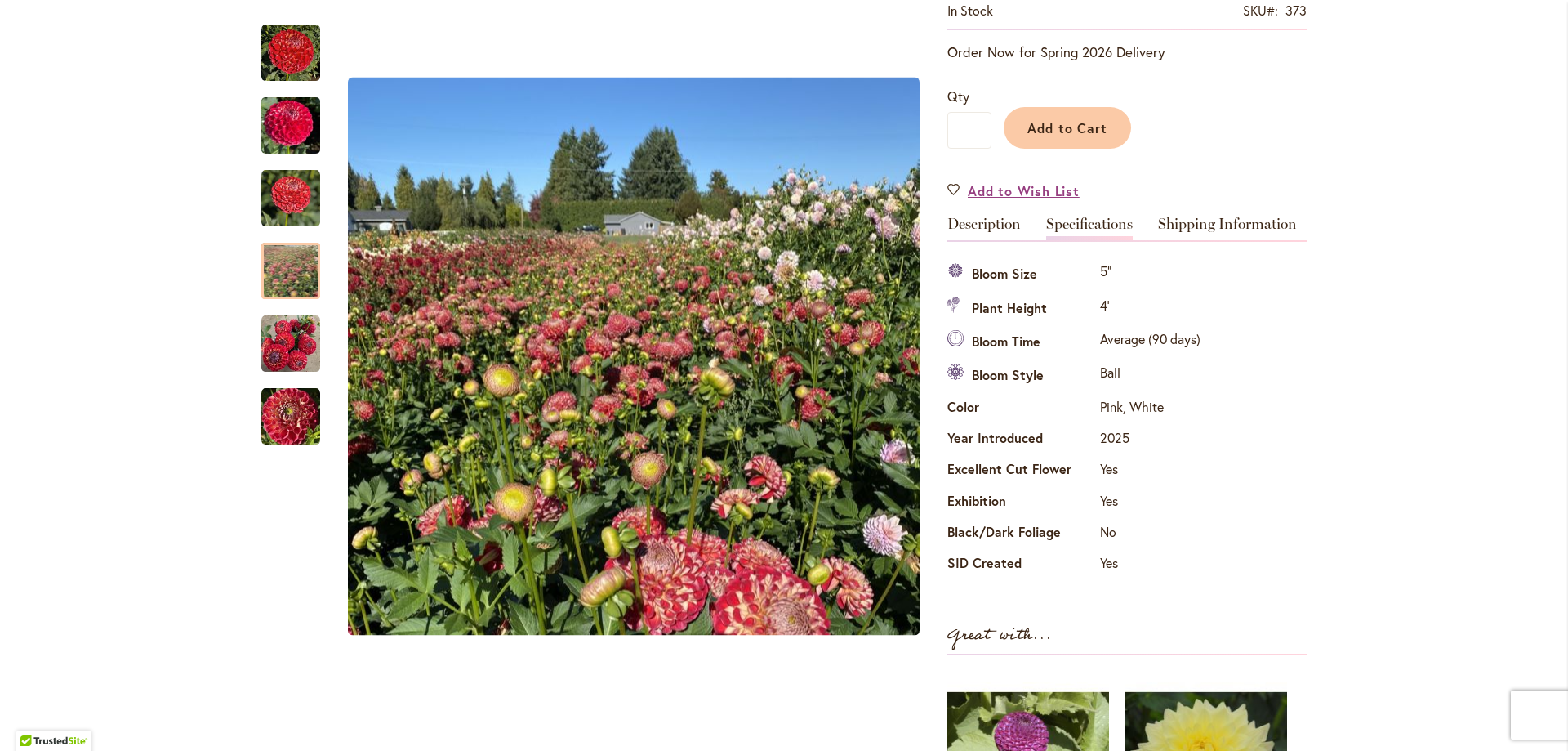
scroll to position [327, 0]
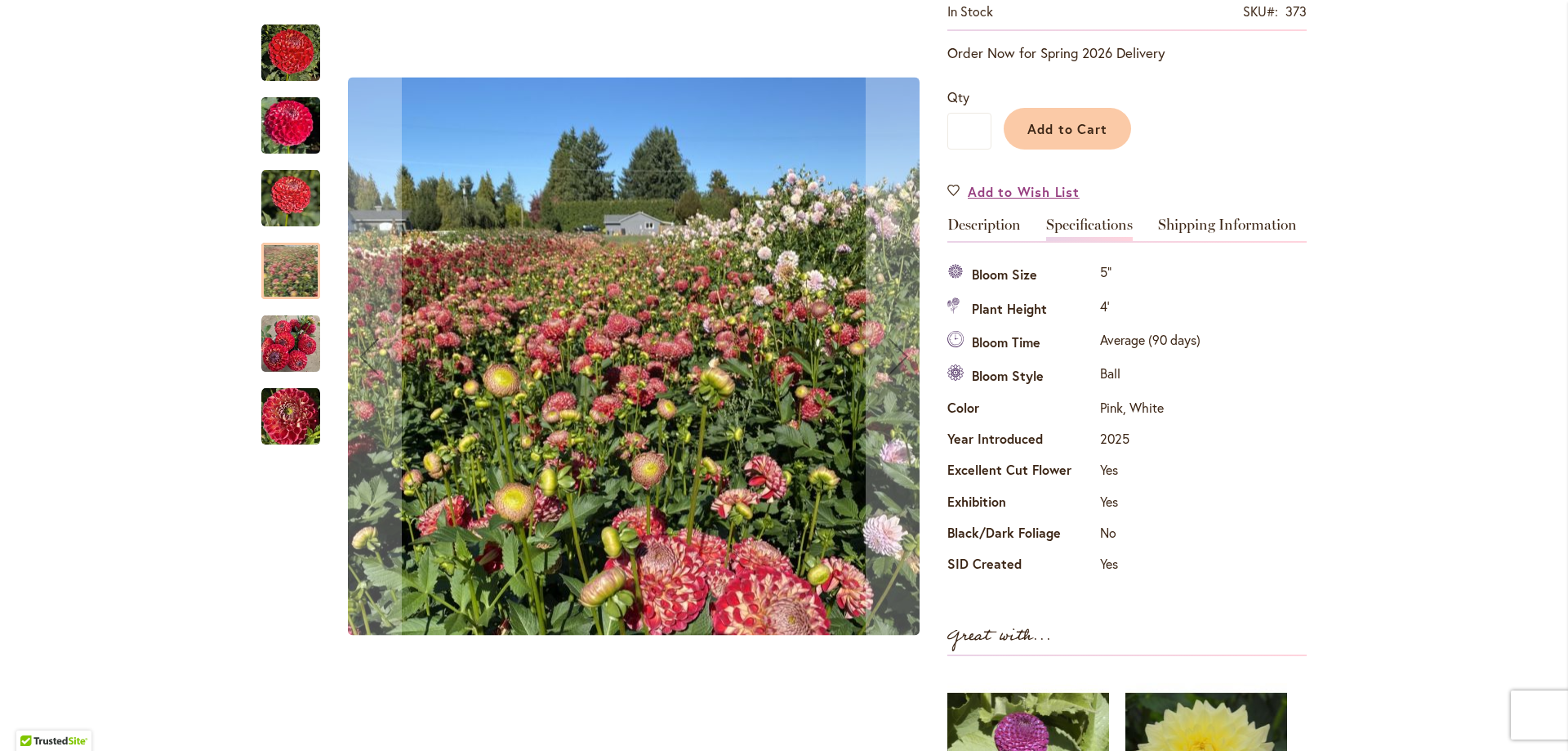
click at [288, 138] on img "INCREDIBALL" at bounding box center [291, 125] width 58 height 78
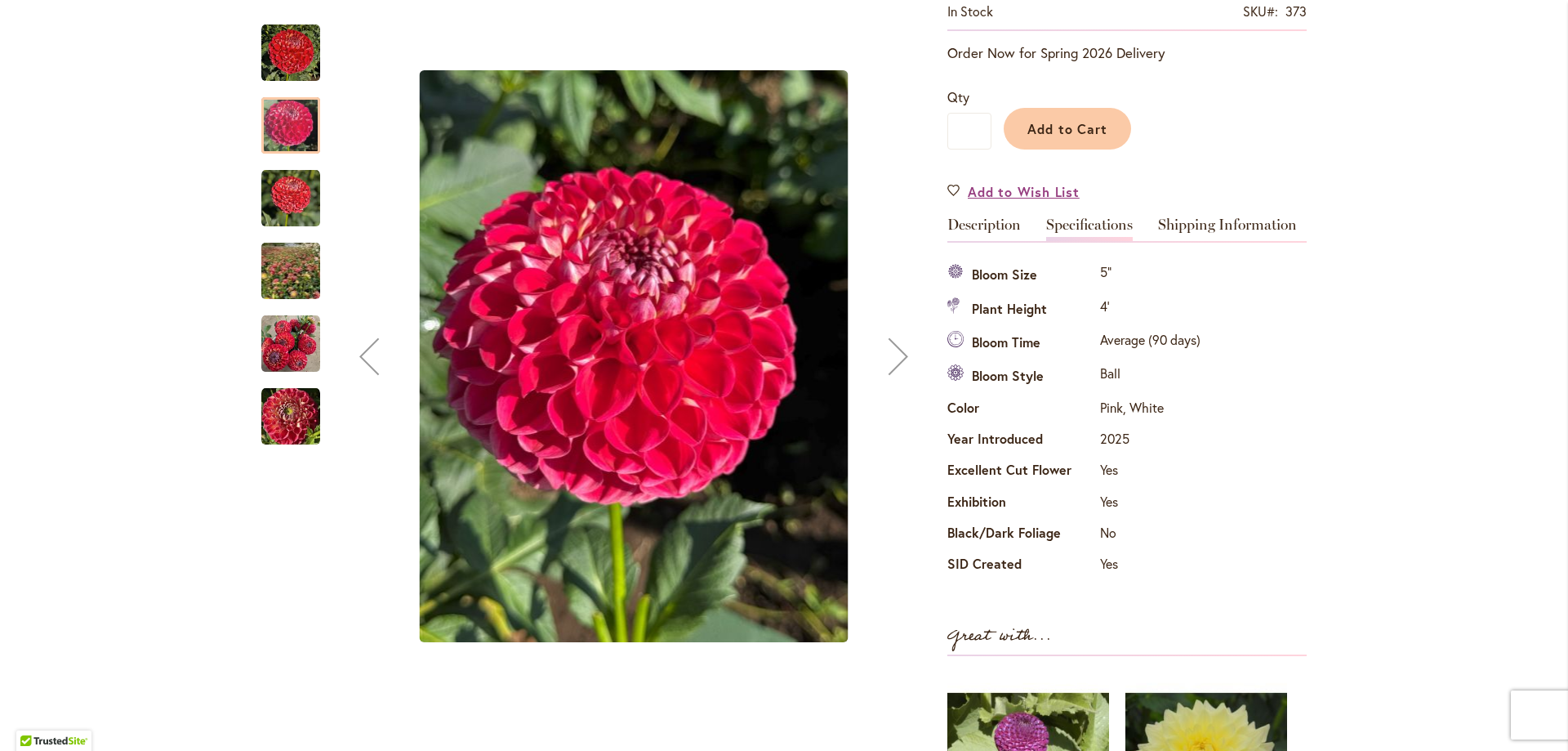
click at [285, 405] on img "Incrediball" at bounding box center [291, 416] width 58 height 58
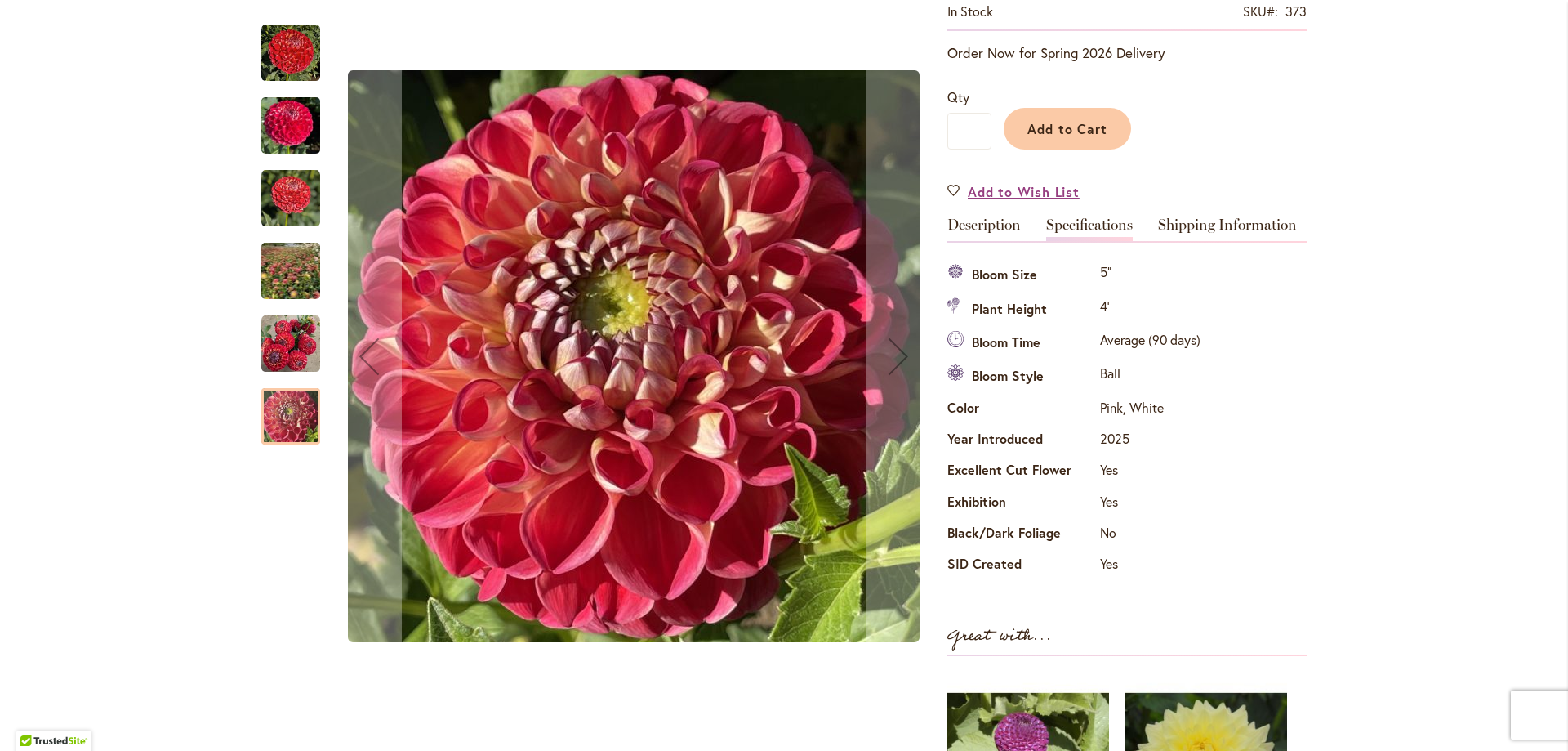
click at [264, 352] on img "INCREDIBALL" at bounding box center [291, 343] width 58 height 58
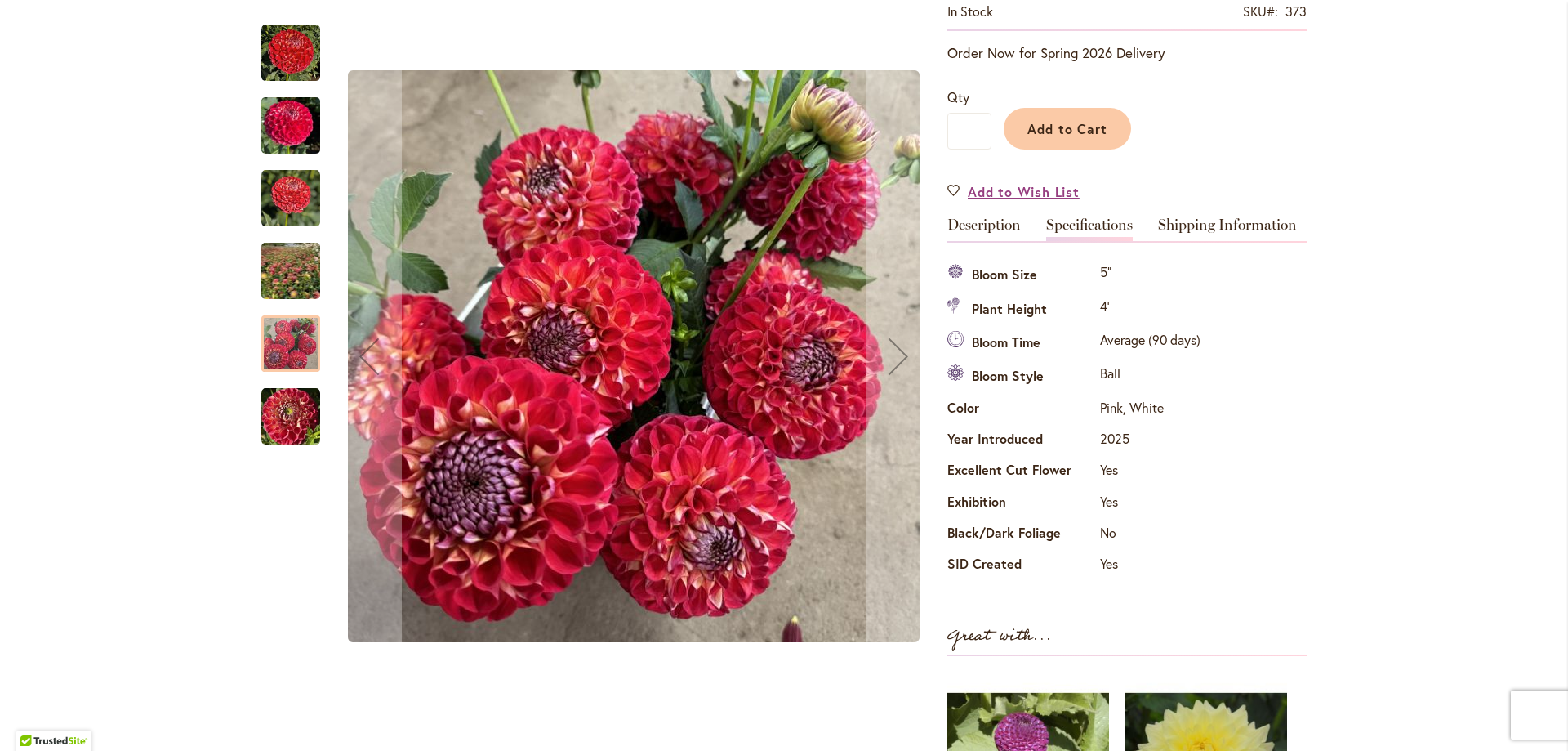
click at [283, 72] on img "Incrediball" at bounding box center [291, 53] width 58 height 58
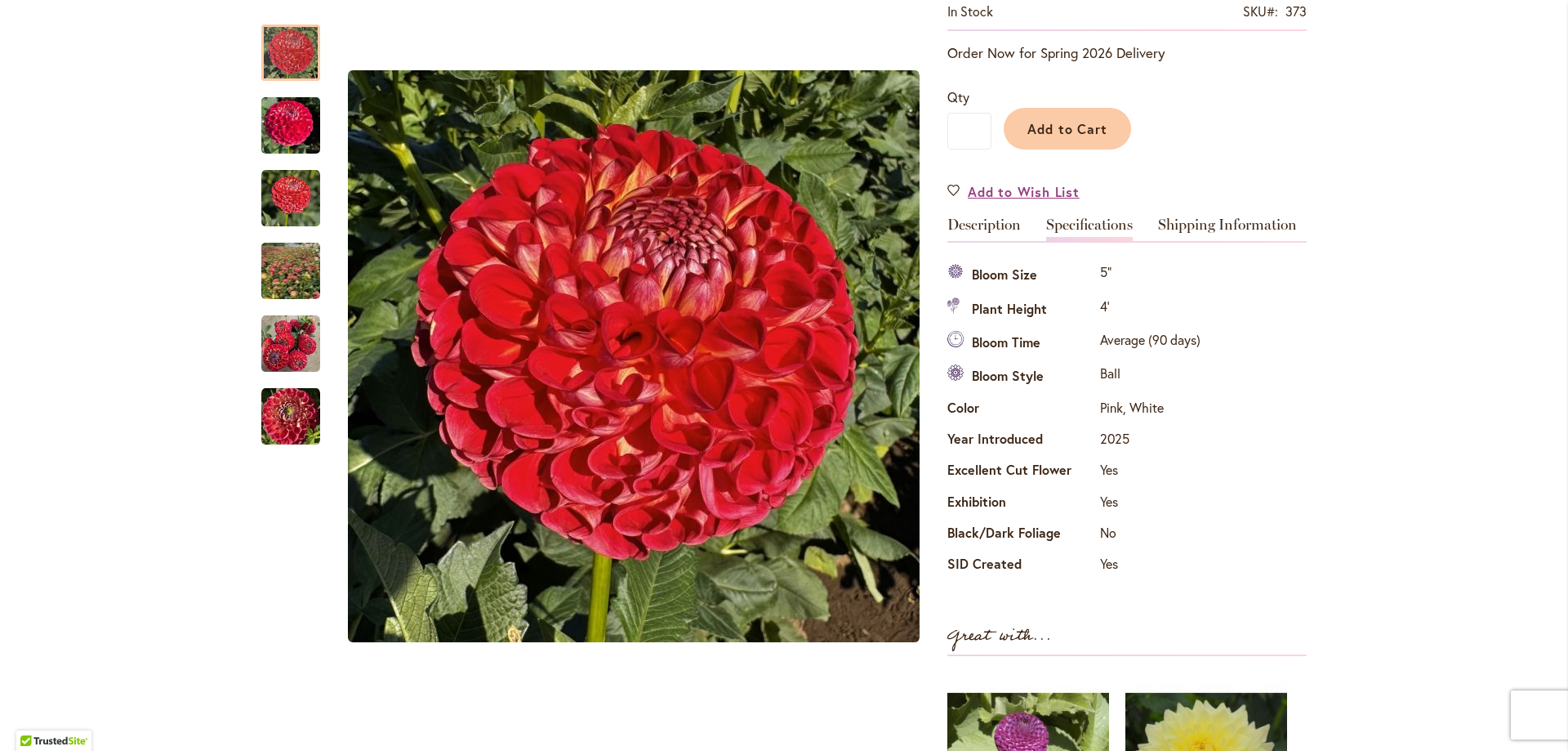
scroll to position [0, 0]
